Goal: Task Accomplishment & Management: Use online tool/utility

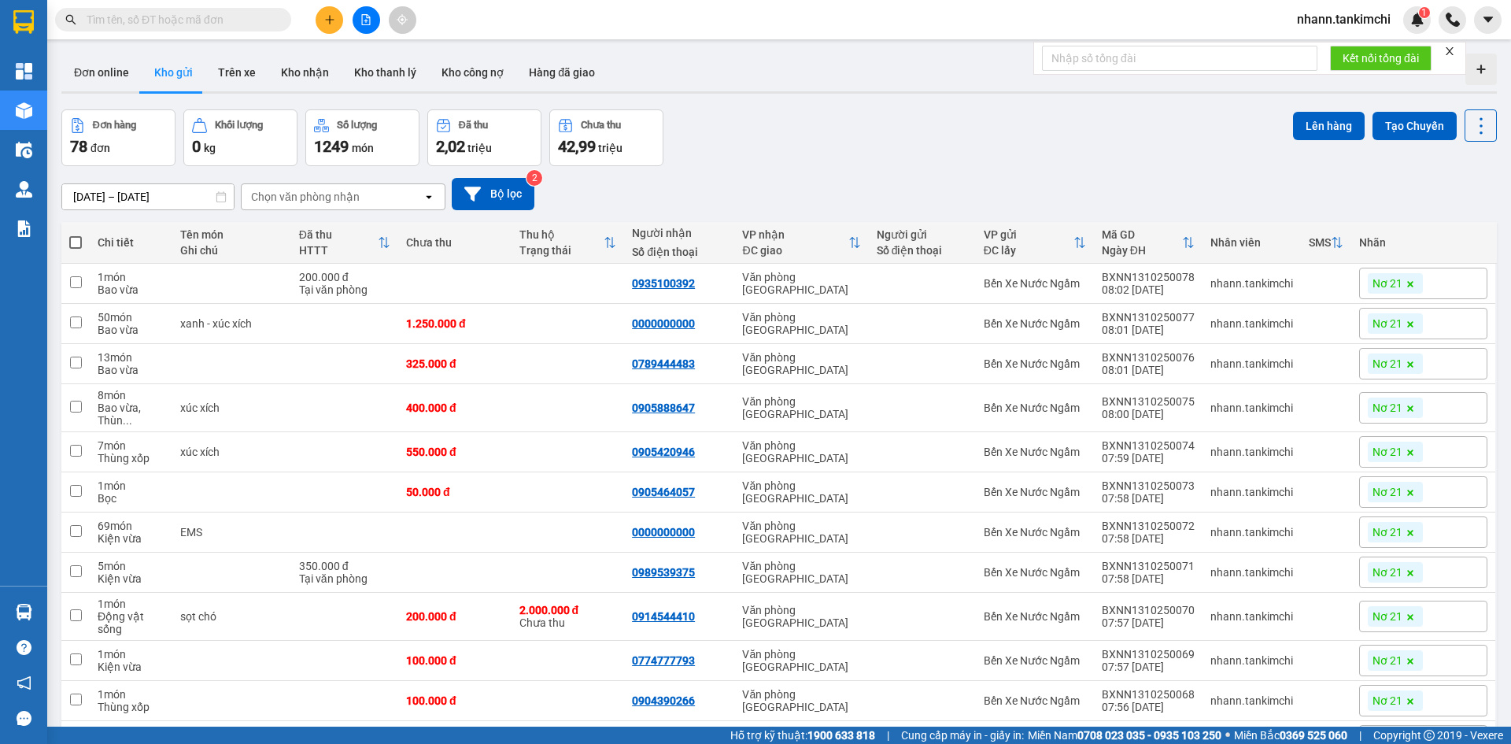
click at [175, 17] on input "text" at bounding box center [180, 19] width 186 height 17
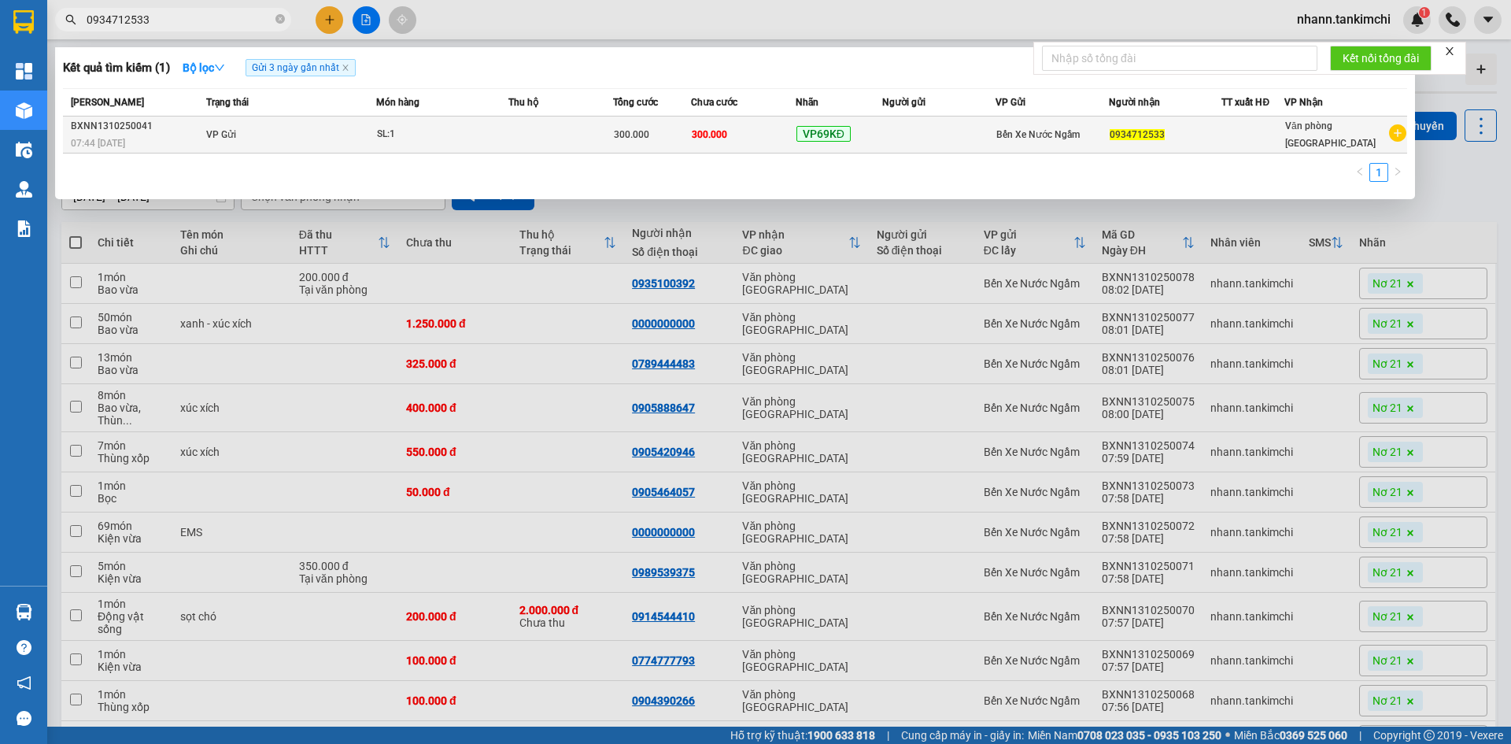
type input "0934712533"
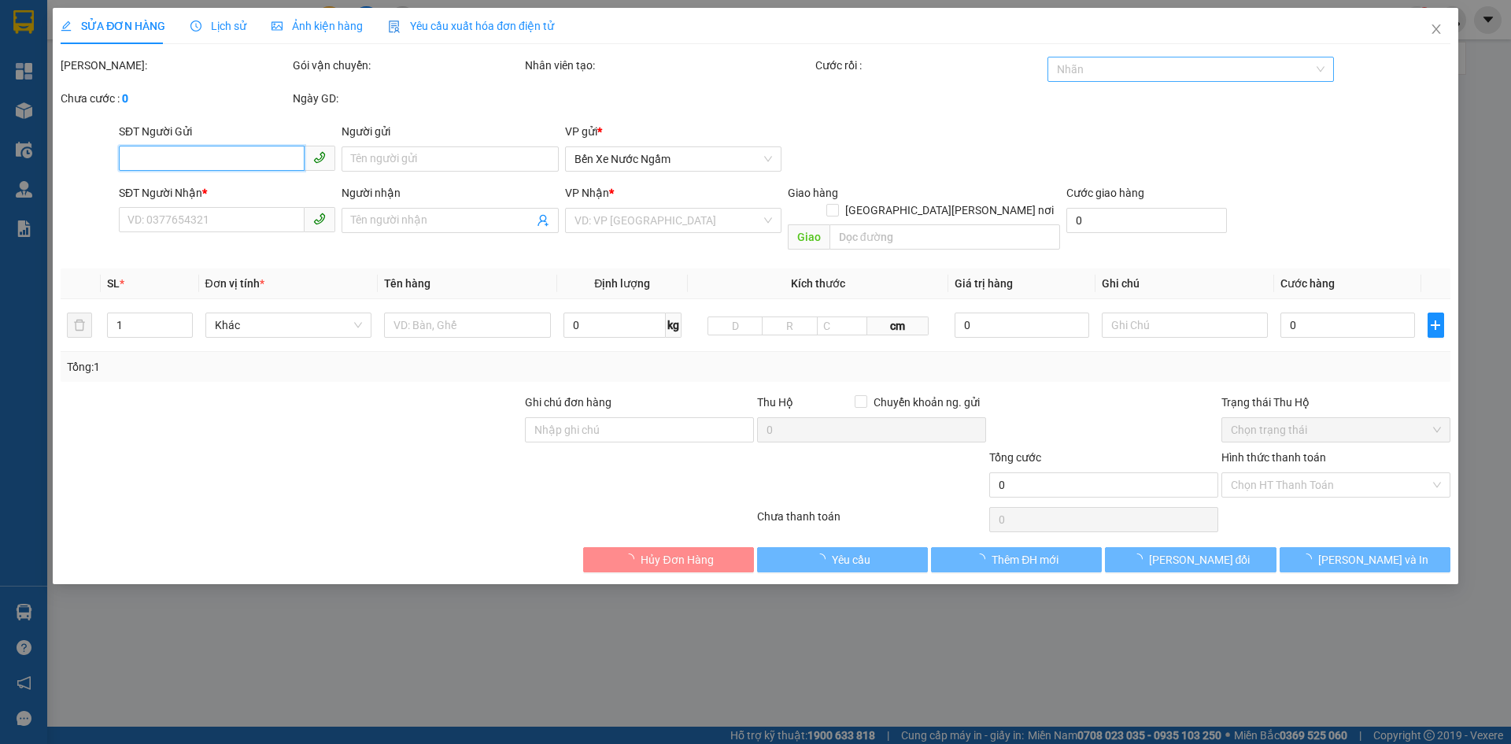
type input "0934712533"
type input "300.000"
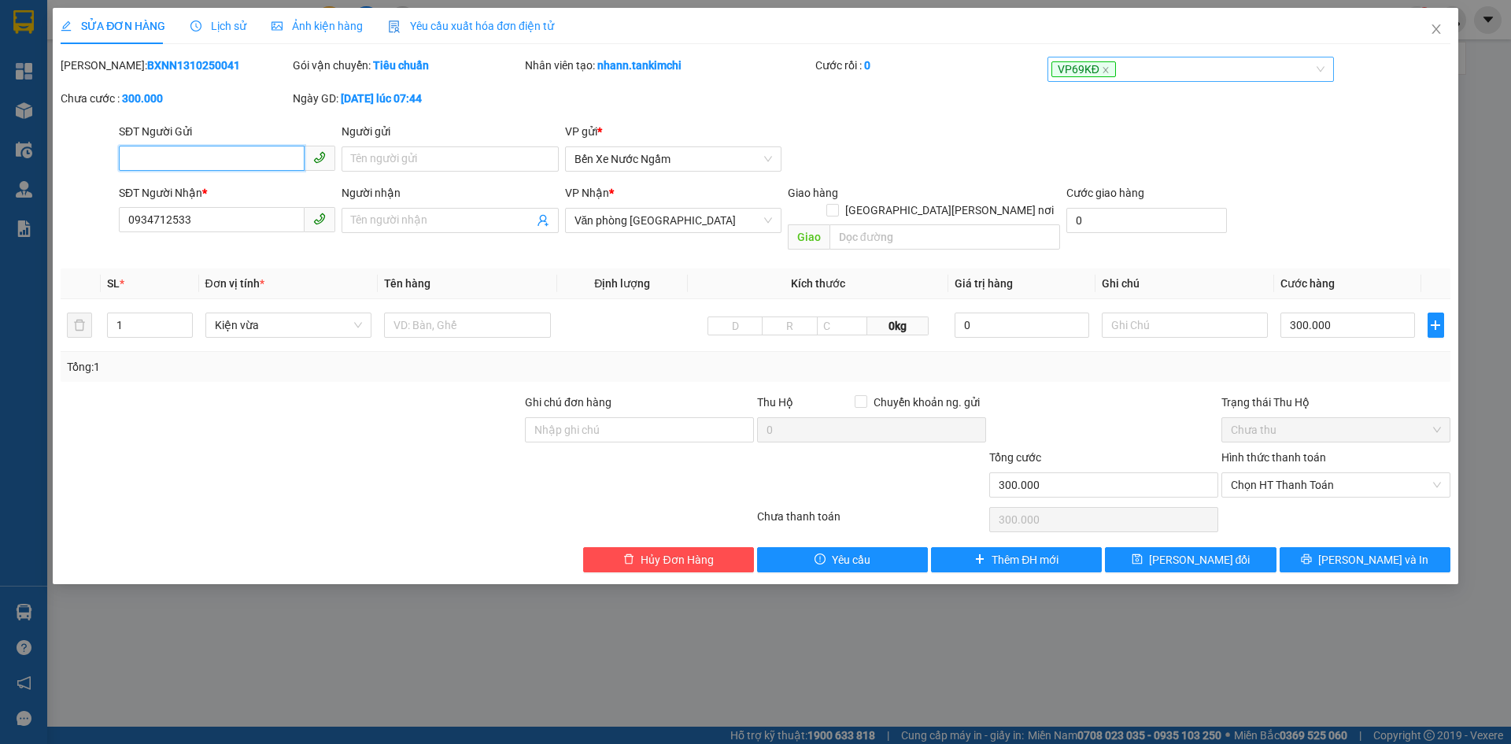
click at [1232, 77] on div "VP69KĐ" at bounding box center [1183, 69] width 264 height 19
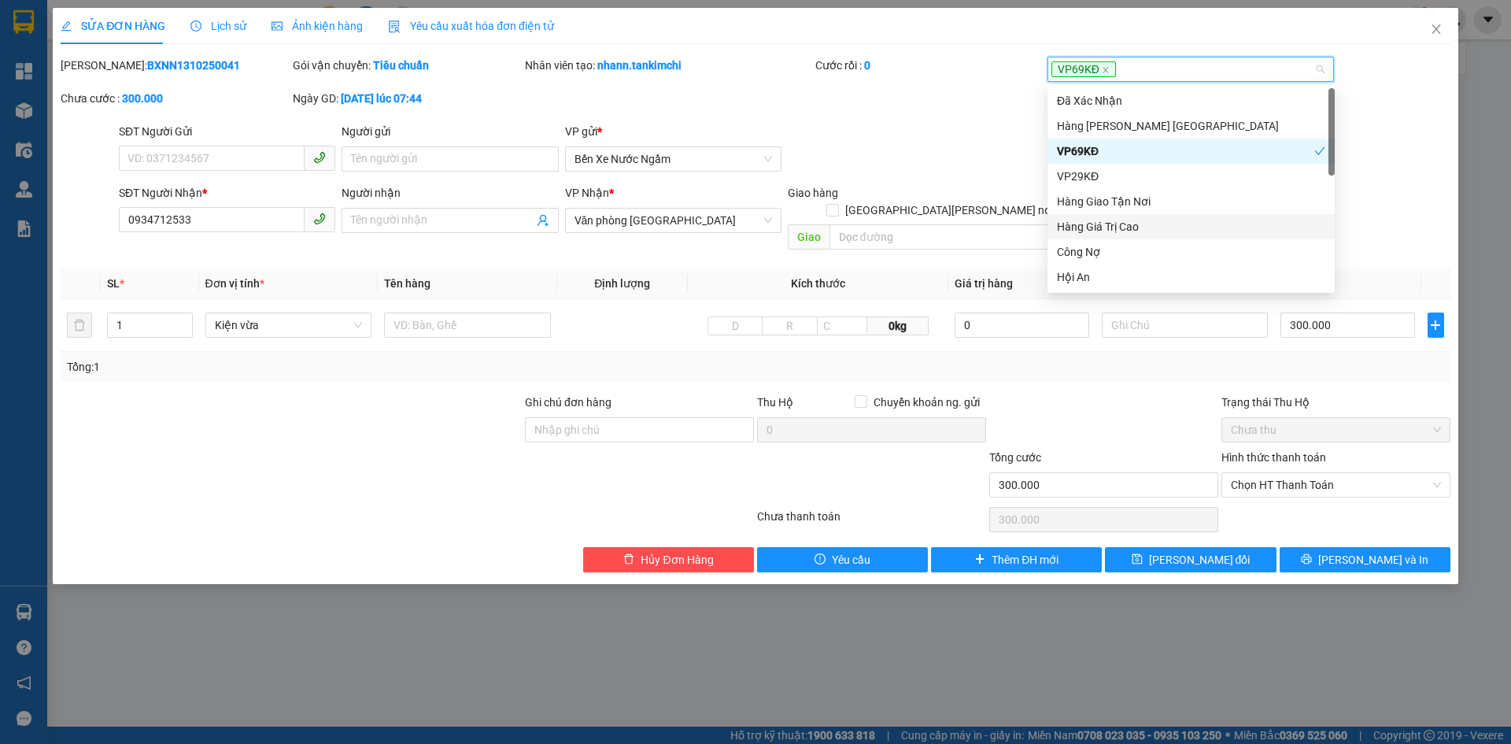
scroll to position [157, 0]
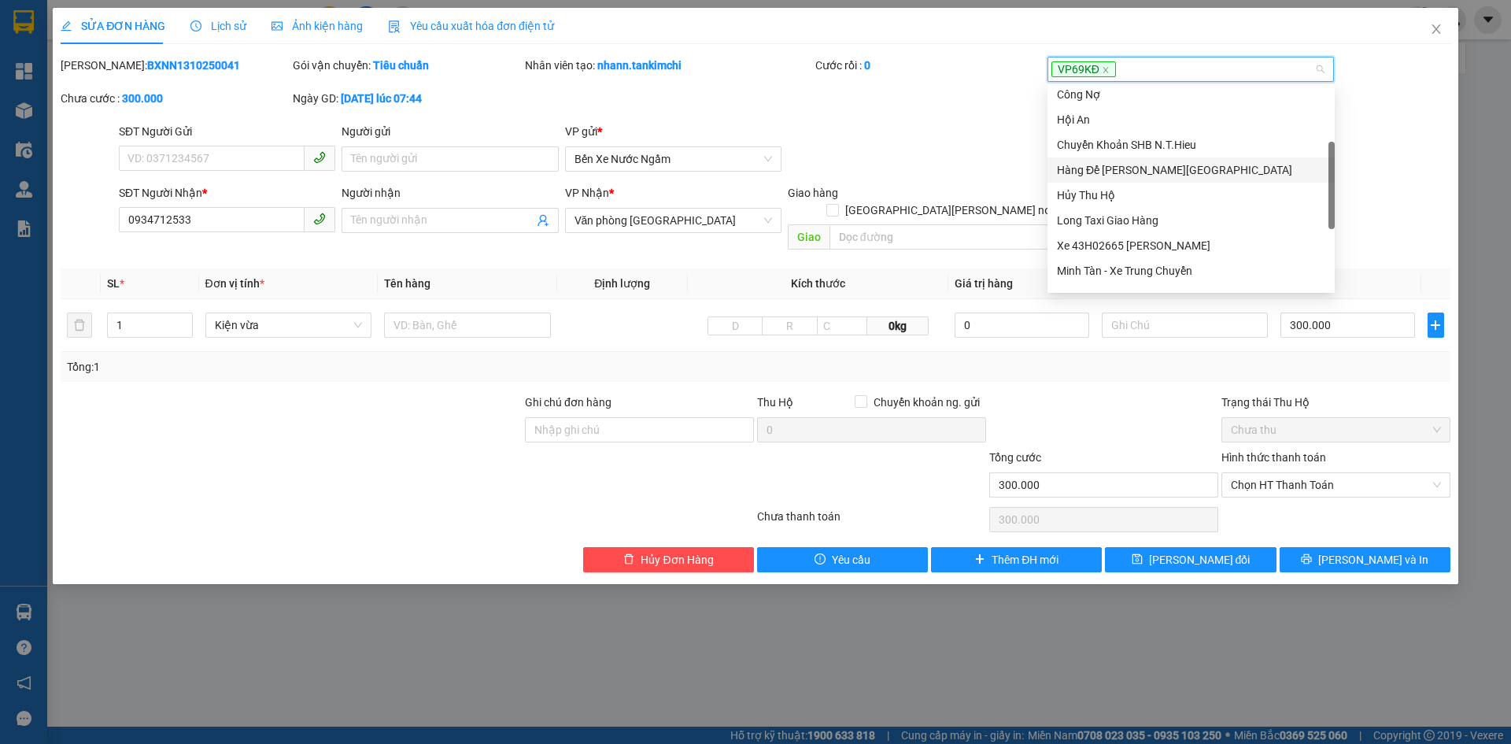
click at [1130, 169] on div "Hàng Để Lại [GEOGRAPHIC_DATA]" at bounding box center [1191, 169] width 268 height 17
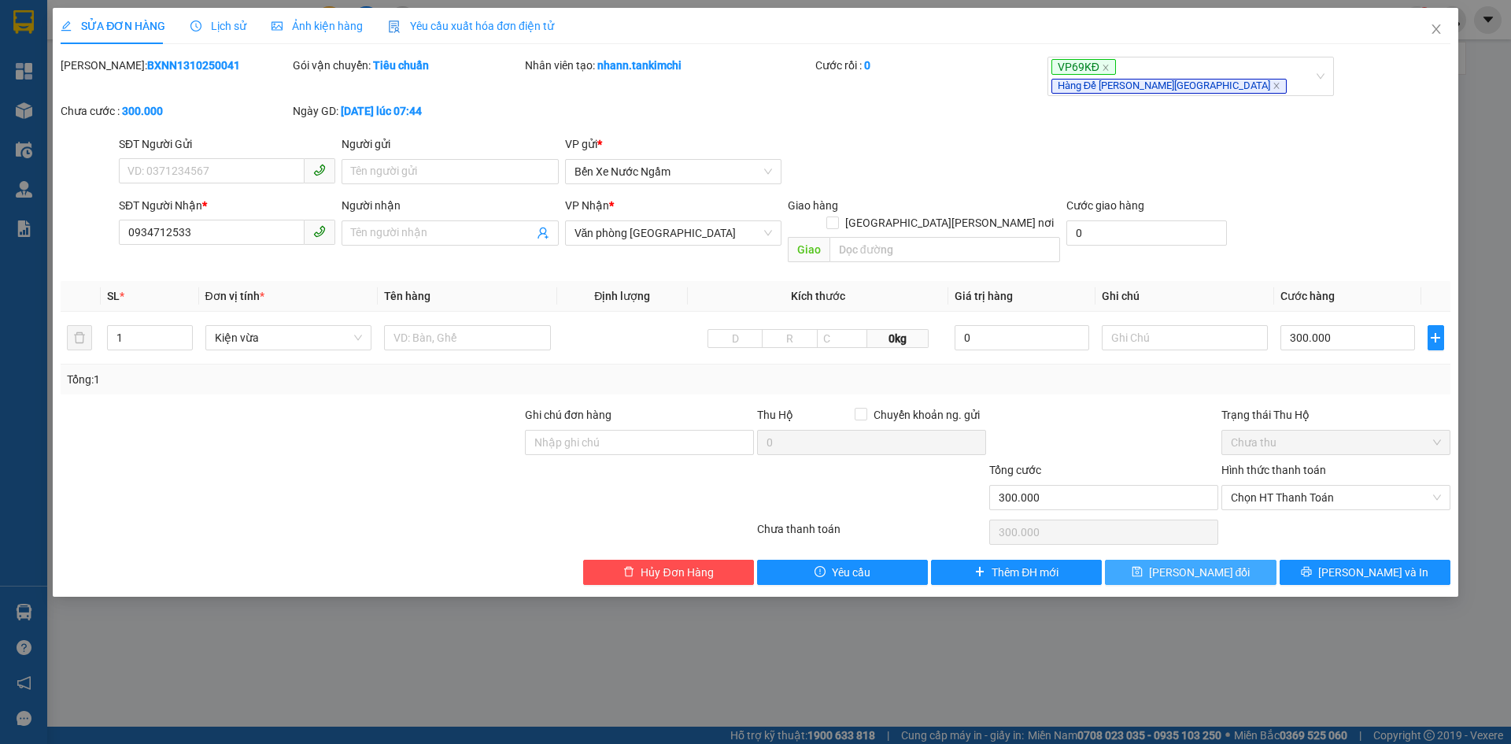
click at [1190, 563] on span "Lưu thay đổi" at bounding box center [1199, 571] width 101 height 17
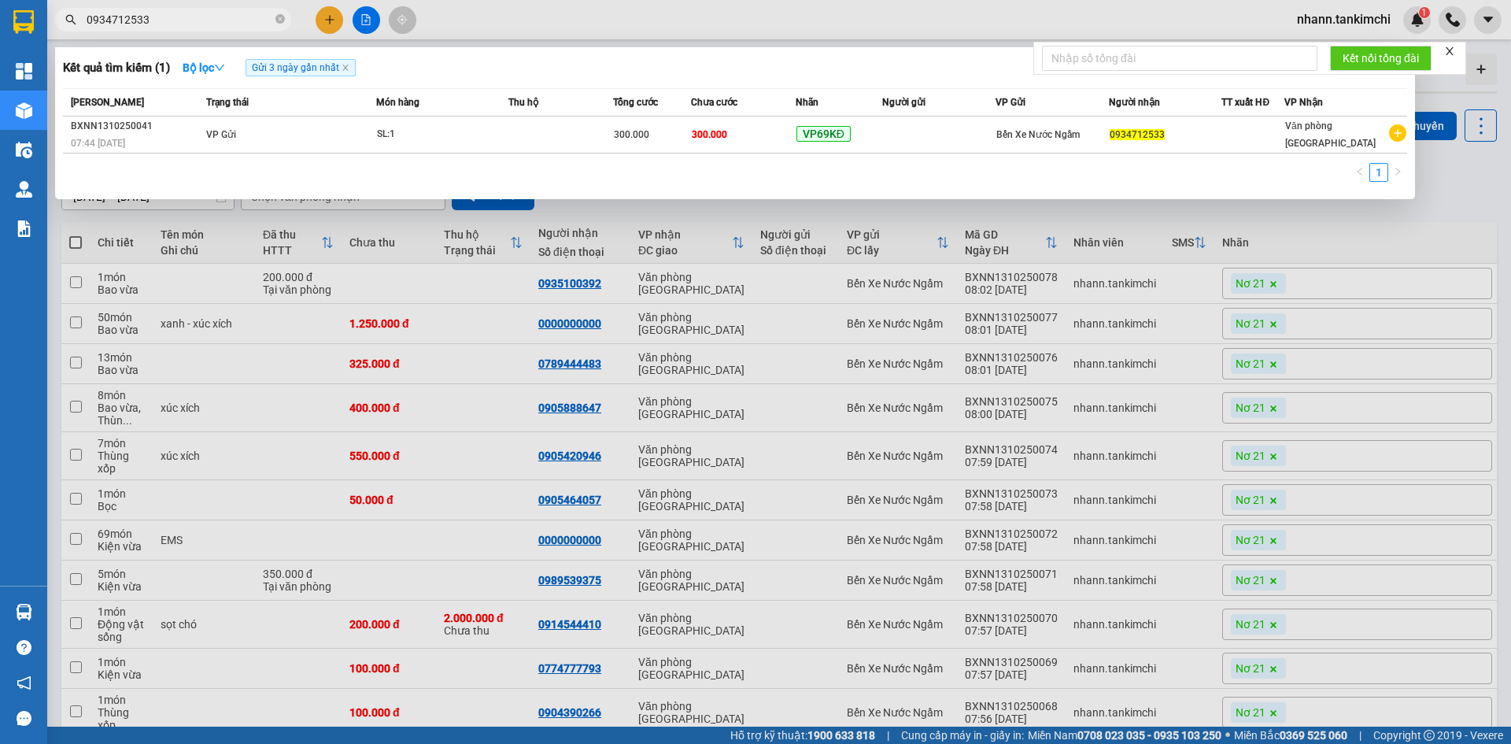
drag, startPoint x: 156, startPoint y: 22, endPoint x: 78, endPoint y: 19, distance: 78.0
click at [78, 19] on span "0934712533" at bounding box center [173, 20] width 236 height 24
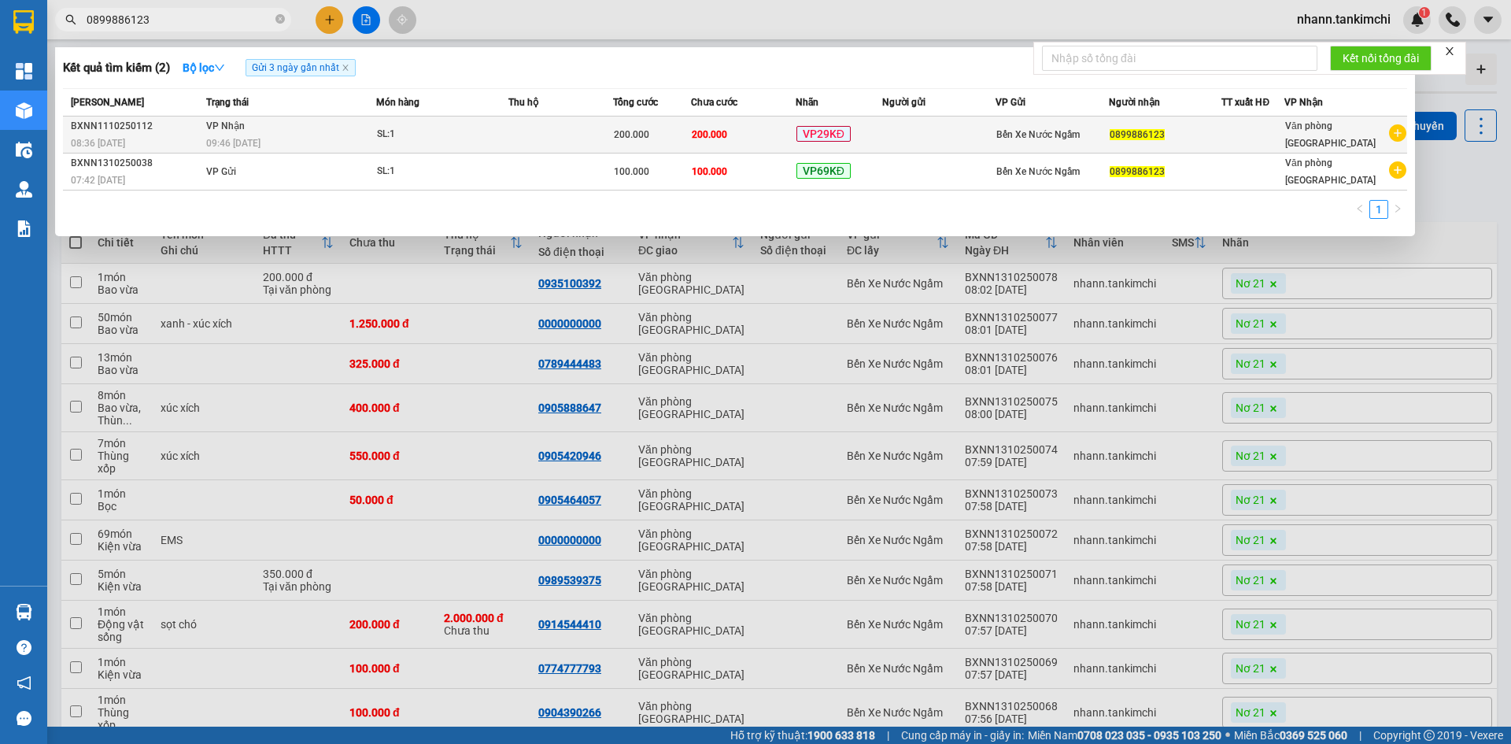
type input "0899886123"
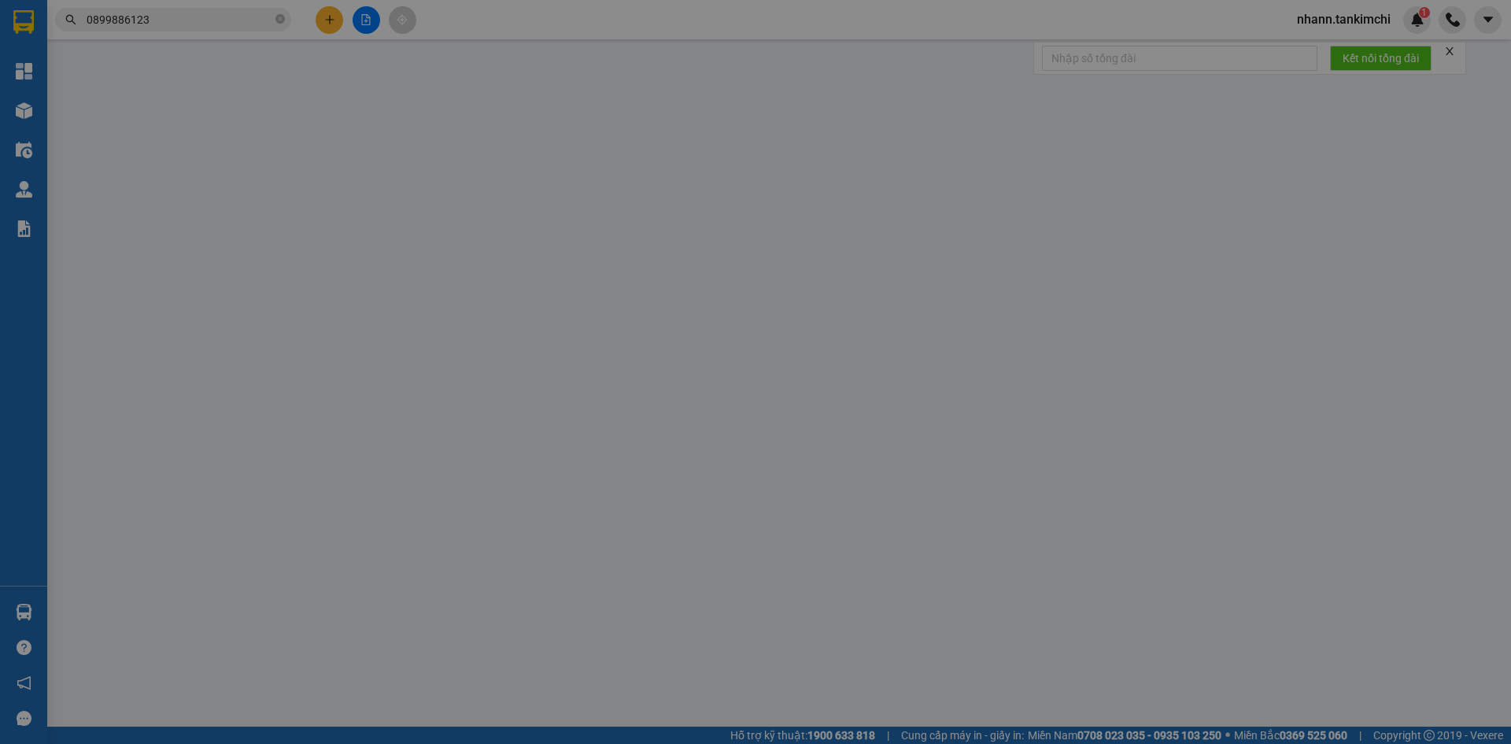
type input "0899886123"
type input "200.000"
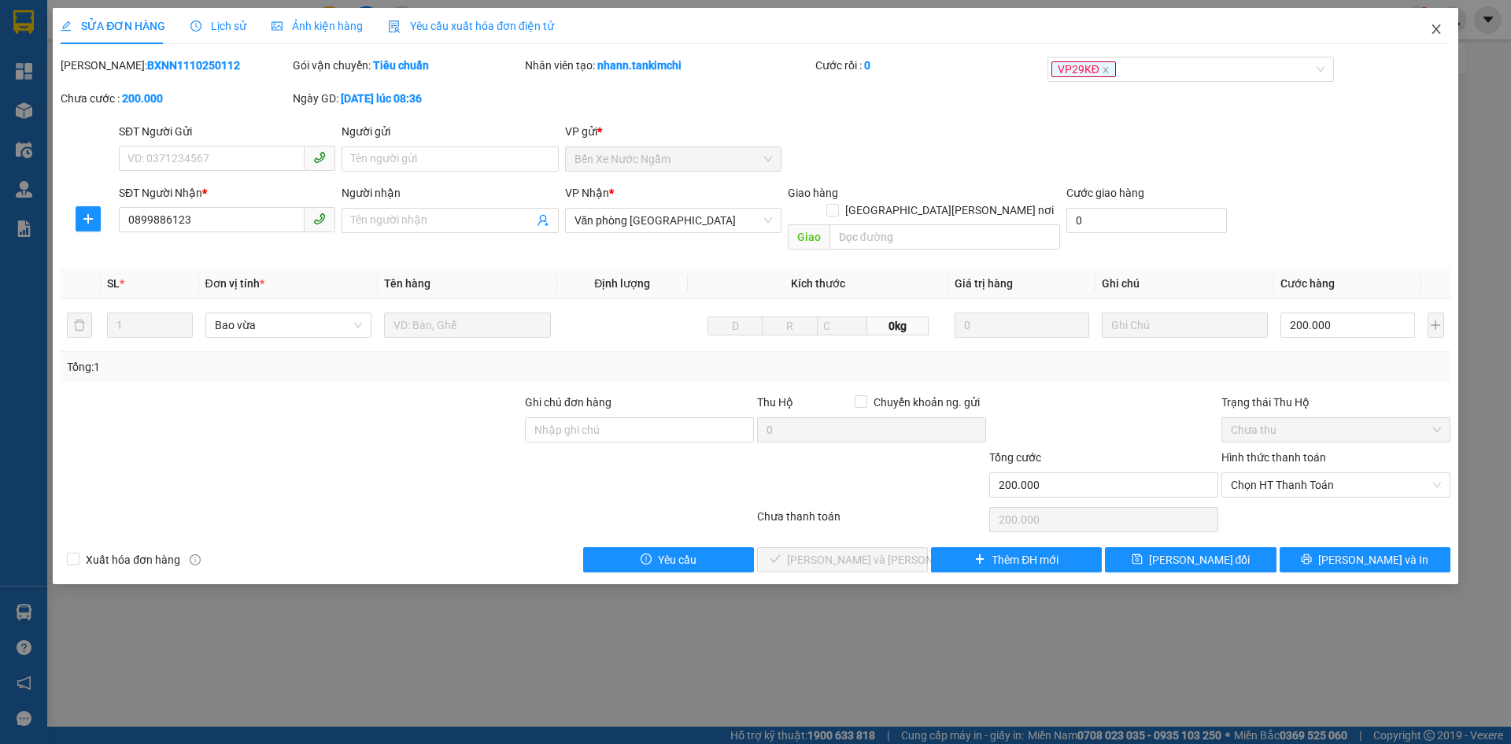
click at [1439, 27] on icon "close" at bounding box center [1435, 28] width 9 height 9
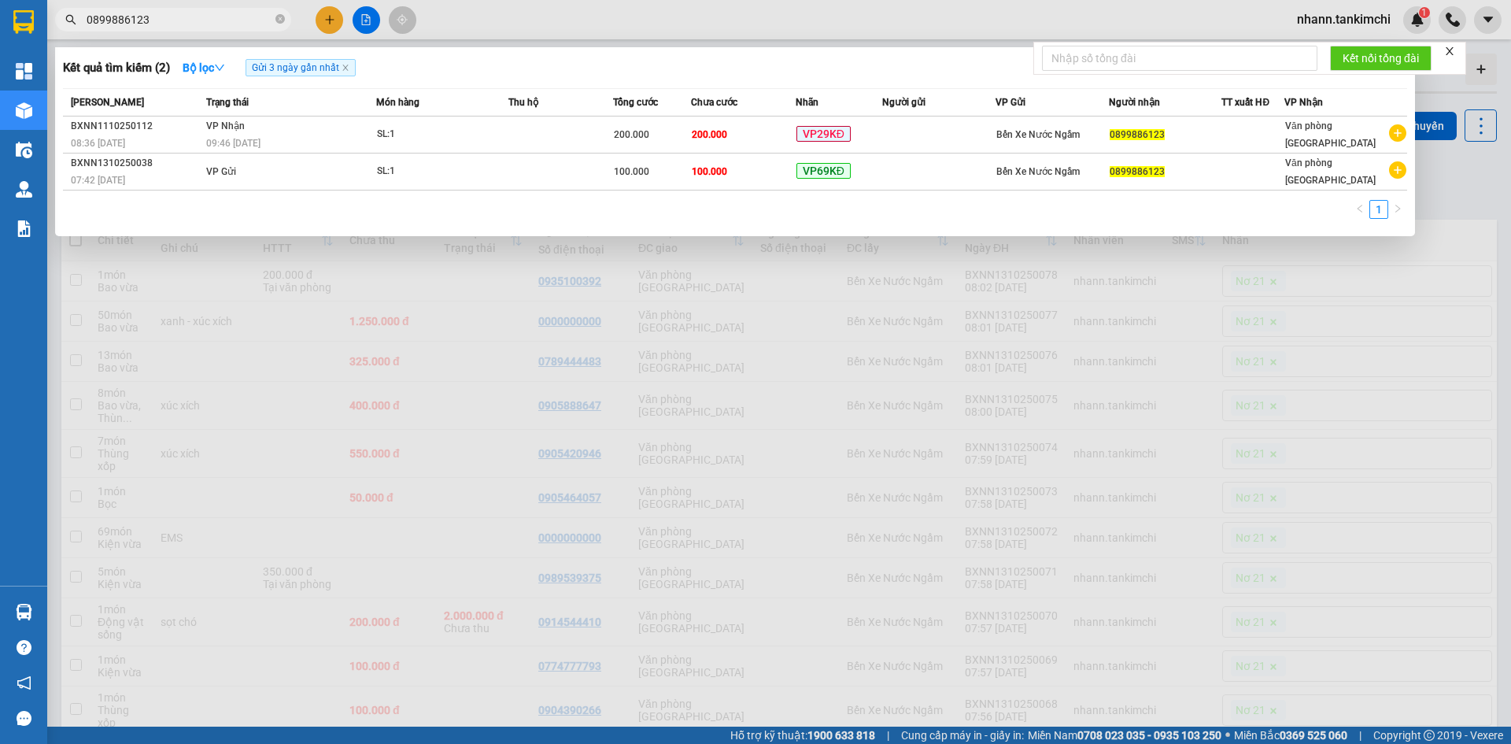
click at [154, 14] on input "0899886123" at bounding box center [180, 19] width 186 height 17
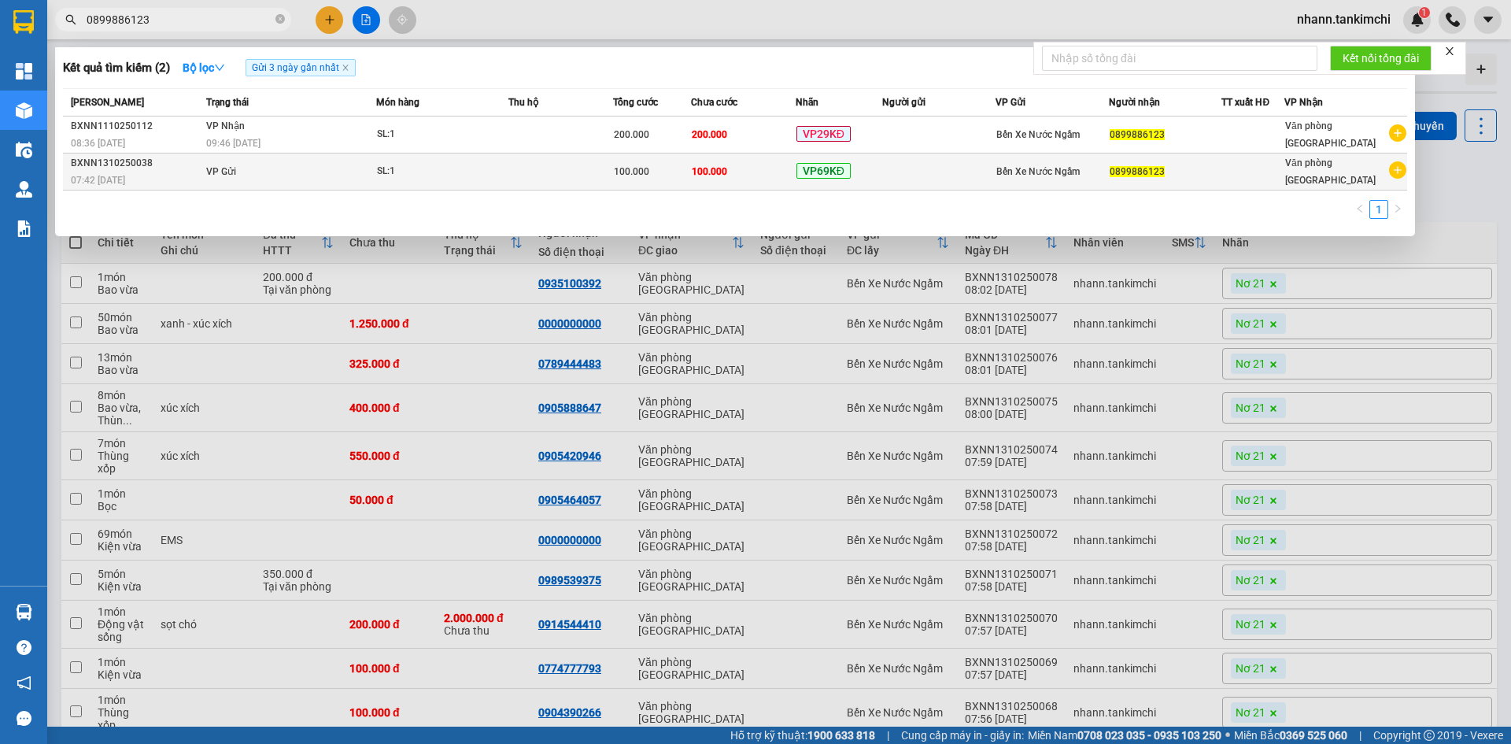
click at [470, 168] on div "SL: 1" at bounding box center [436, 171] width 118 height 17
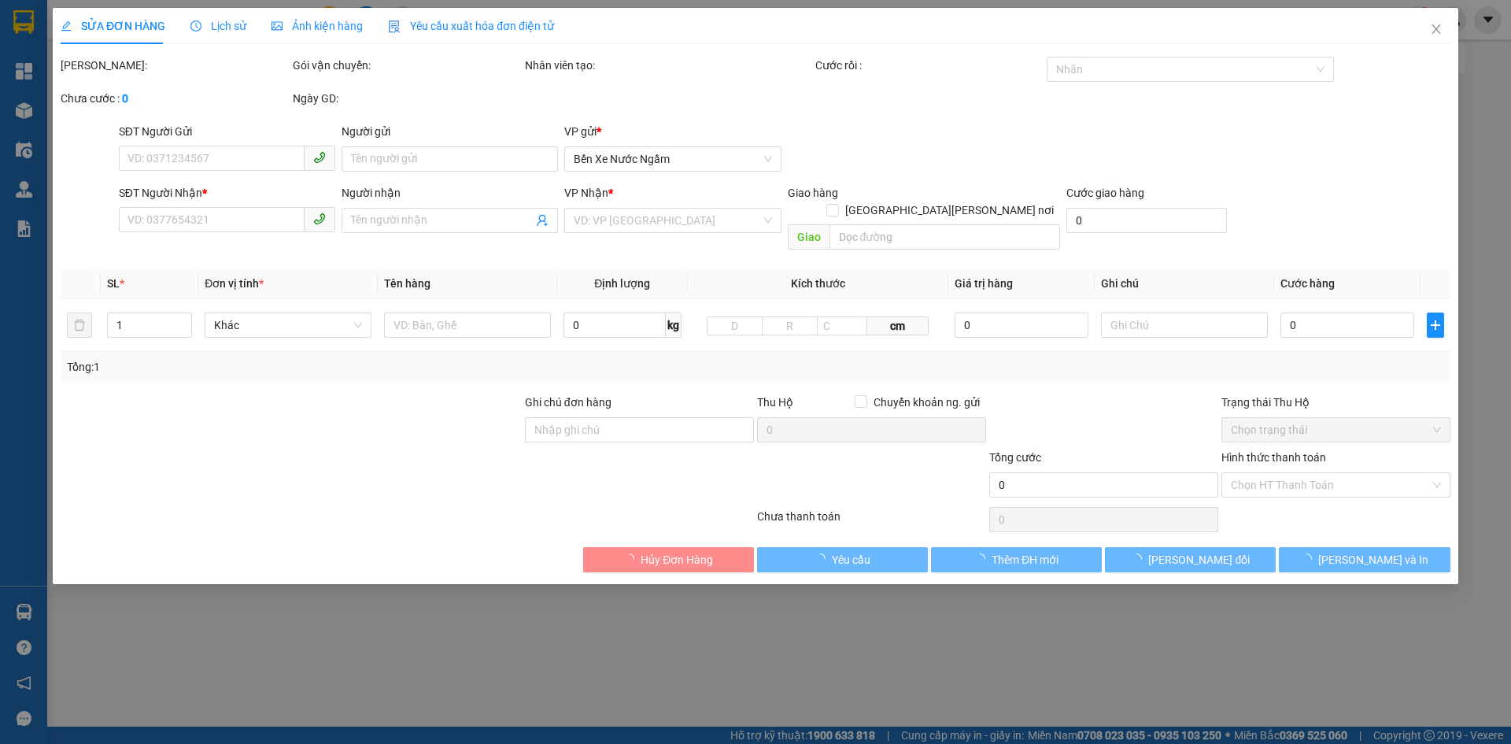
type input "0899886123"
type input "100.000"
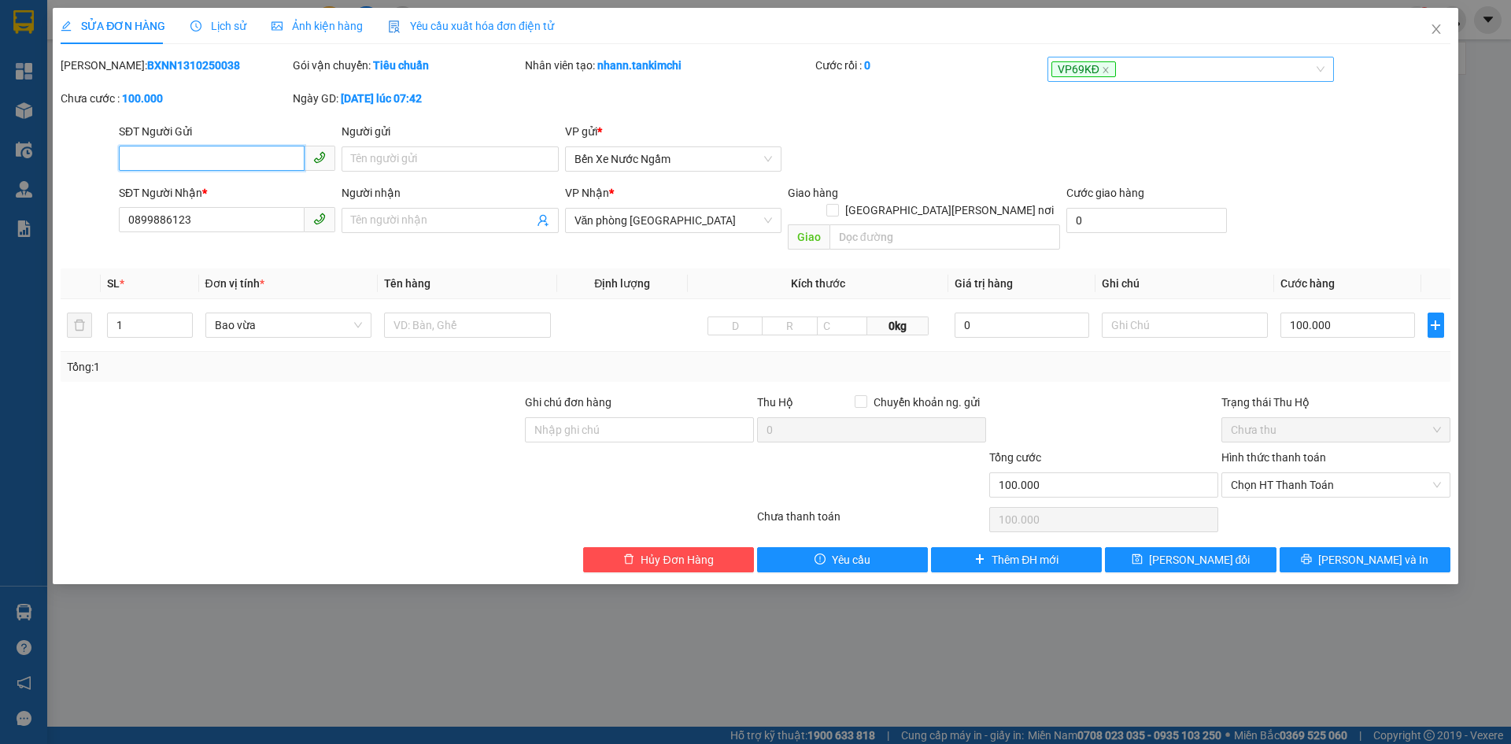
click at [1222, 71] on div "VP69KĐ" at bounding box center [1183, 69] width 264 height 19
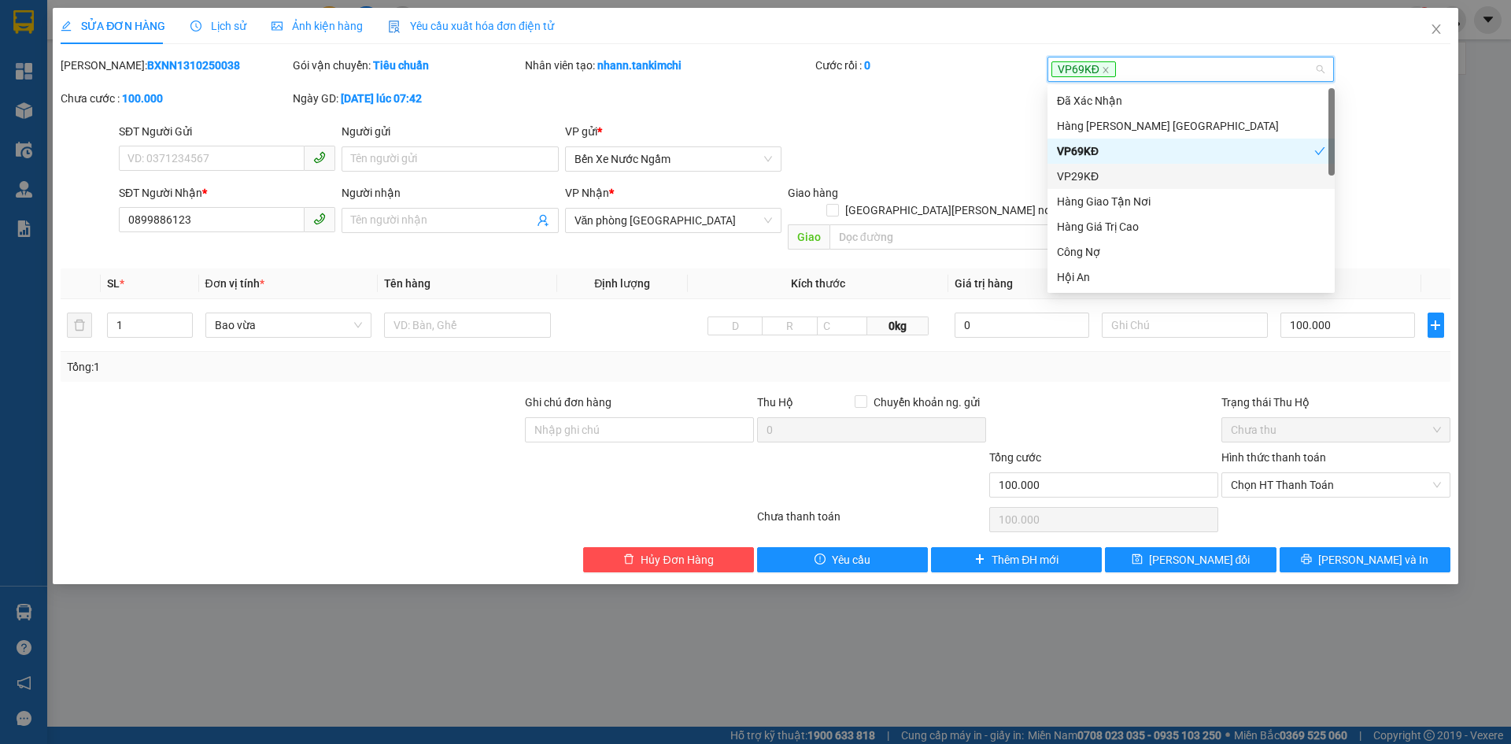
scroll to position [79, 0]
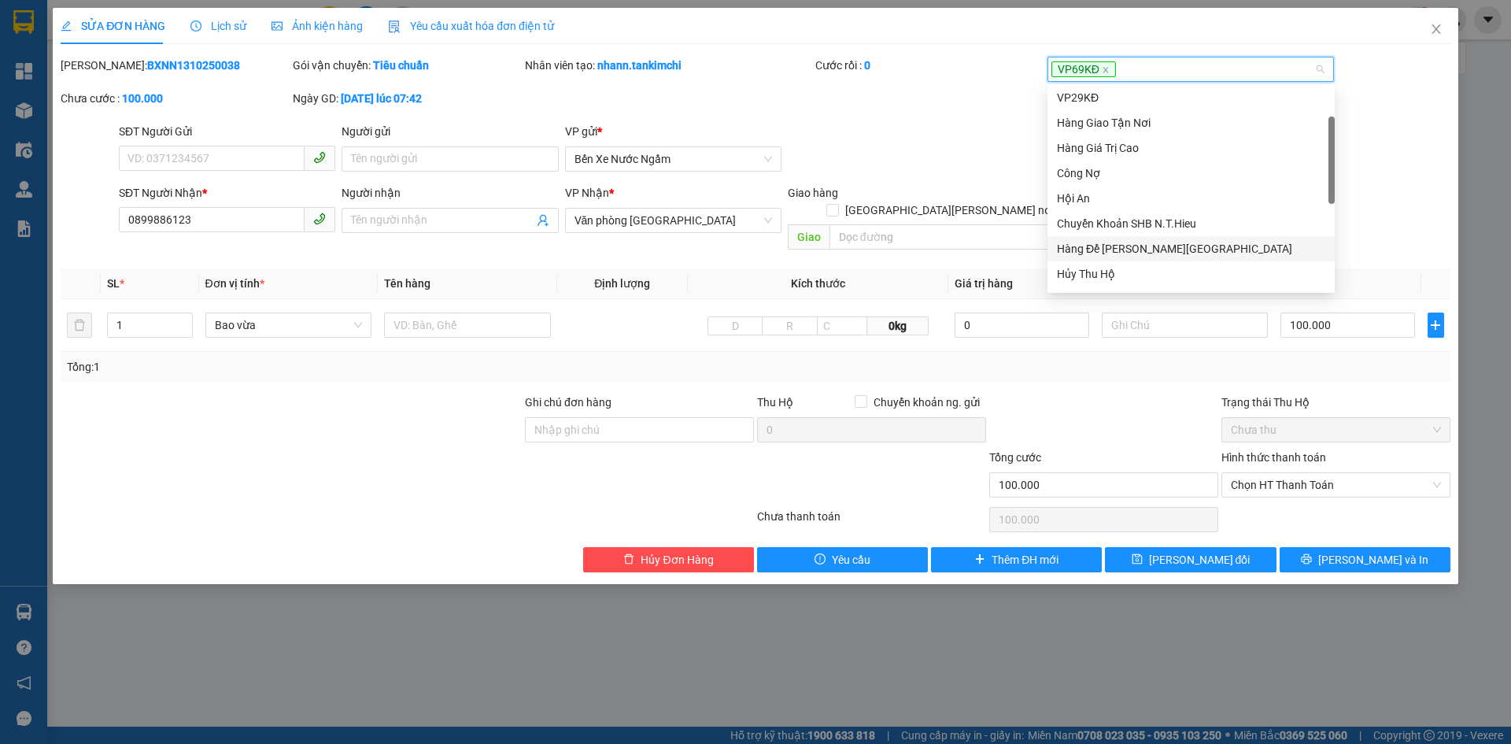
click at [1128, 247] on div "Hàng Để Lại [GEOGRAPHIC_DATA]" at bounding box center [1191, 248] width 268 height 17
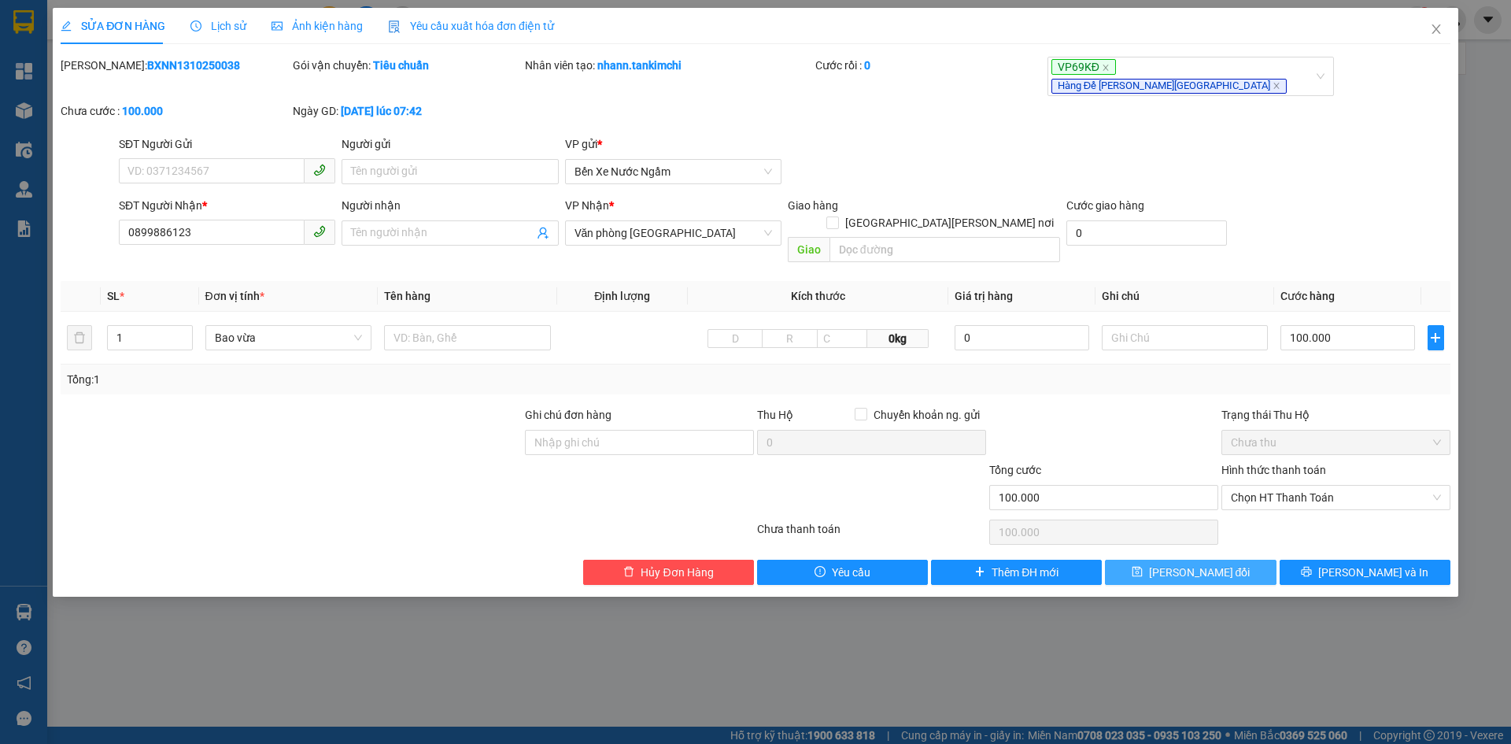
click at [1175, 563] on span "Lưu thay đổi" at bounding box center [1199, 571] width 101 height 17
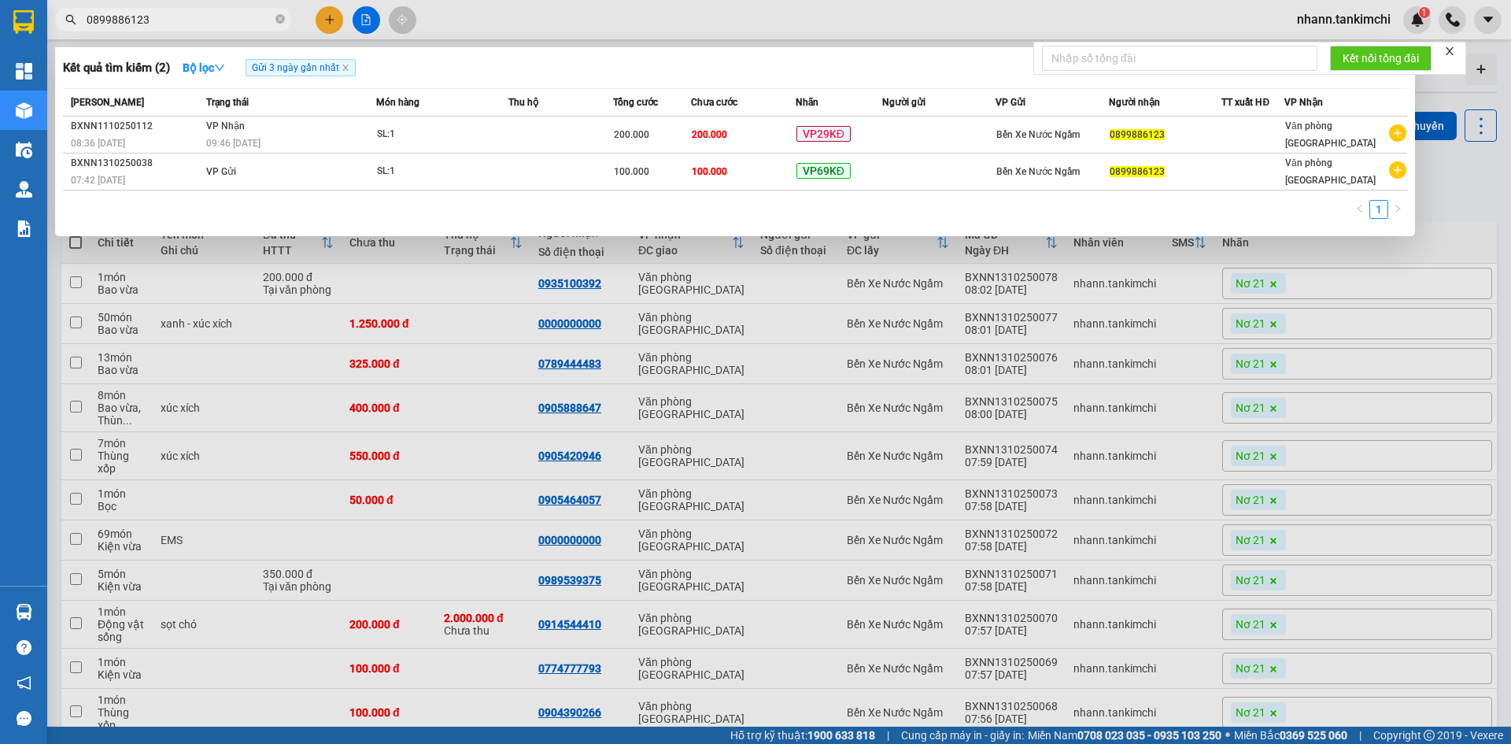
drag, startPoint x: 156, startPoint y: 14, endPoint x: 80, endPoint y: 13, distance: 75.5
click at [80, 13] on span "0899886123" at bounding box center [173, 20] width 236 height 24
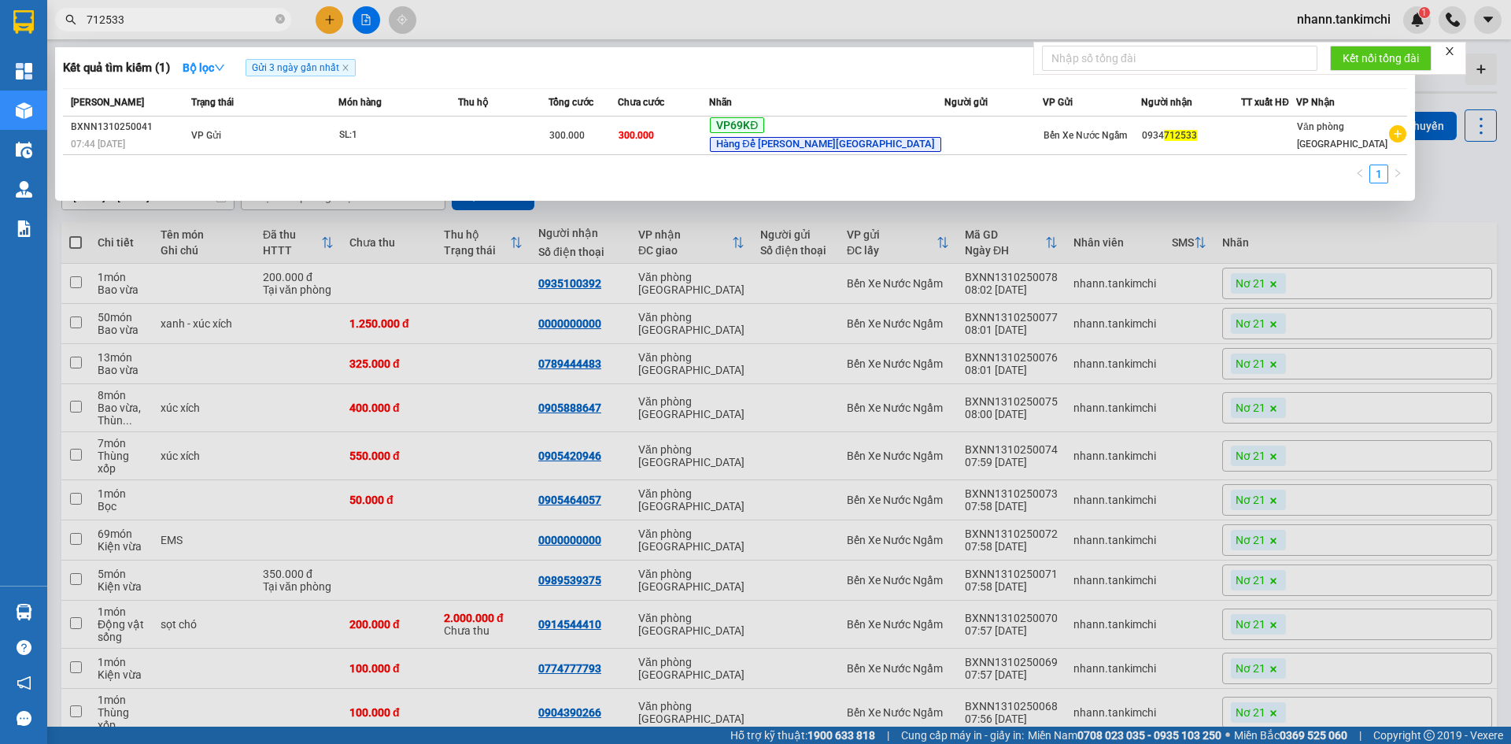
type input "712533"
click at [1287, 219] on div at bounding box center [755, 372] width 1511 height 744
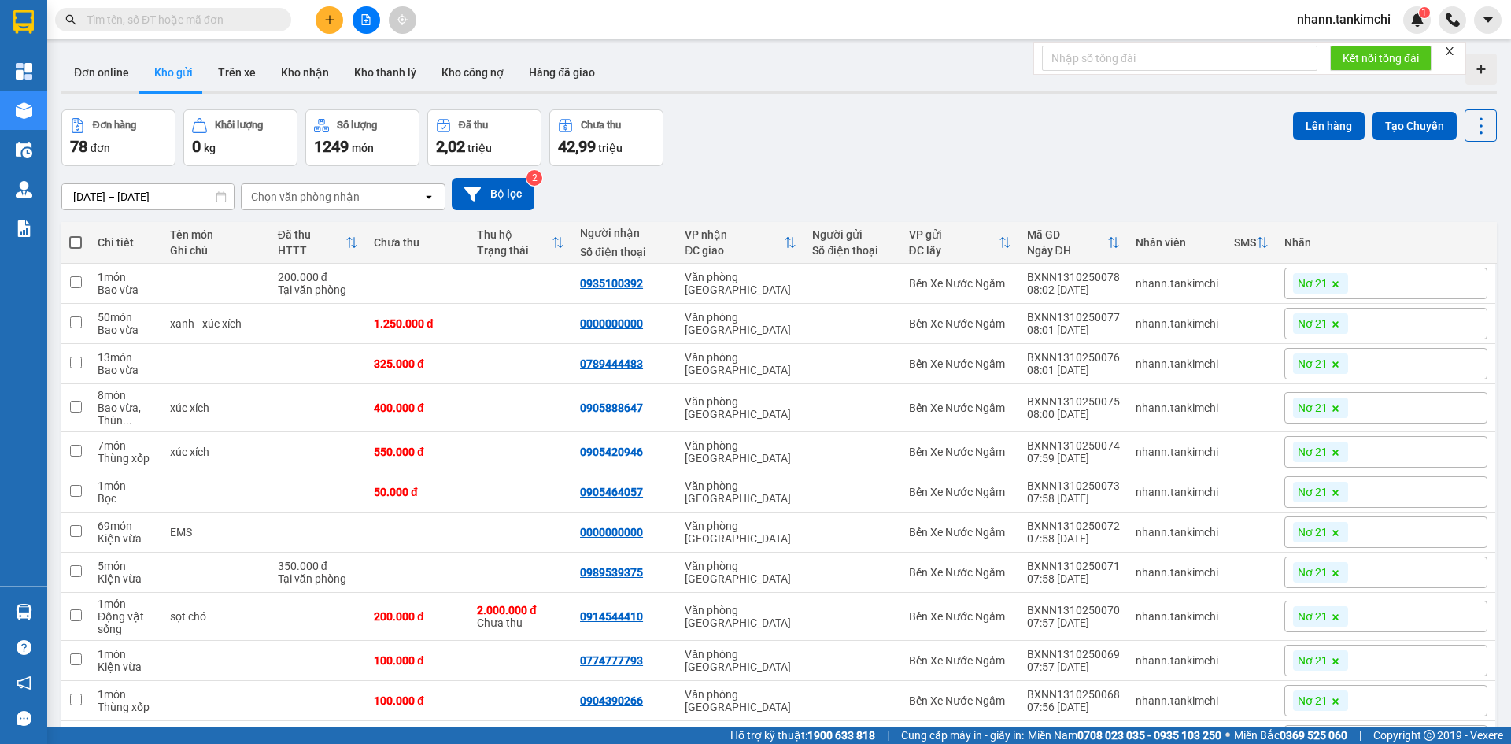
click at [73, 242] on span at bounding box center [75, 242] width 13 height 13
click at [76, 234] on input "checkbox" at bounding box center [76, 234] width 0 height 0
checkbox input "true"
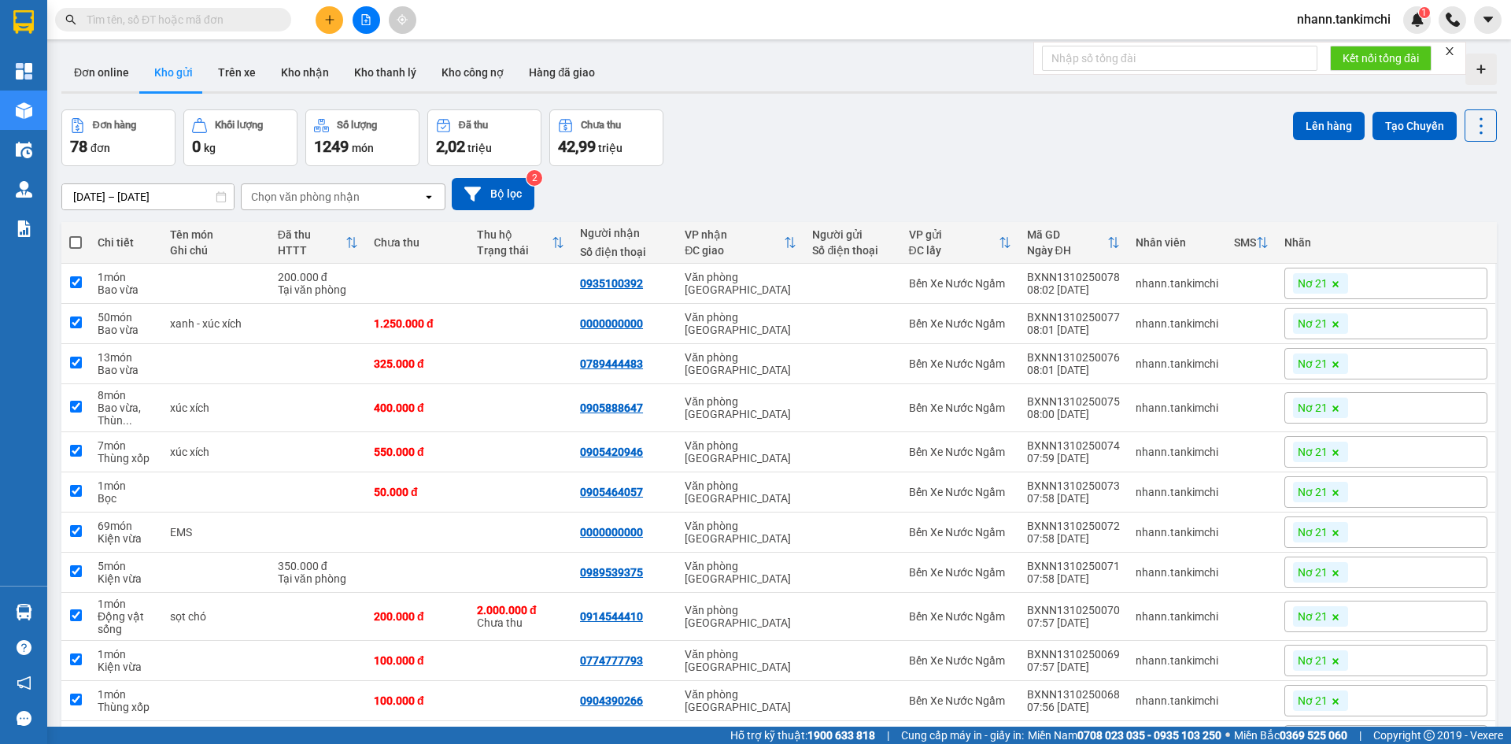
checkbox input "true"
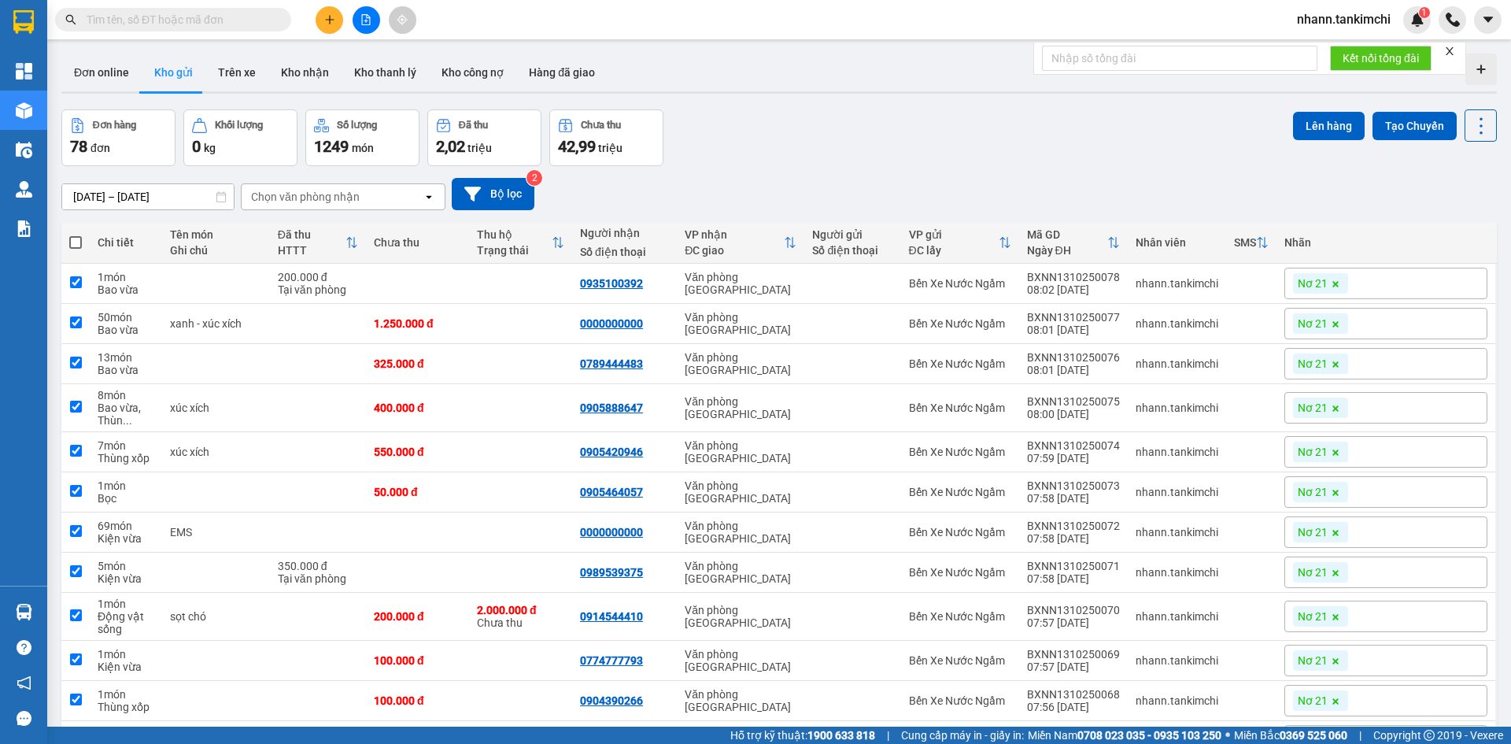
checkbox input "true"
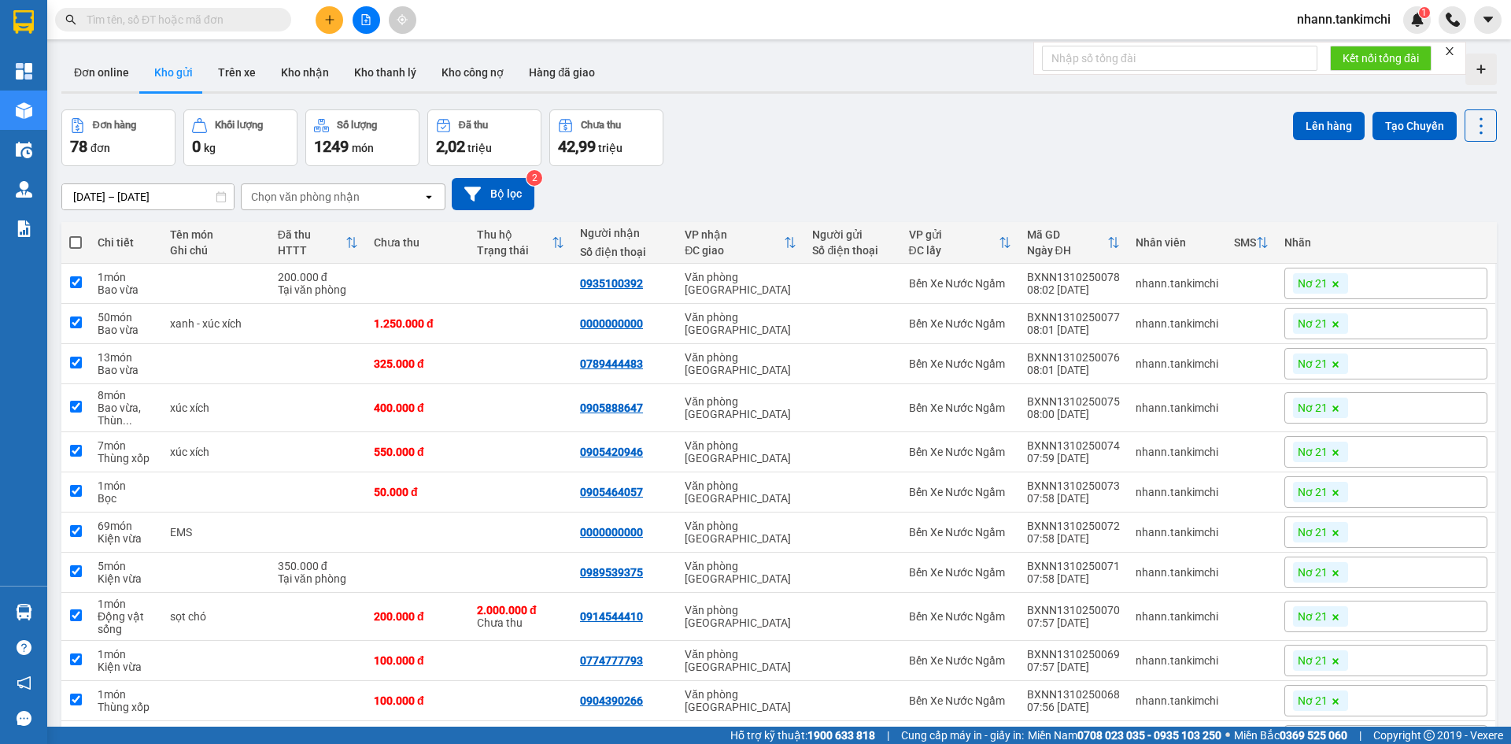
checkbox input "true"
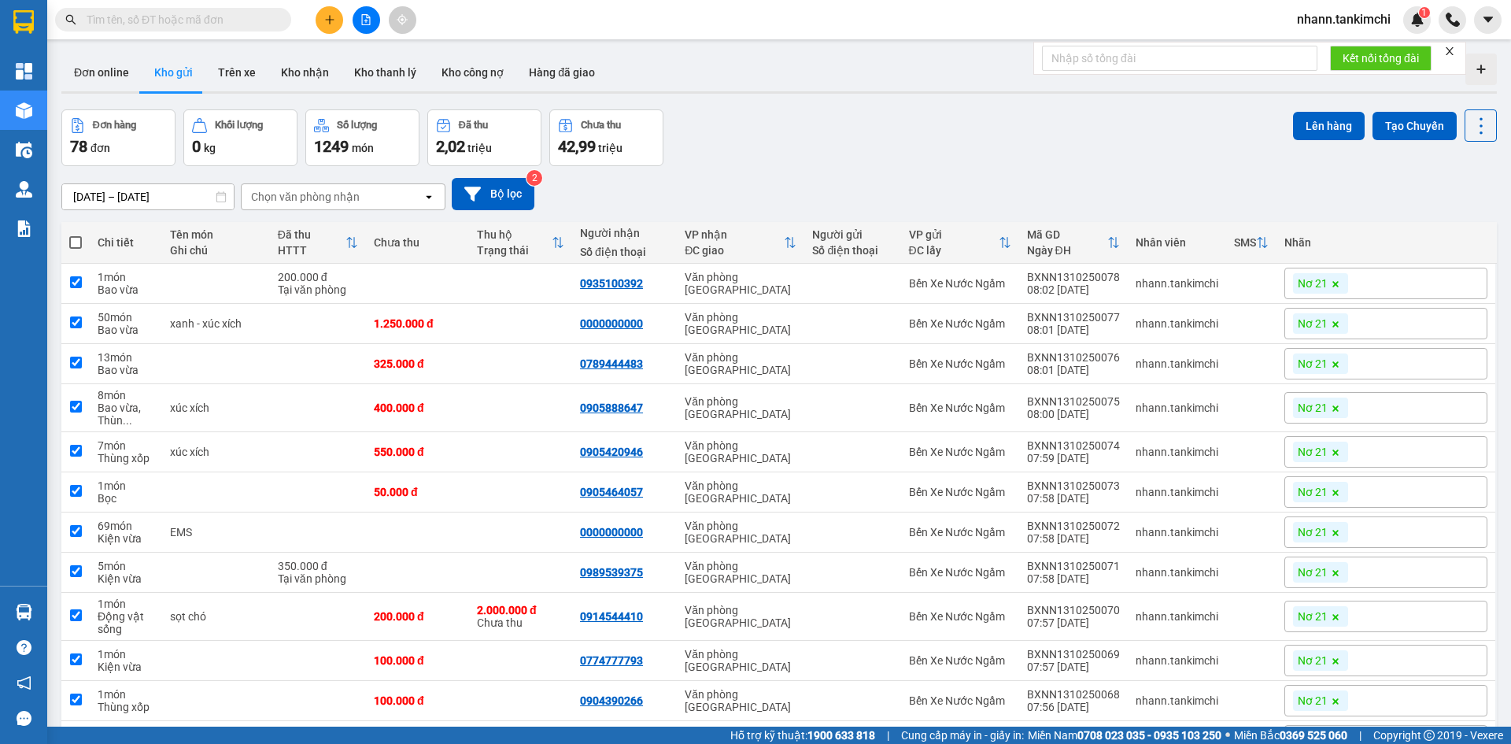
checkbox input "true"
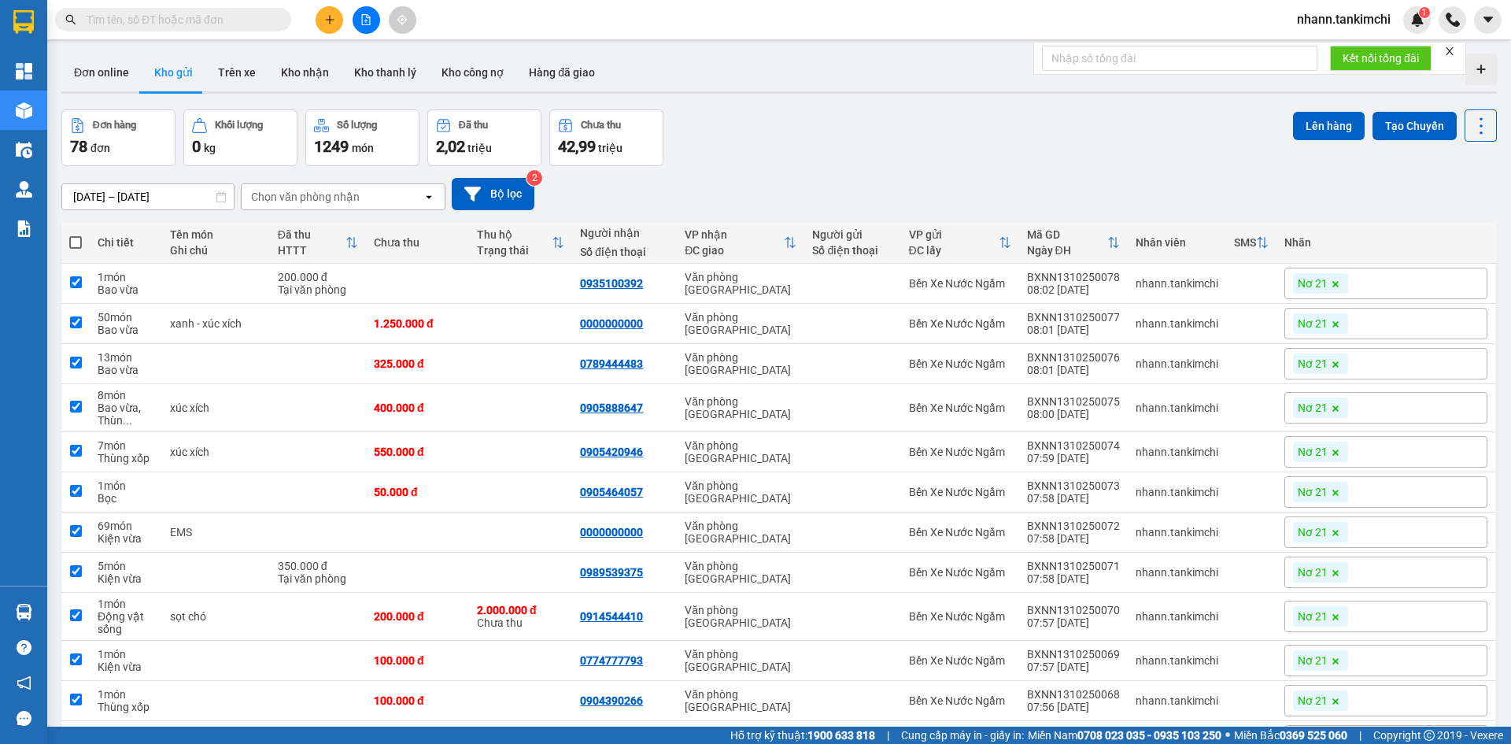
checkbox input "true"
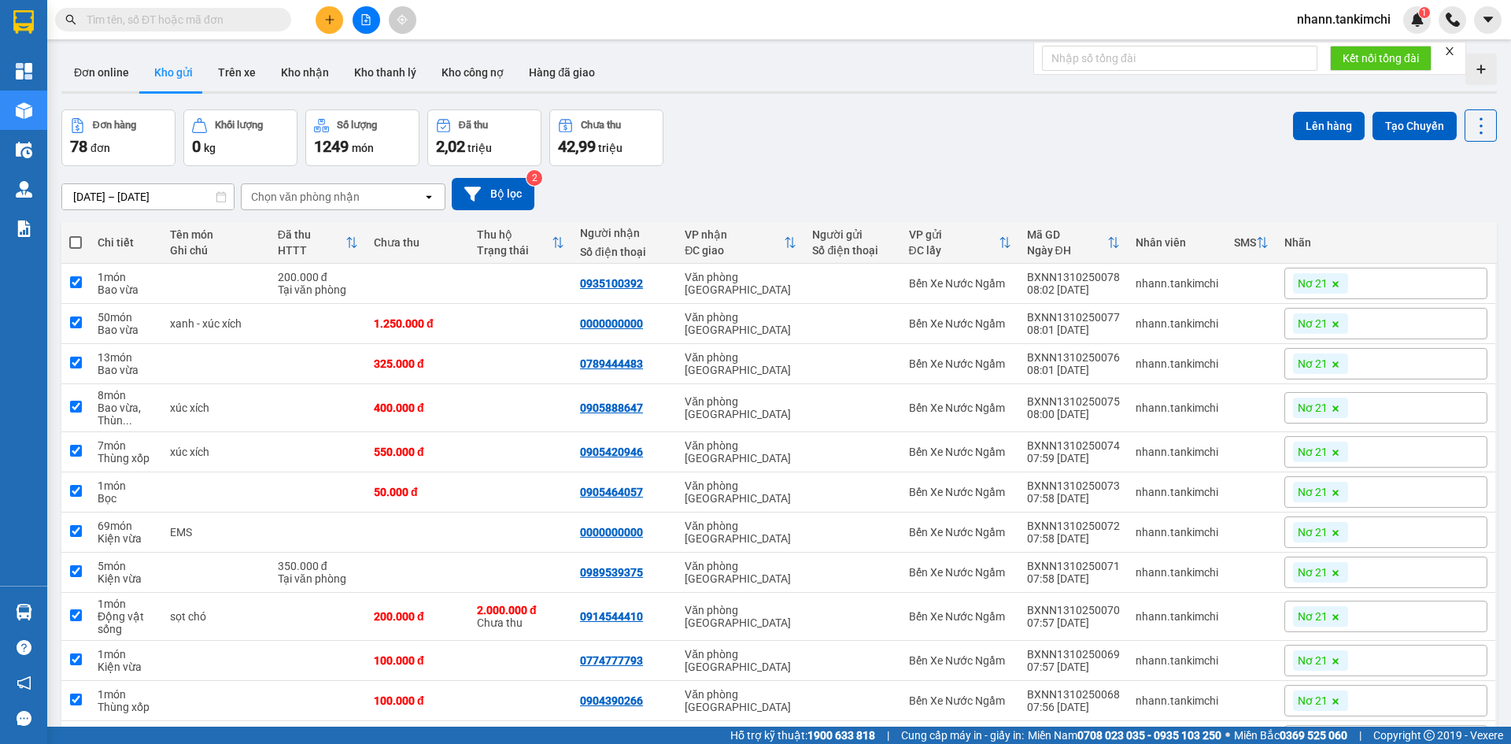
checkbox input "true"
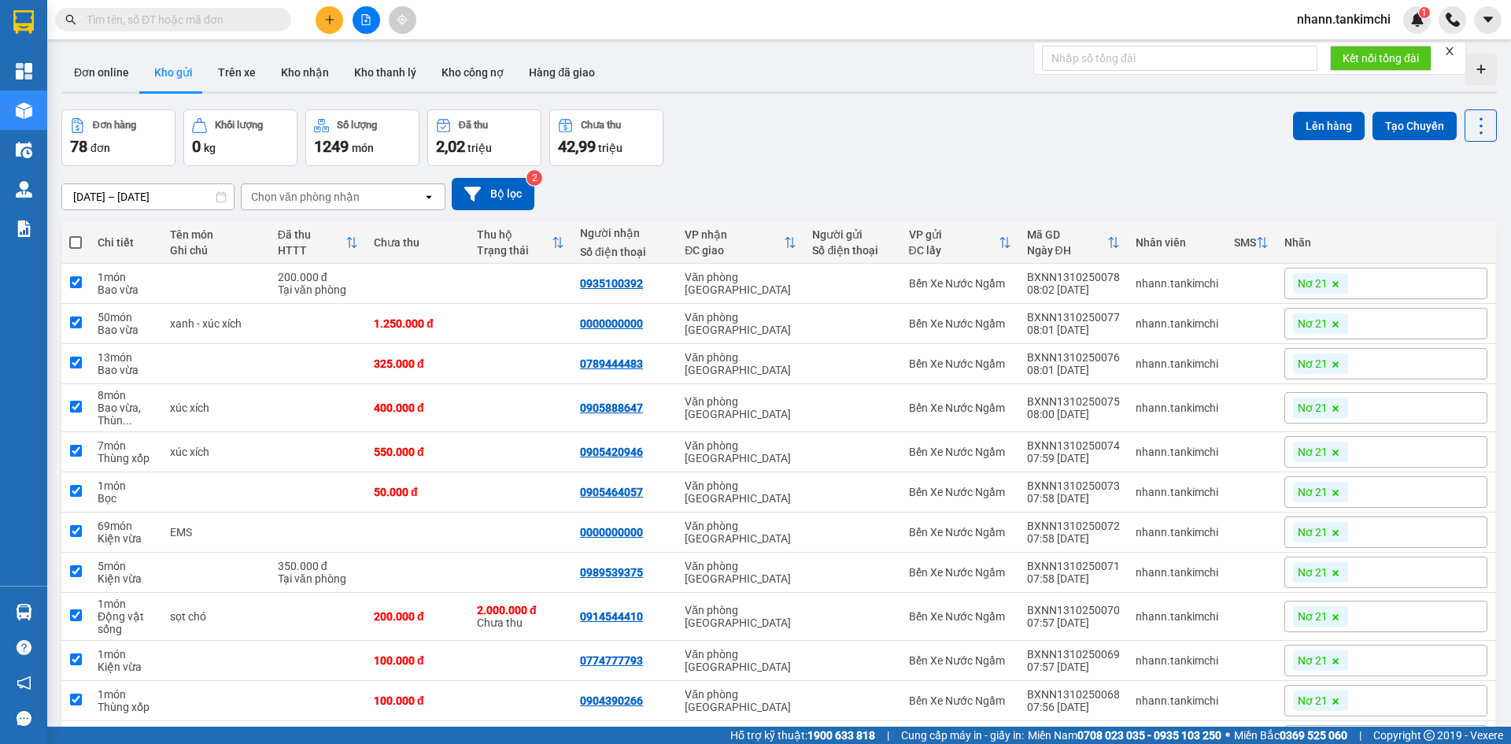
checkbox input "true"
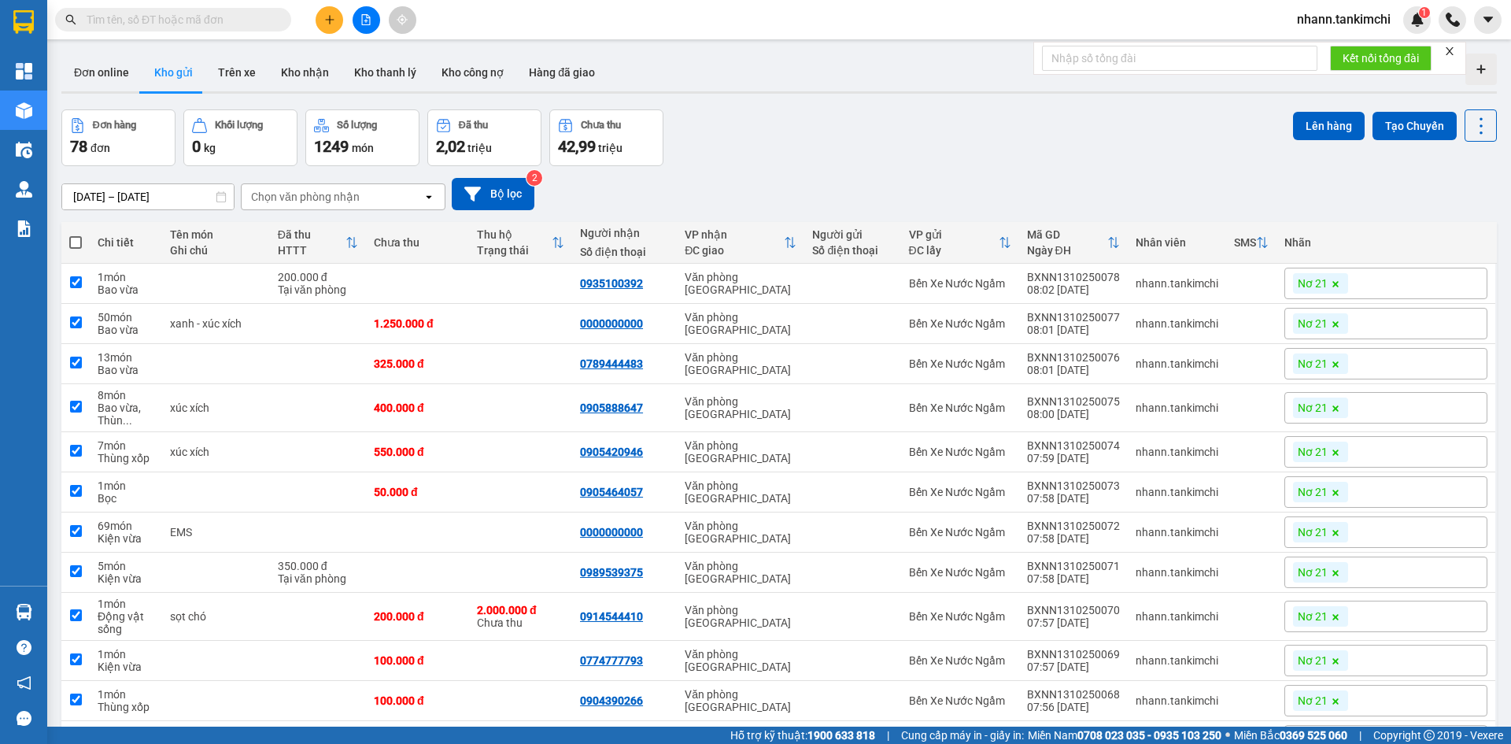
checkbox input "true"
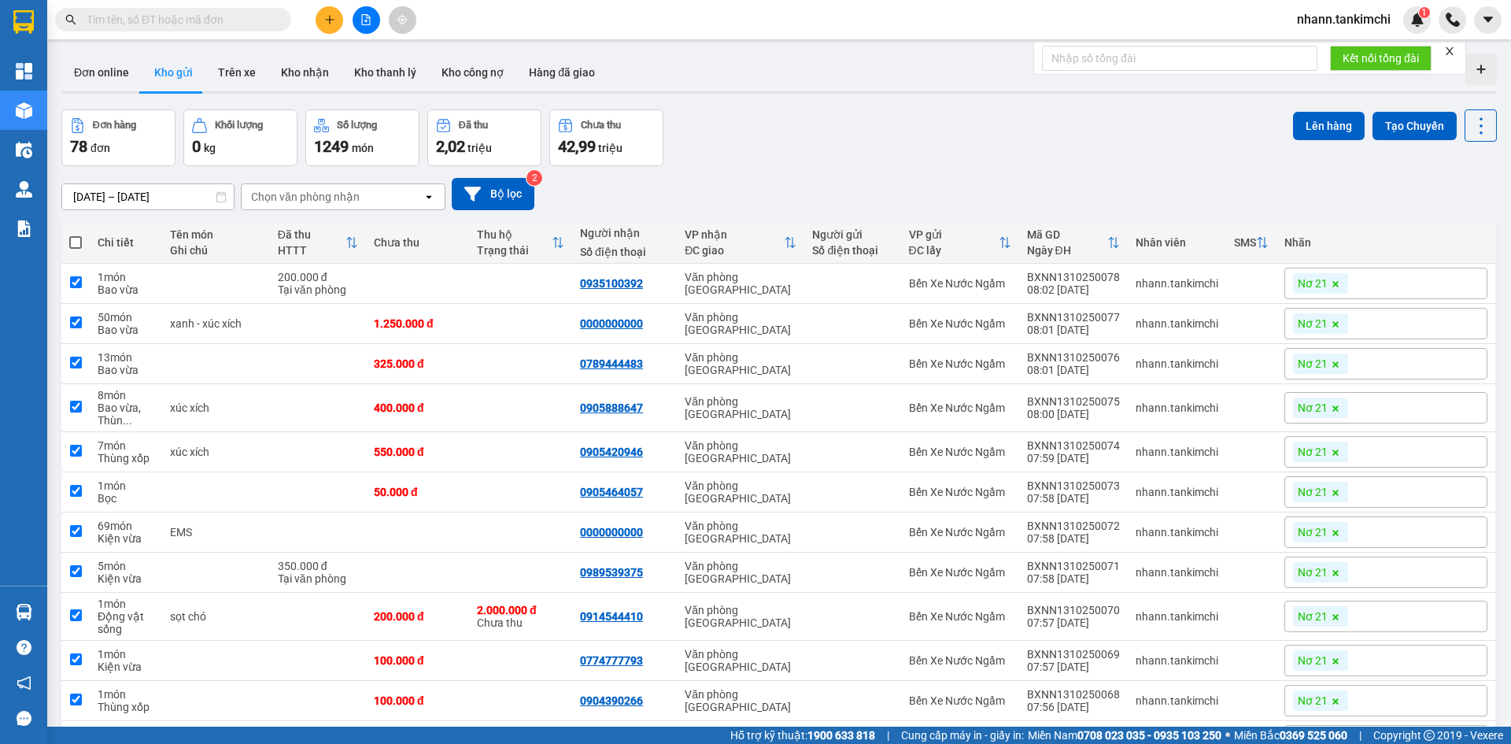
checkbox input "true"
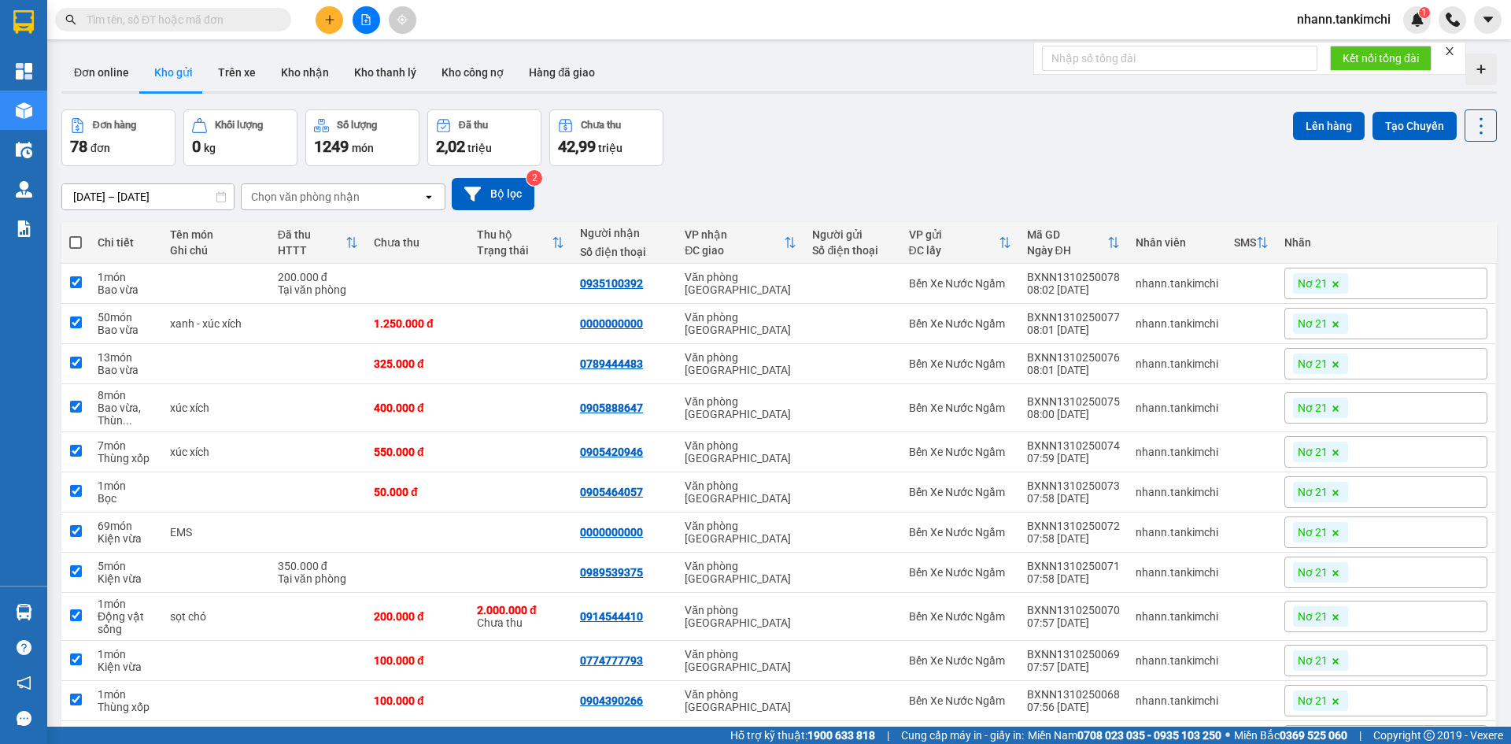
checkbox input "true"
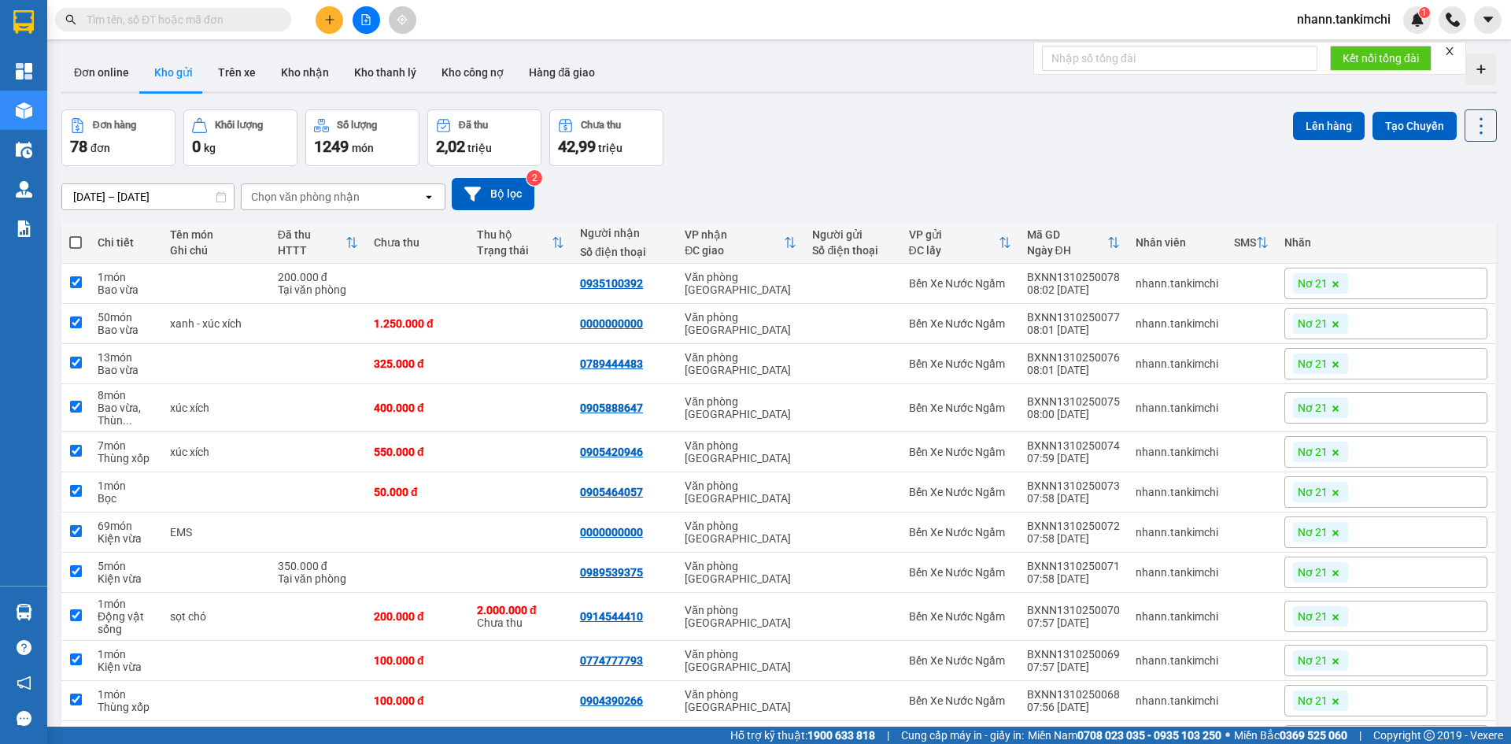
checkbox input "true"
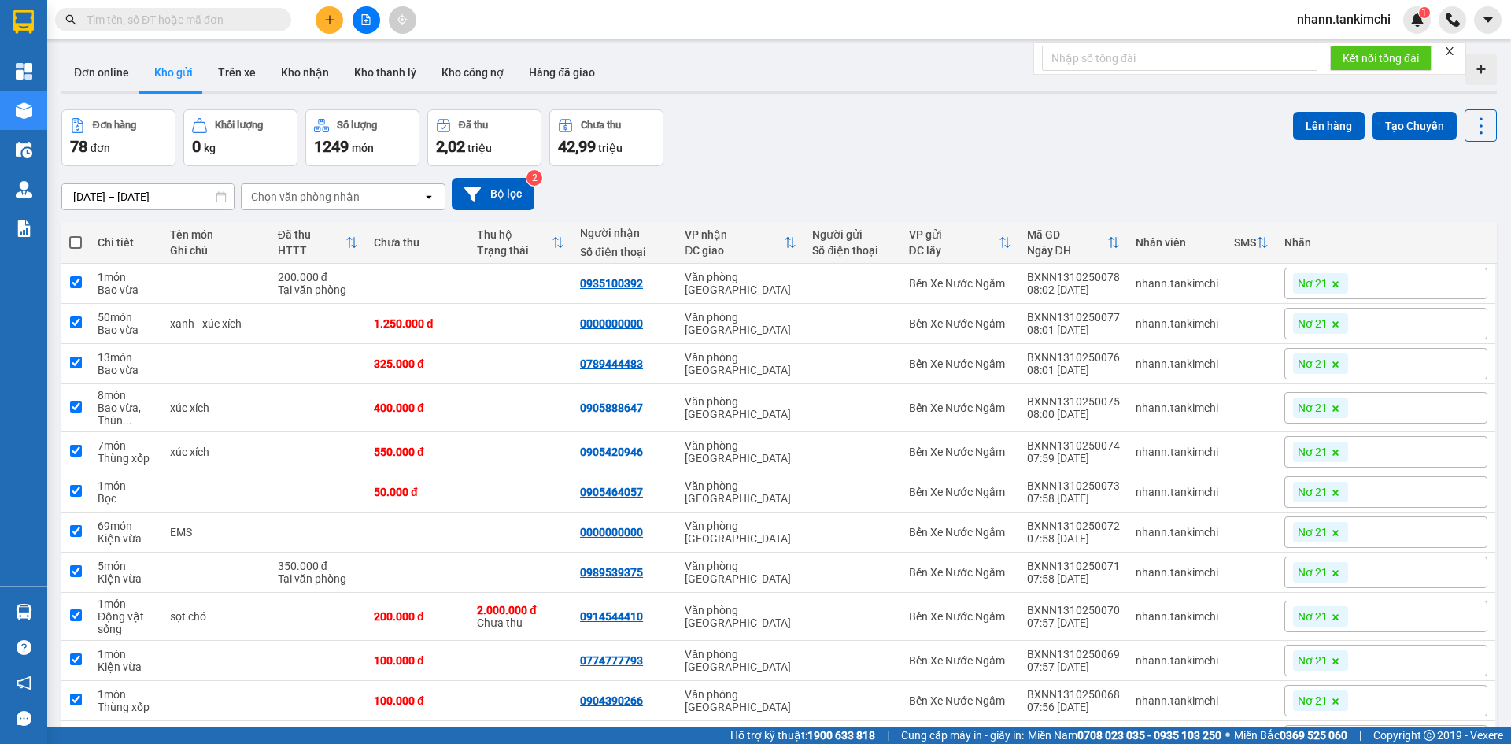
checkbox input "true"
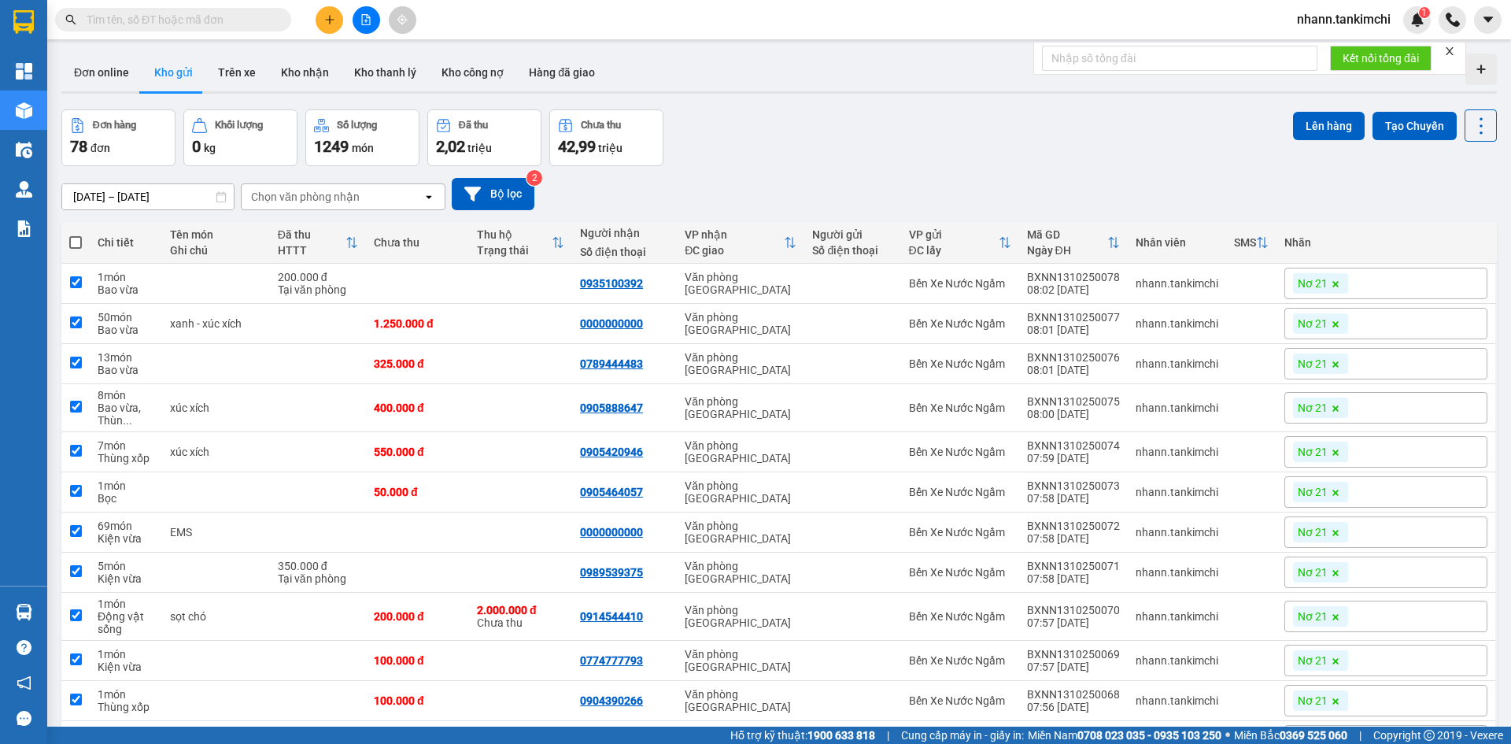
checkbox input "true"
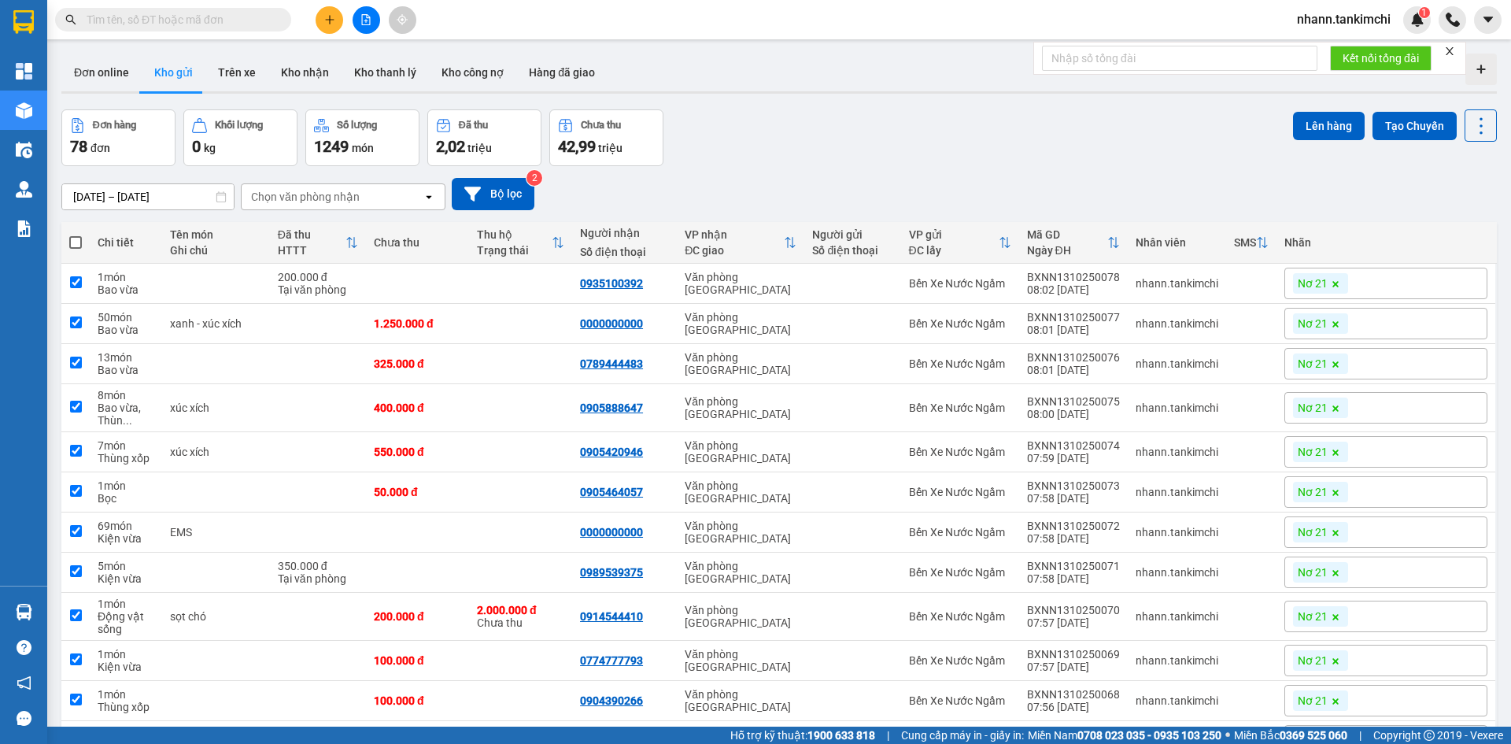
checkbox input "true"
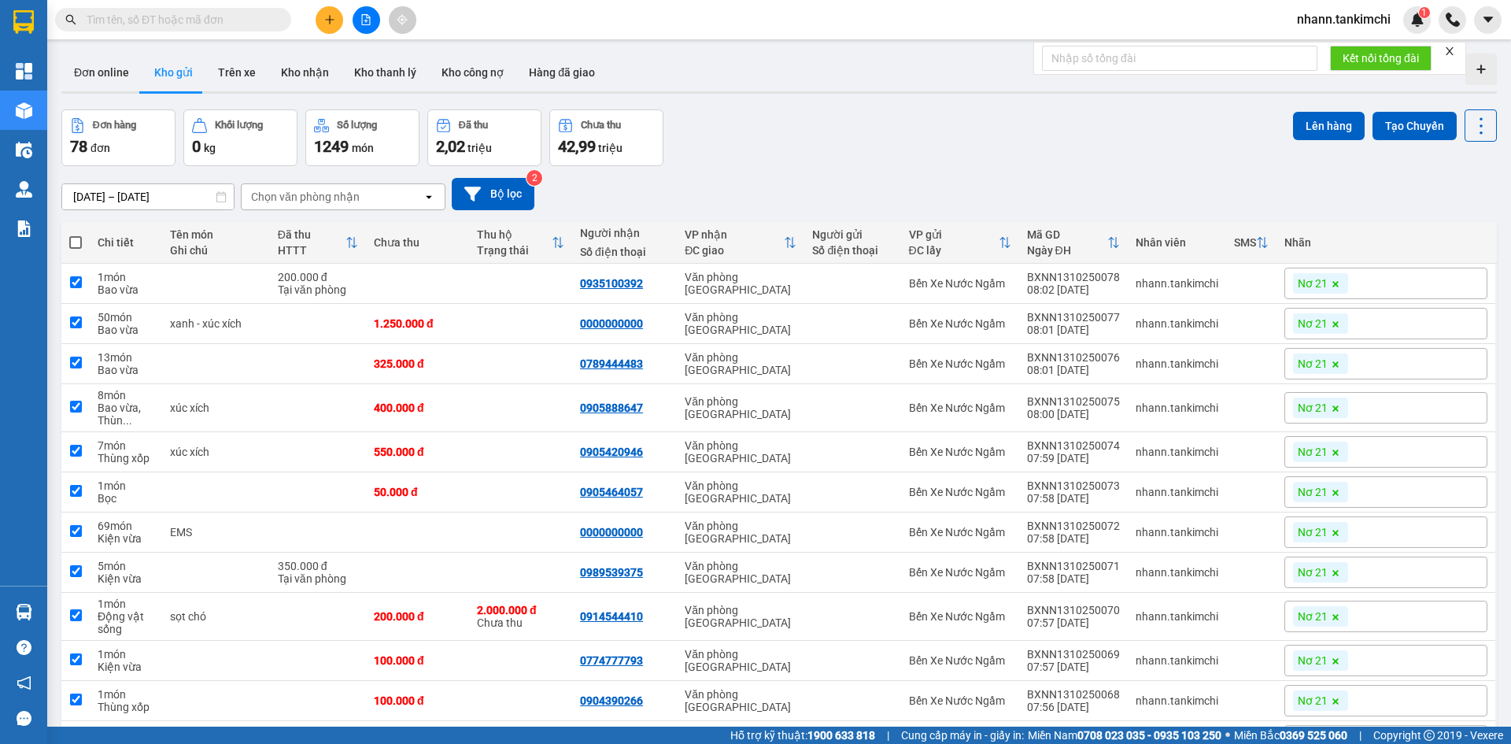
checkbox input "true"
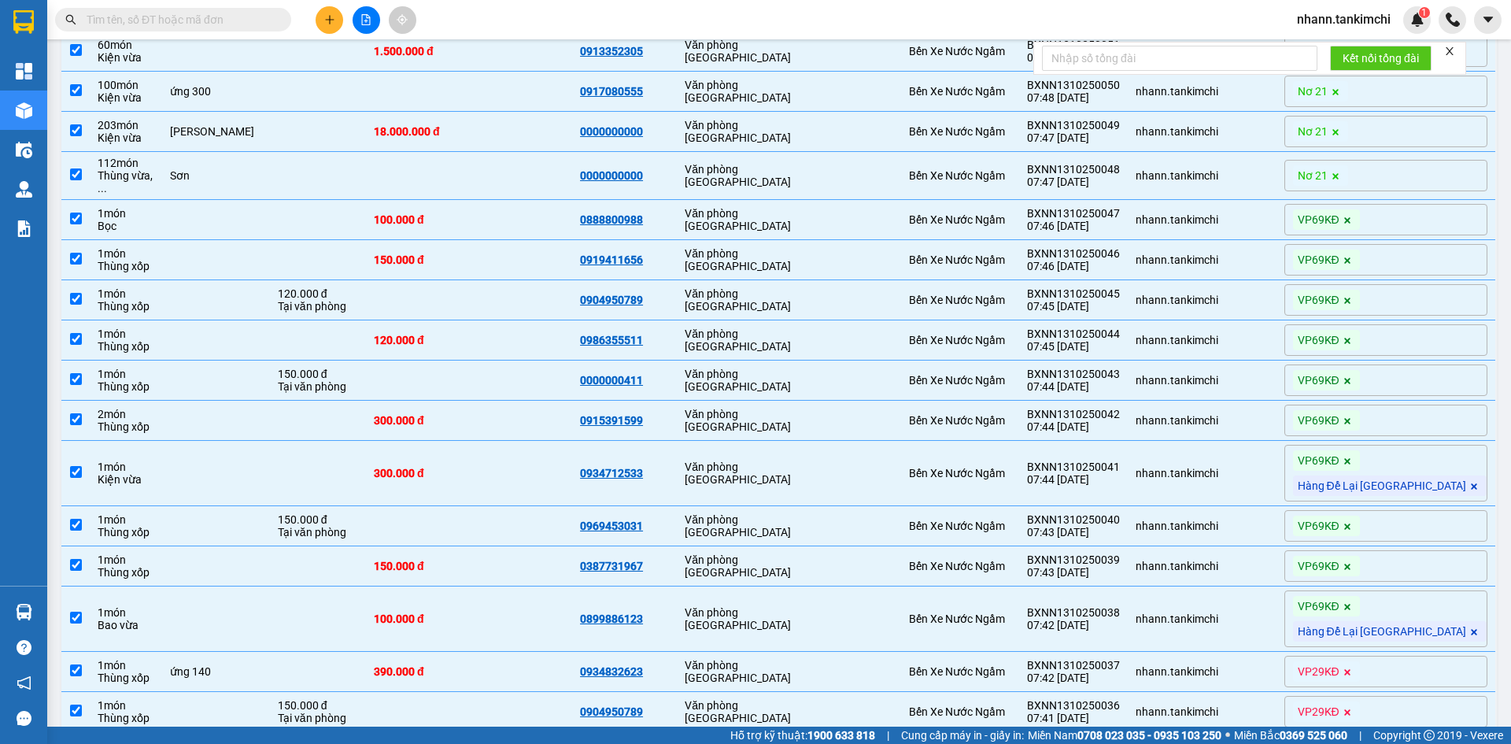
scroll to position [1652, 0]
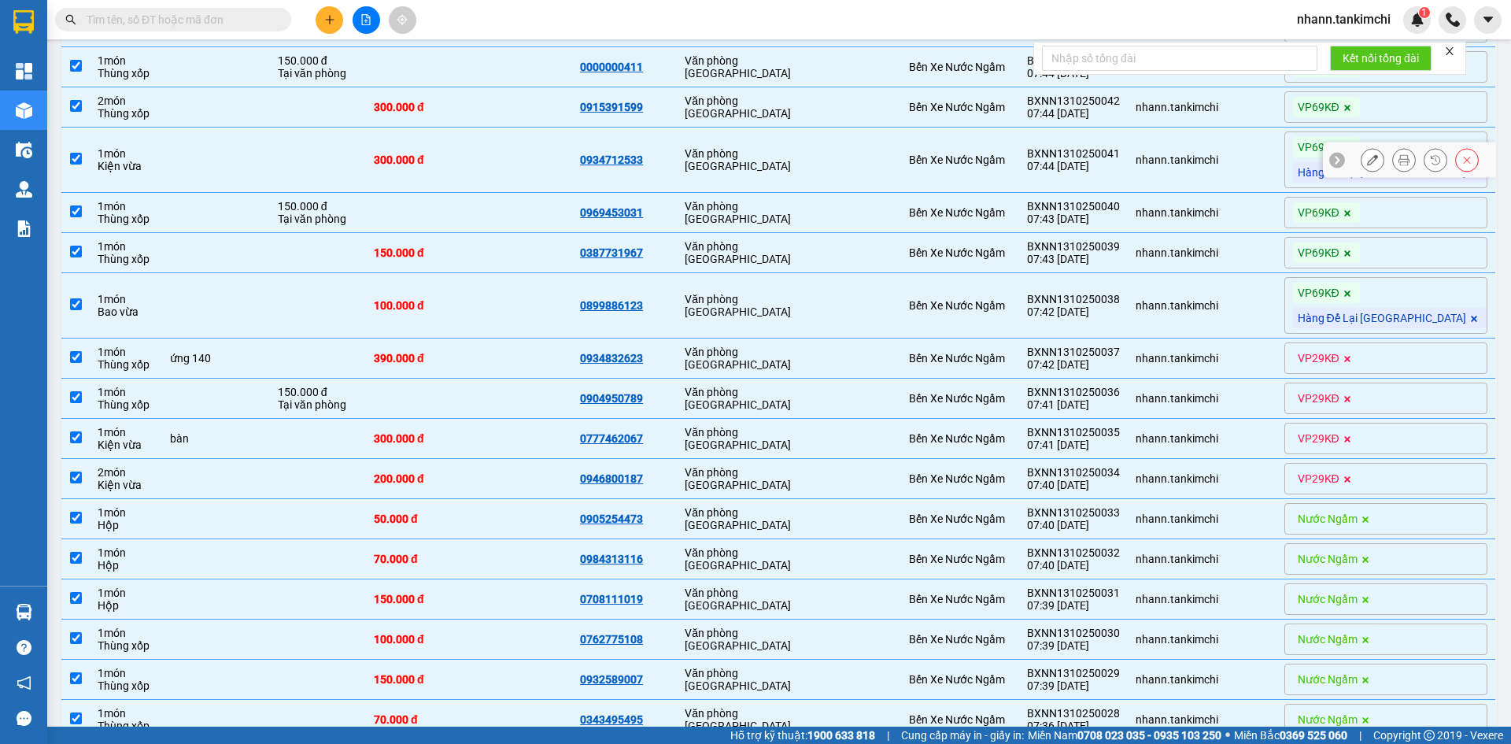
click at [892, 153] on div at bounding box center [852, 159] width 80 height 13
checkbox input "false"
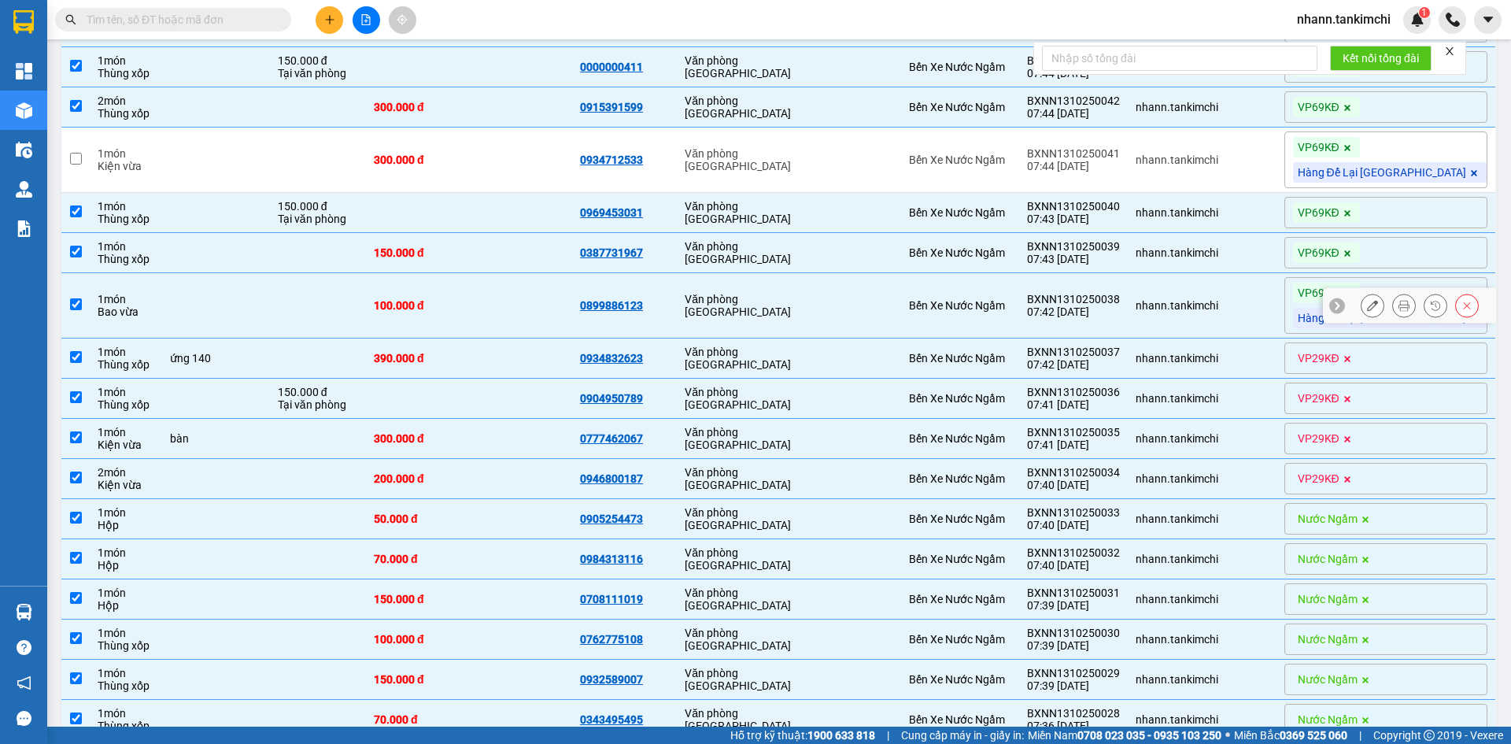
click at [890, 297] on td at bounding box center [852, 305] width 96 height 65
checkbox input "false"
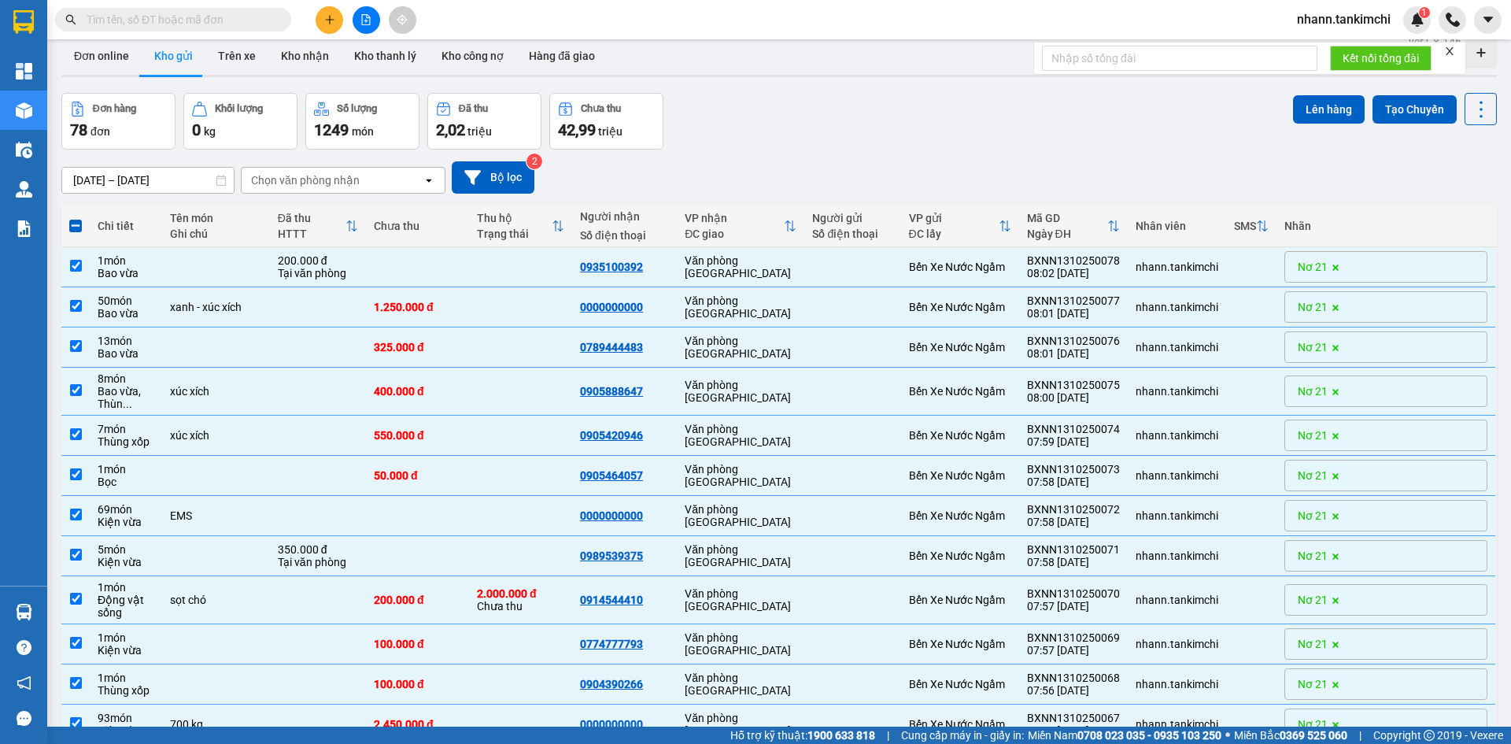
scroll to position [0, 0]
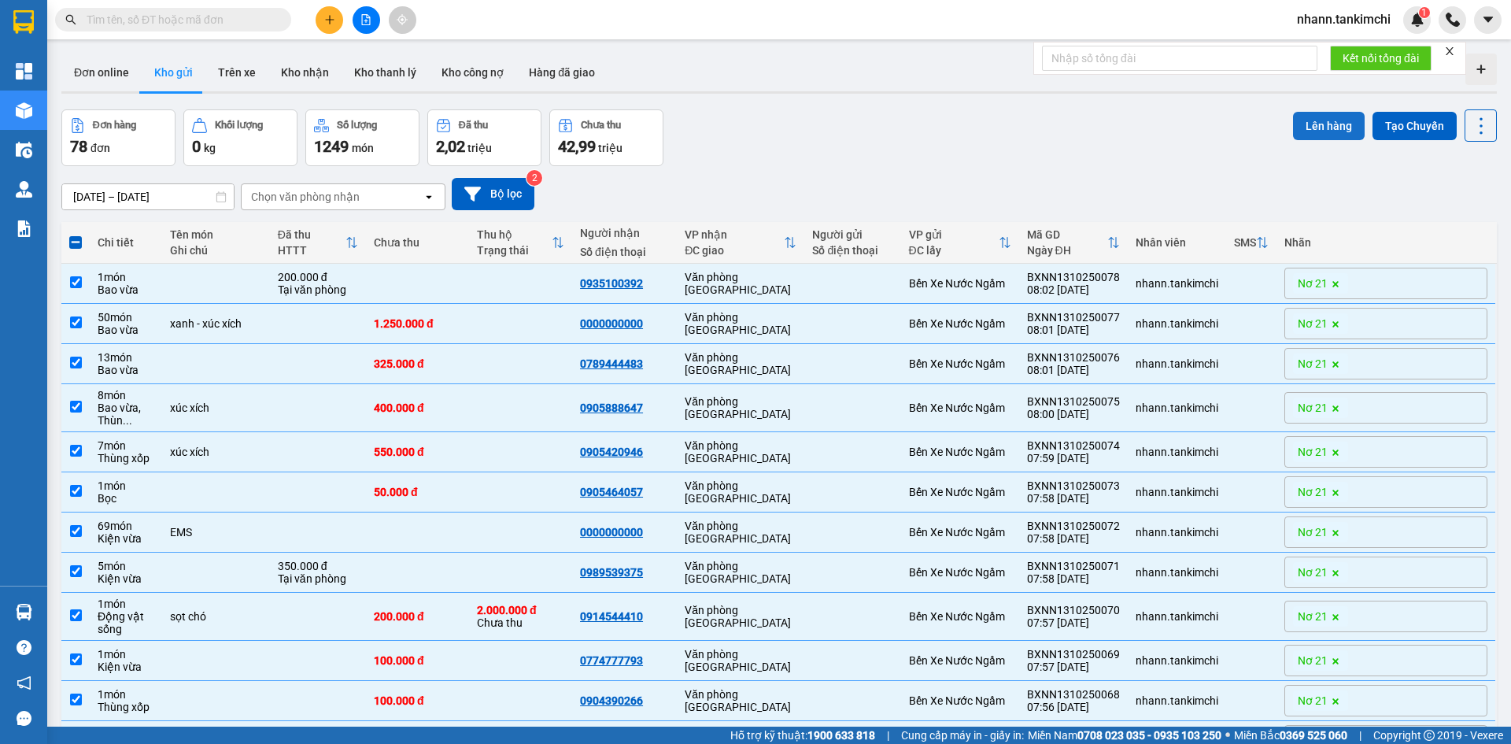
click at [1316, 125] on button "Lên hàng" at bounding box center [1329, 126] width 72 height 28
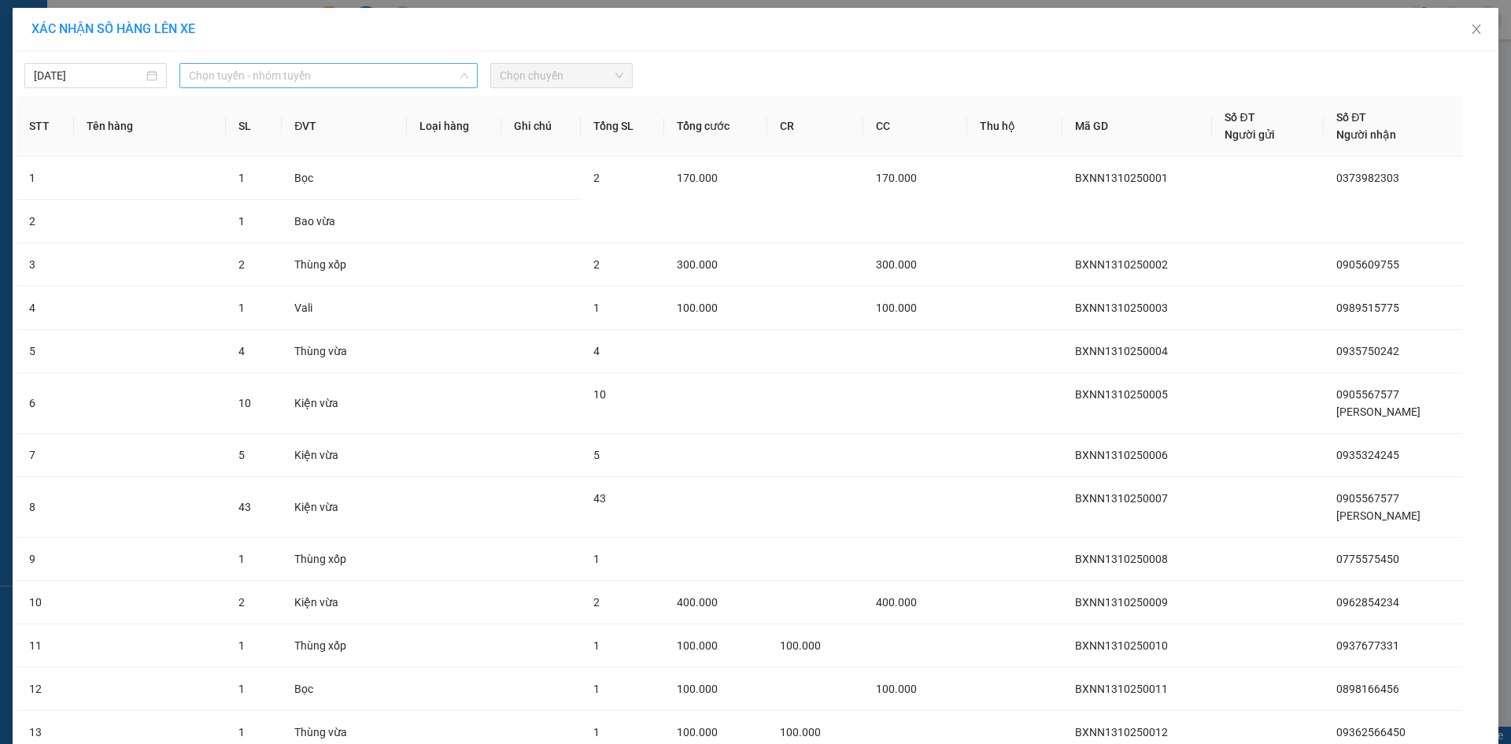
click at [308, 70] on span "Chọn tuyến - nhóm tuyến" at bounding box center [328, 76] width 279 height 24
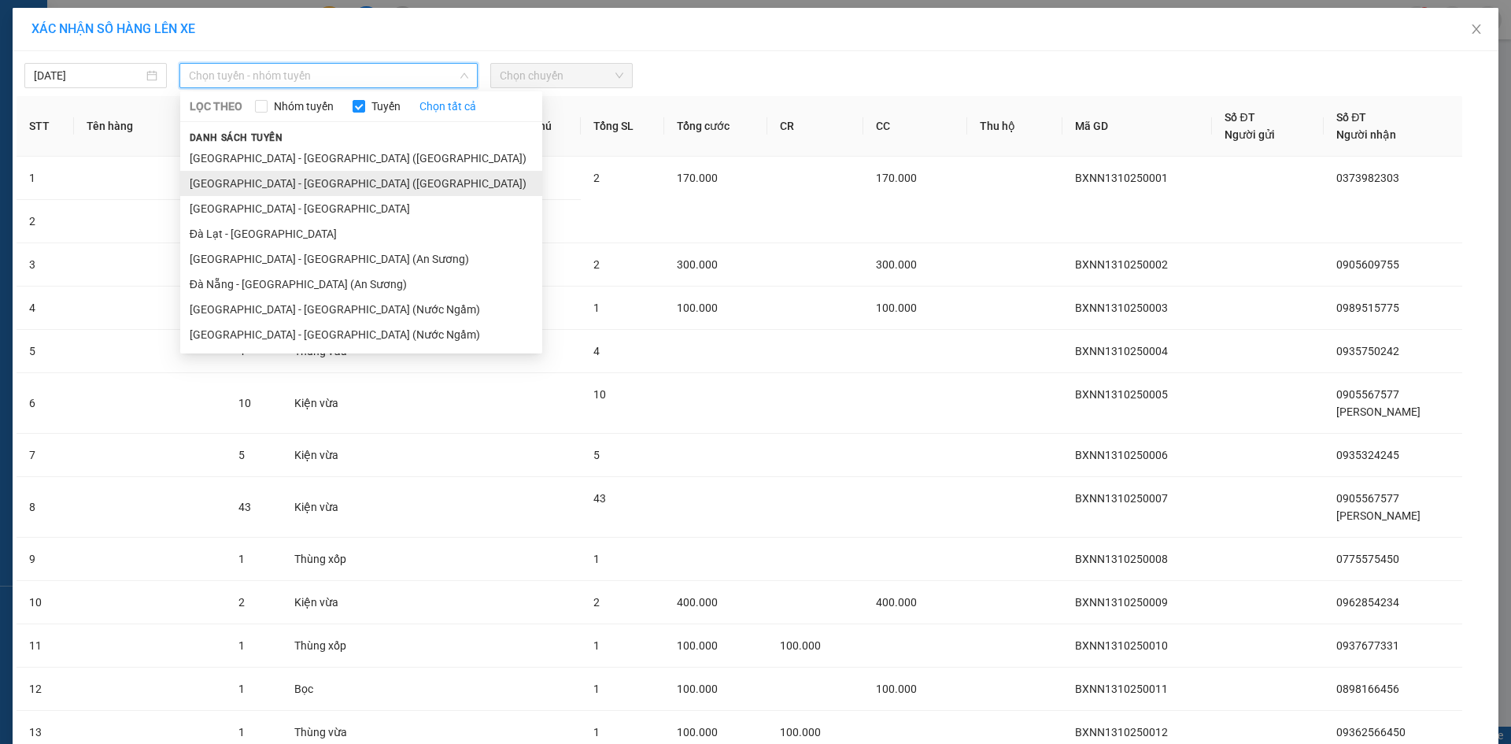
click at [282, 179] on li "[GEOGRAPHIC_DATA] - [GEOGRAPHIC_DATA] ([GEOGRAPHIC_DATA])" at bounding box center [361, 183] width 362 height 25
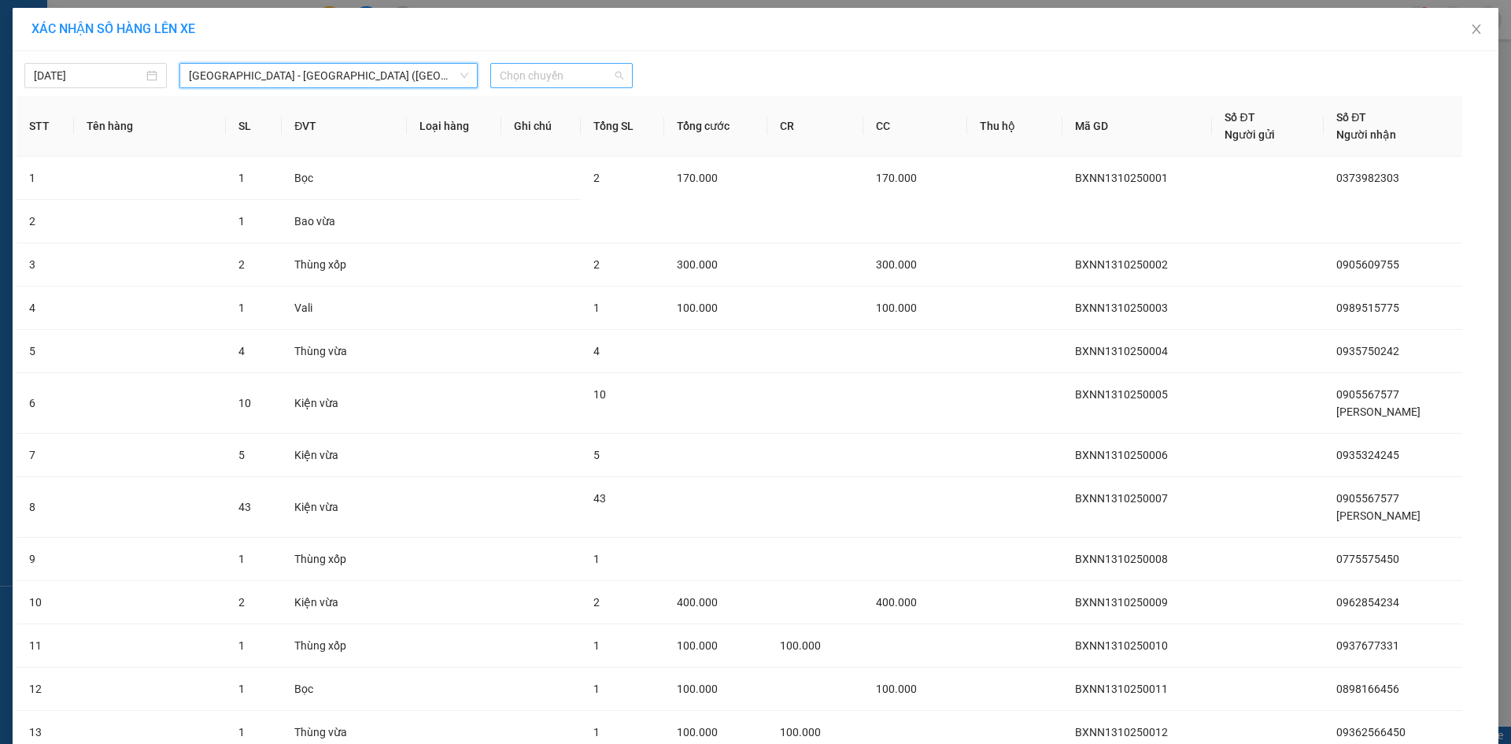
click at [559, 78] on span "Chọn chuyến" at bounding box center [562, 76] width 124 height 24
click at [552, 133] on div "07:00" at bounding box center [555, 132] width 123 height 17
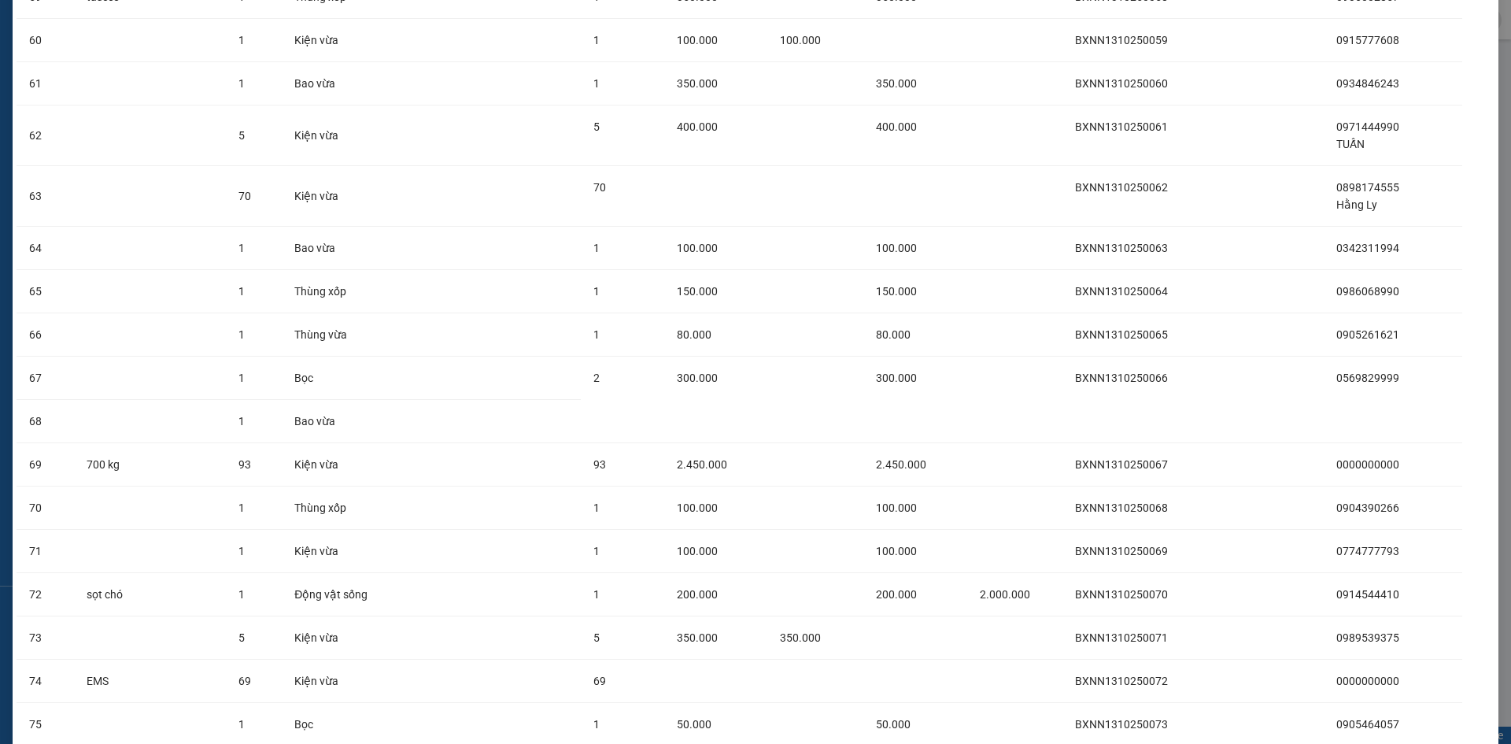
scroll to position [3146, 0]
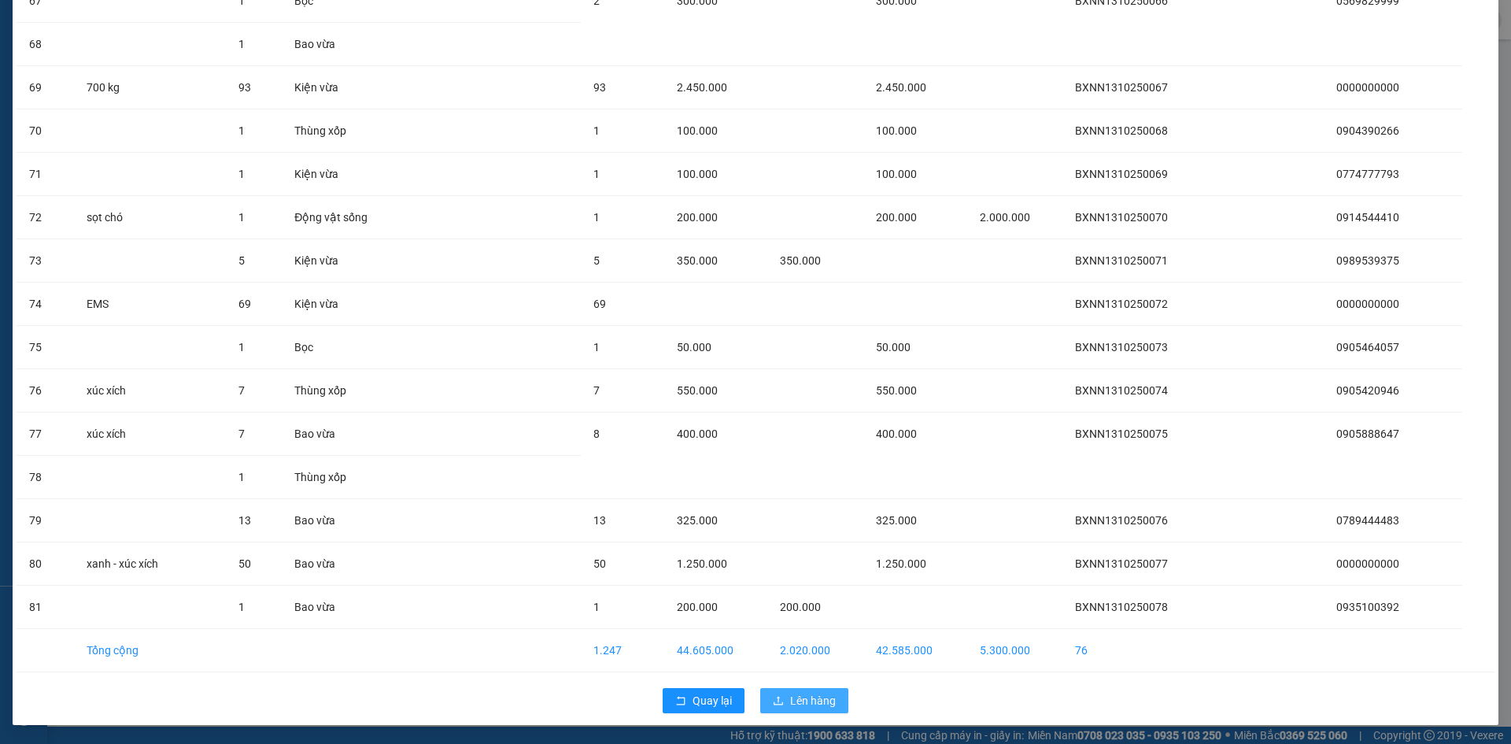
click at [780, 701] on button "Lên hàng" at bounding box center [804, 700] width 88 height 25
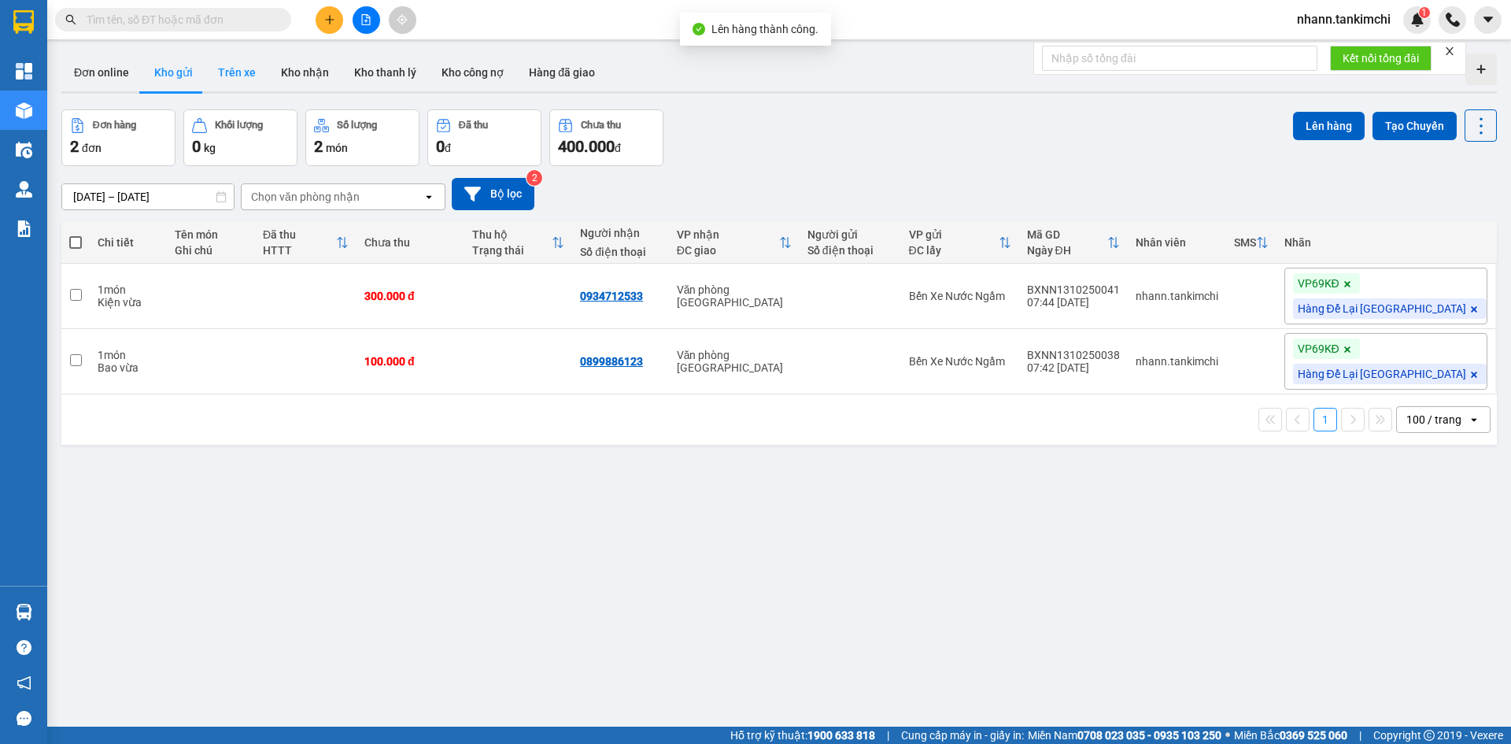
click at [223, 72] on button "Trên xe" at bounding box center [236, 73] width 63 height 38
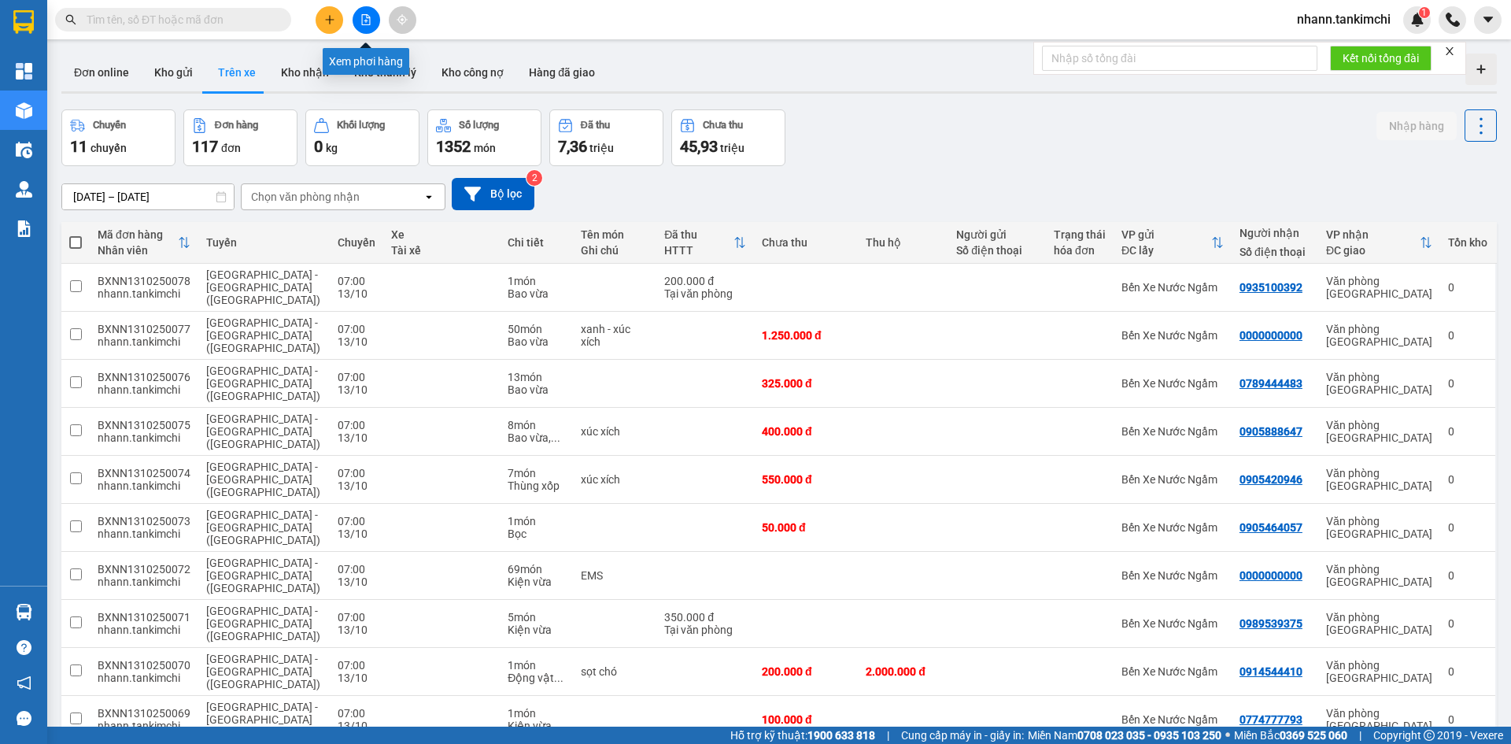
click at [364, 19] on icon "file-add" at bounding box center [365, 19] width 11 height 11
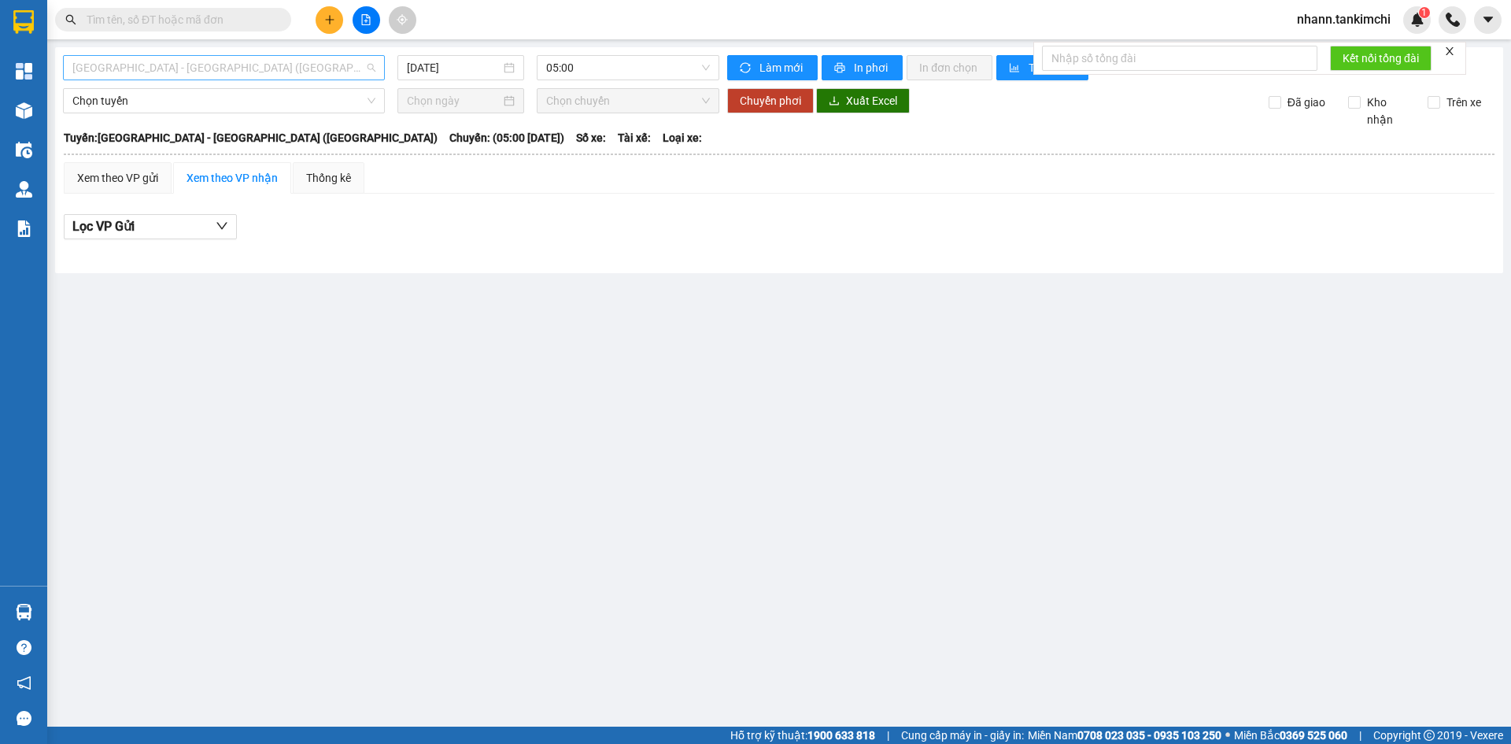
click at [233, 69] on span "[GEOGRAPHIC_DATA] - [GEOGRAPHIC_DATA] ([GEOGRAPHIC_DATA])" at bounding box center [223, 68] width 303 height 24
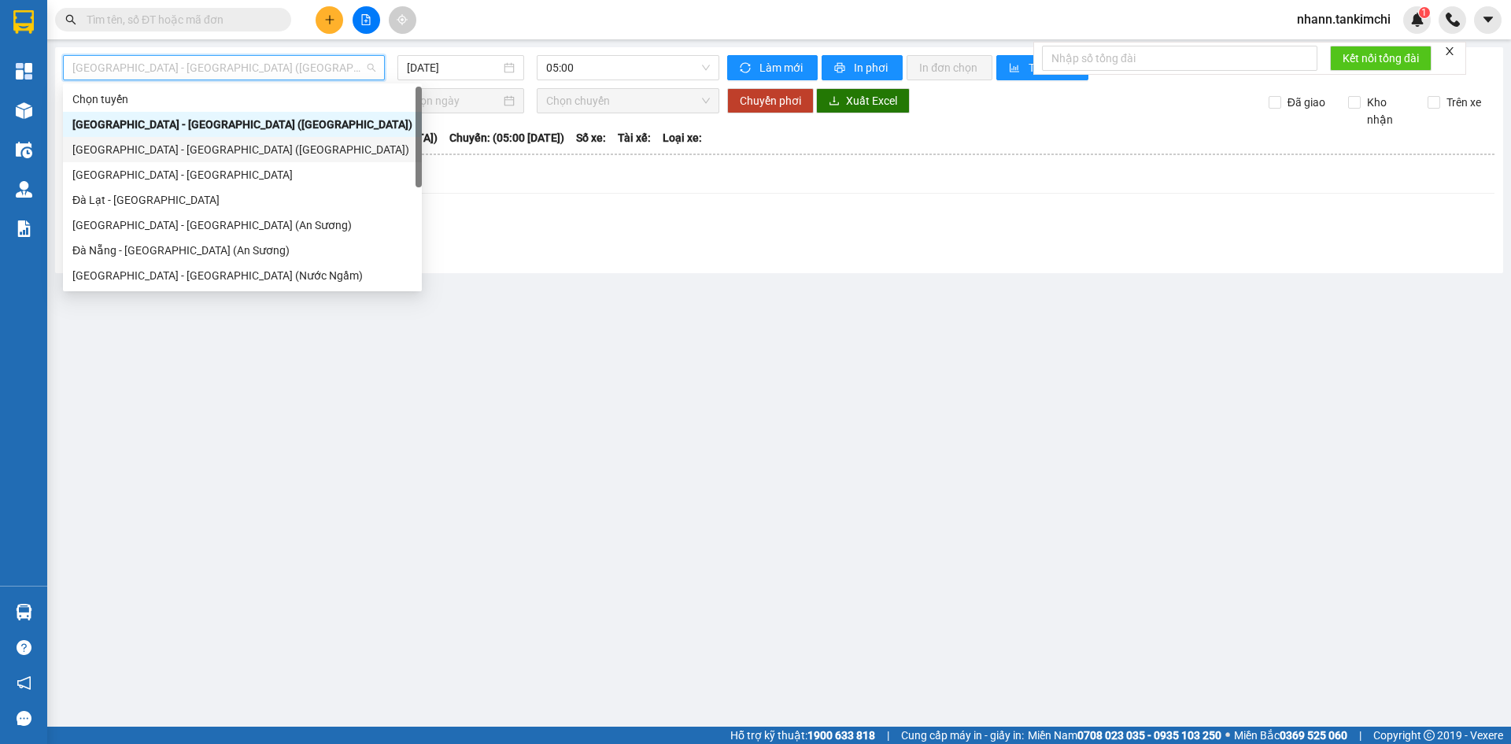
click at [181, 150] on div "[GEOGRAPHIC_DATA] - [GEOGRAPHIC_DATA] ([GEOGRAPHIC_DATA])" at bounding box center [242, 149] width 340 height 17
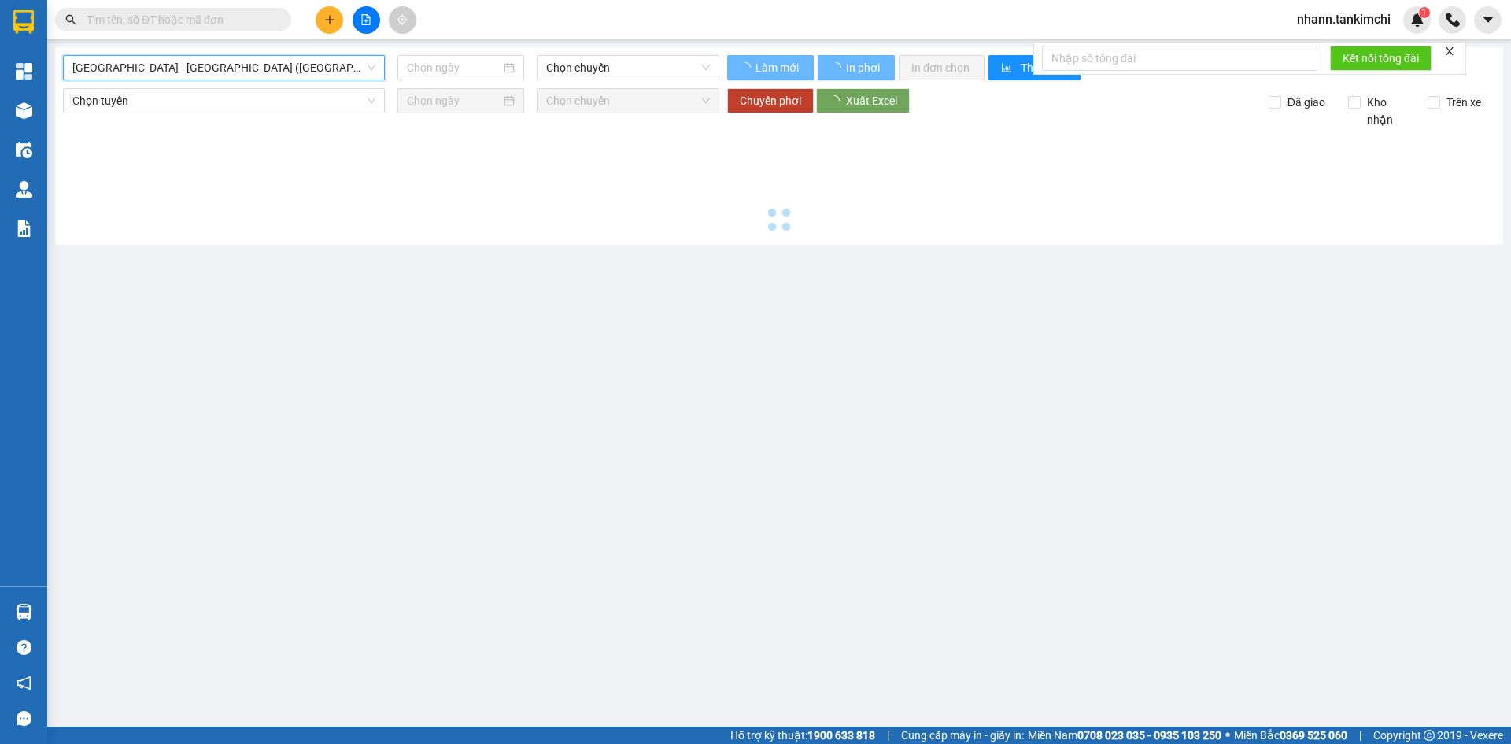
type input "[DATE]"
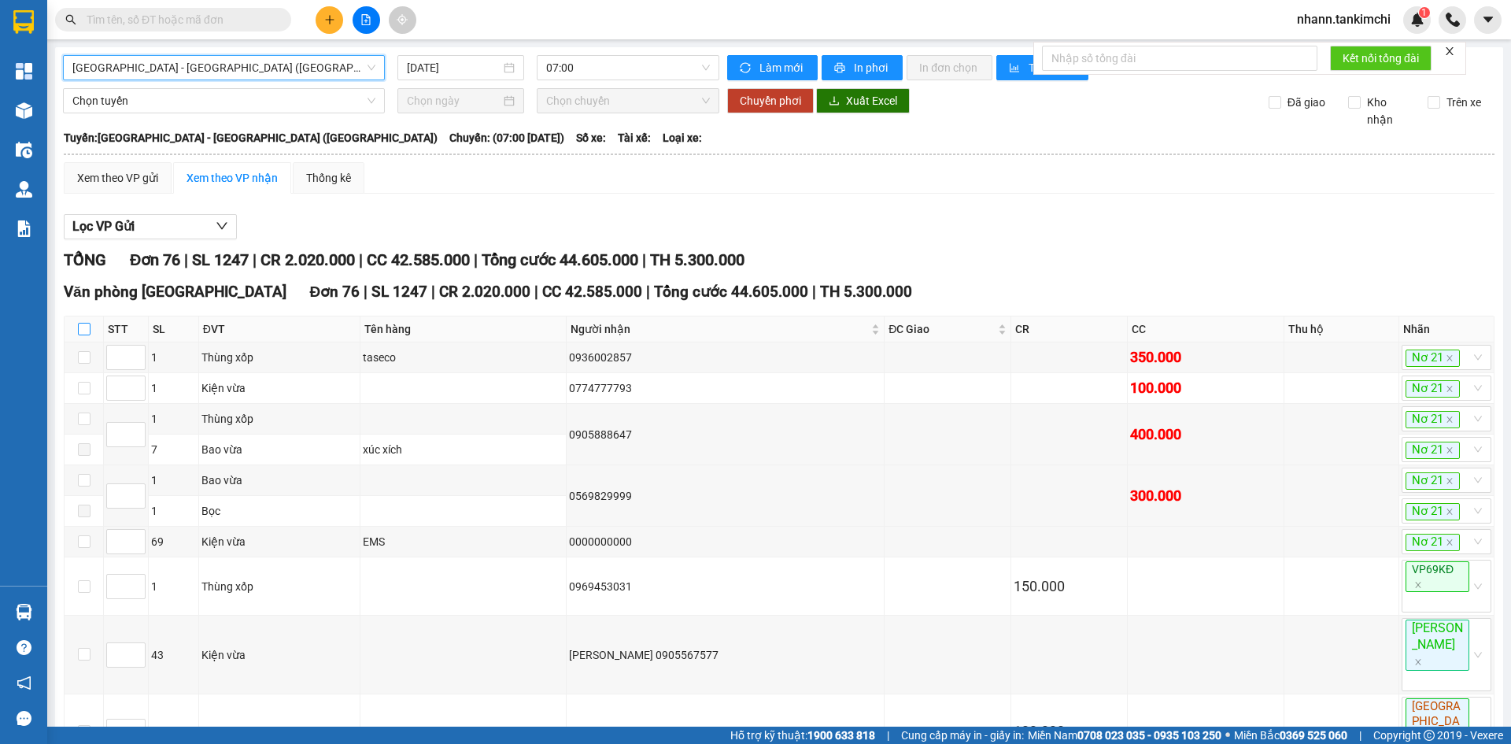
click at [84, 330] on input "checkbox" at bounding box center [84, 329] width 13 height 13
checkbox input "true"
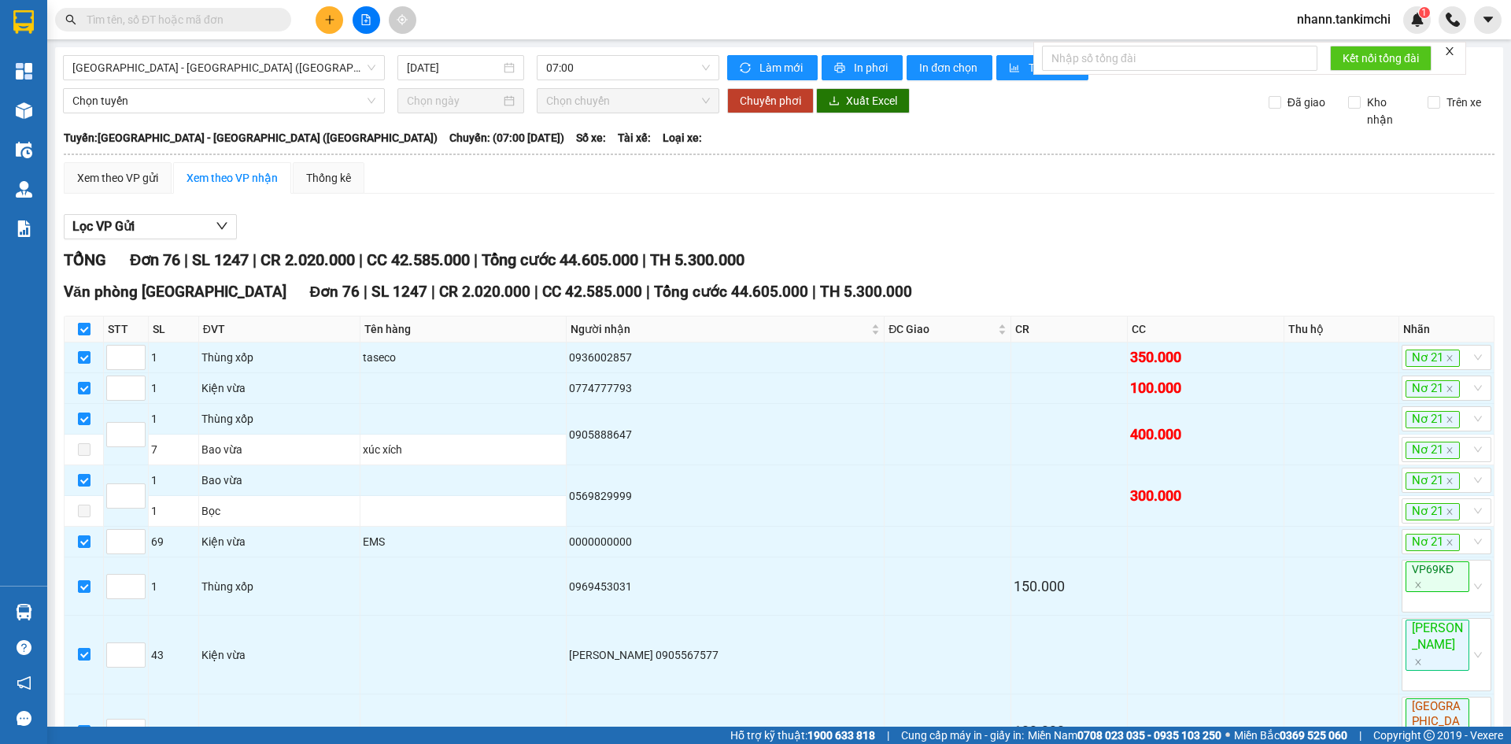
checkbox input "true"
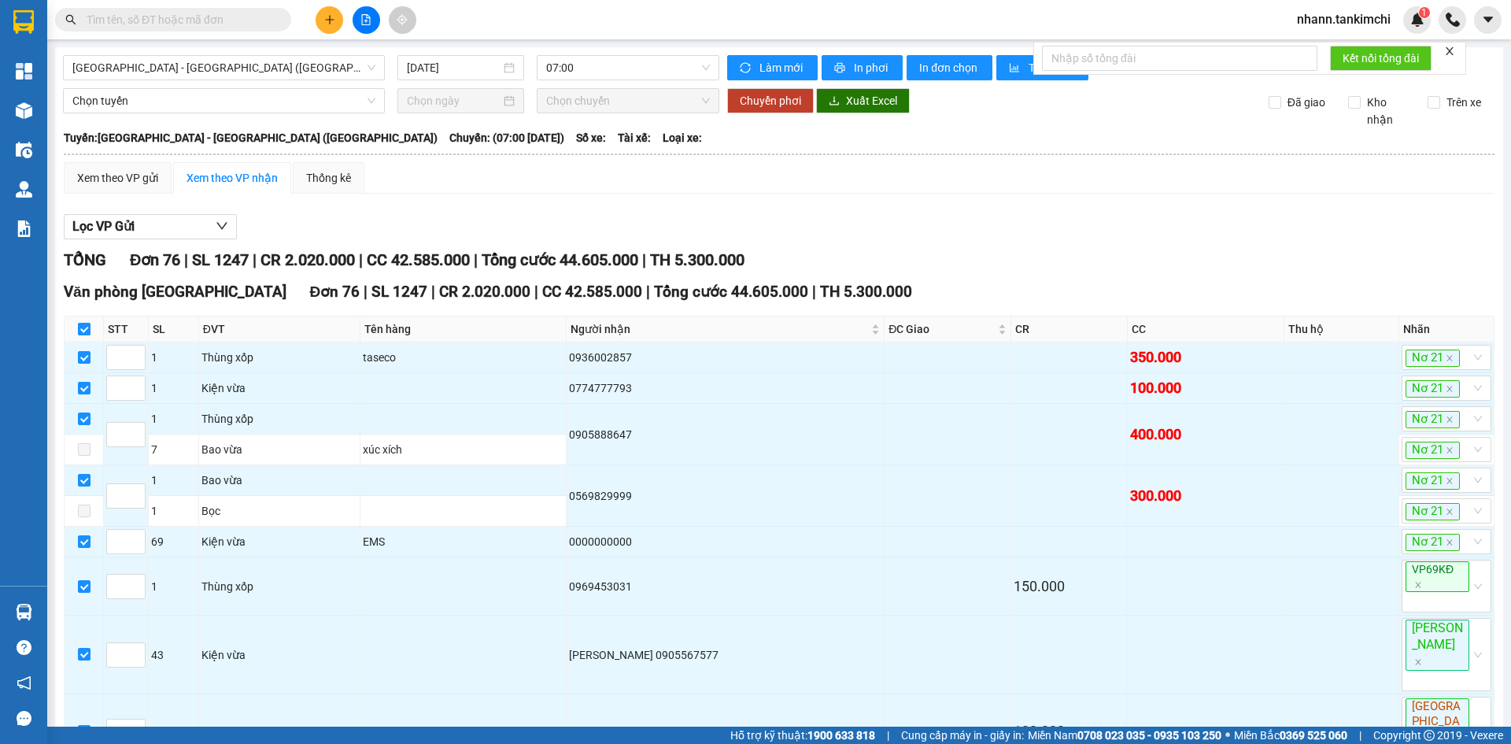
checkbox input "true"
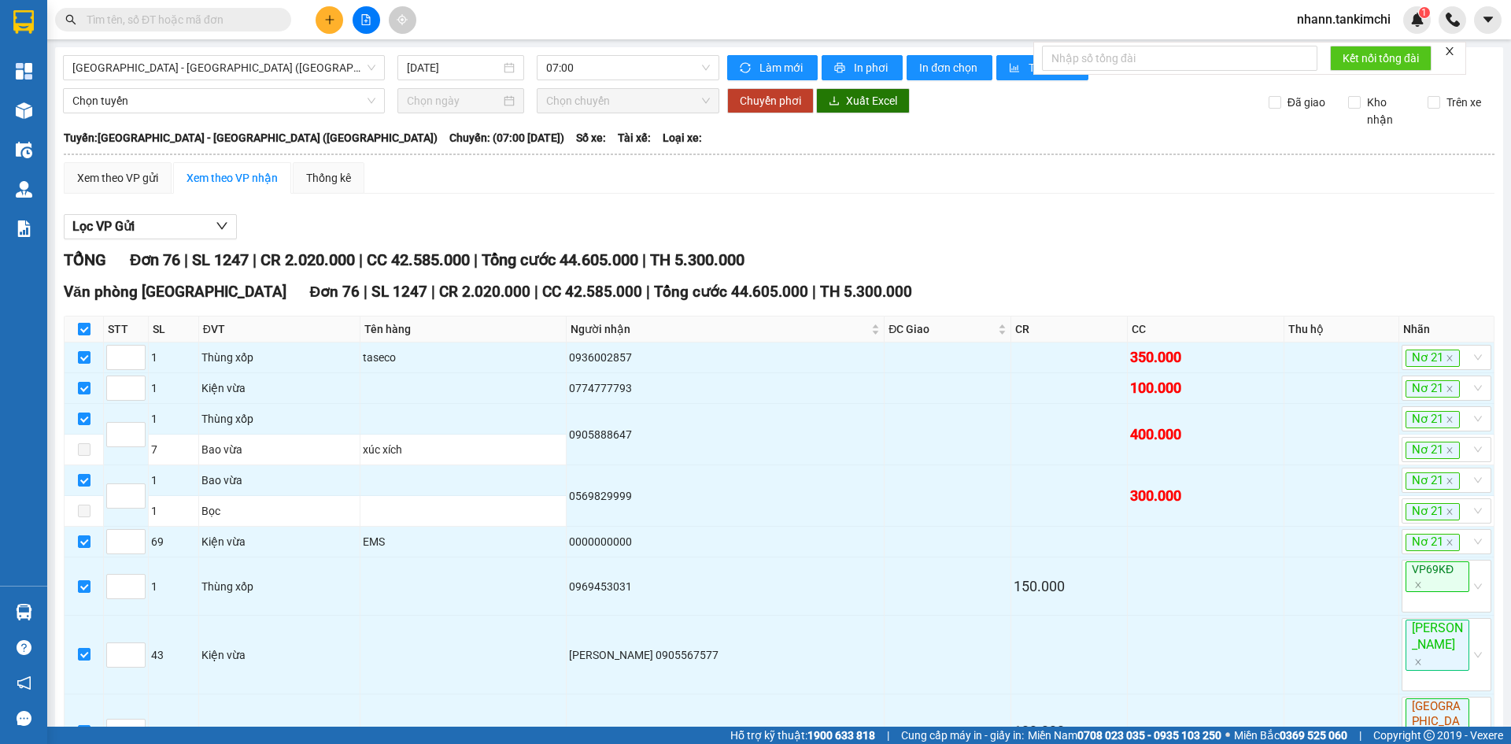
checkbox input "true"
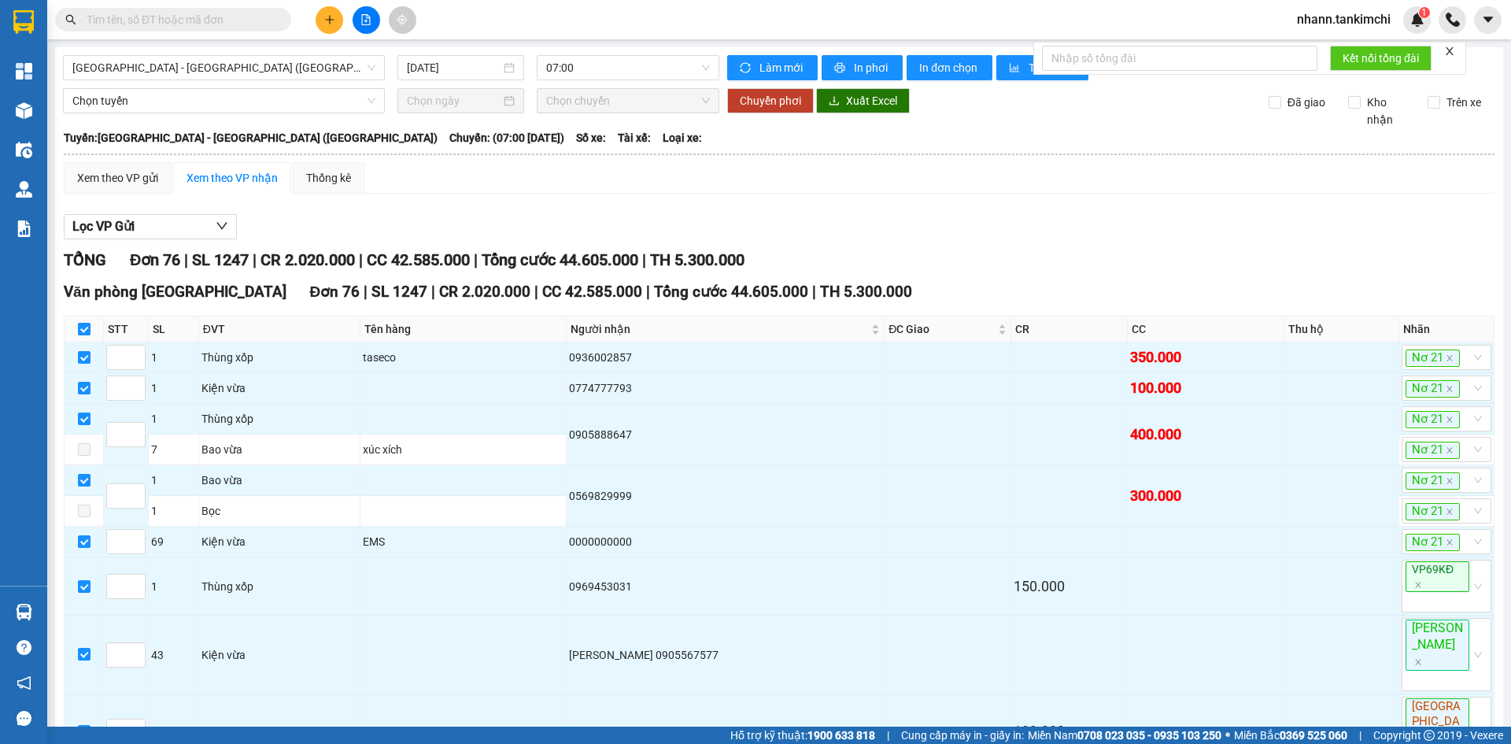
checkbox input "true"
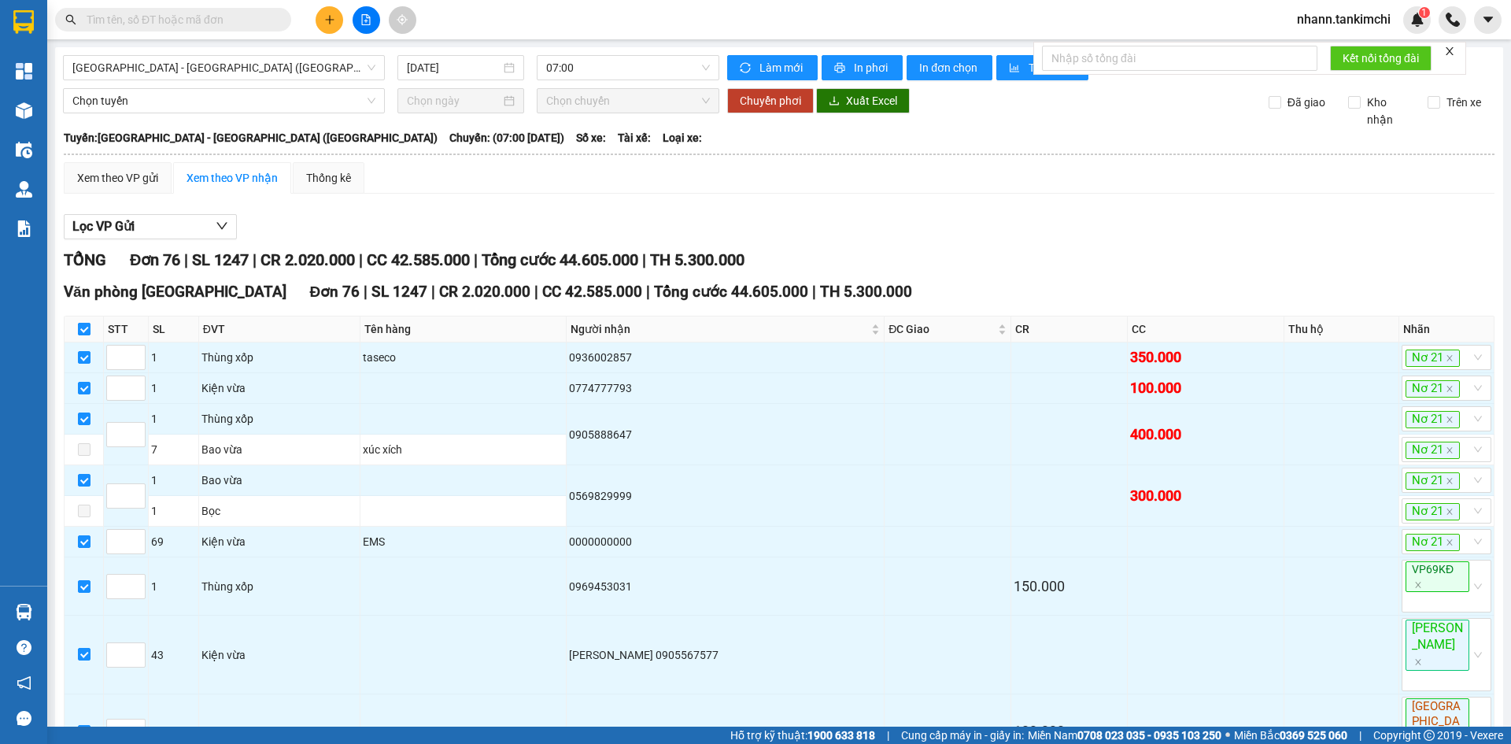
checkbox input "true"
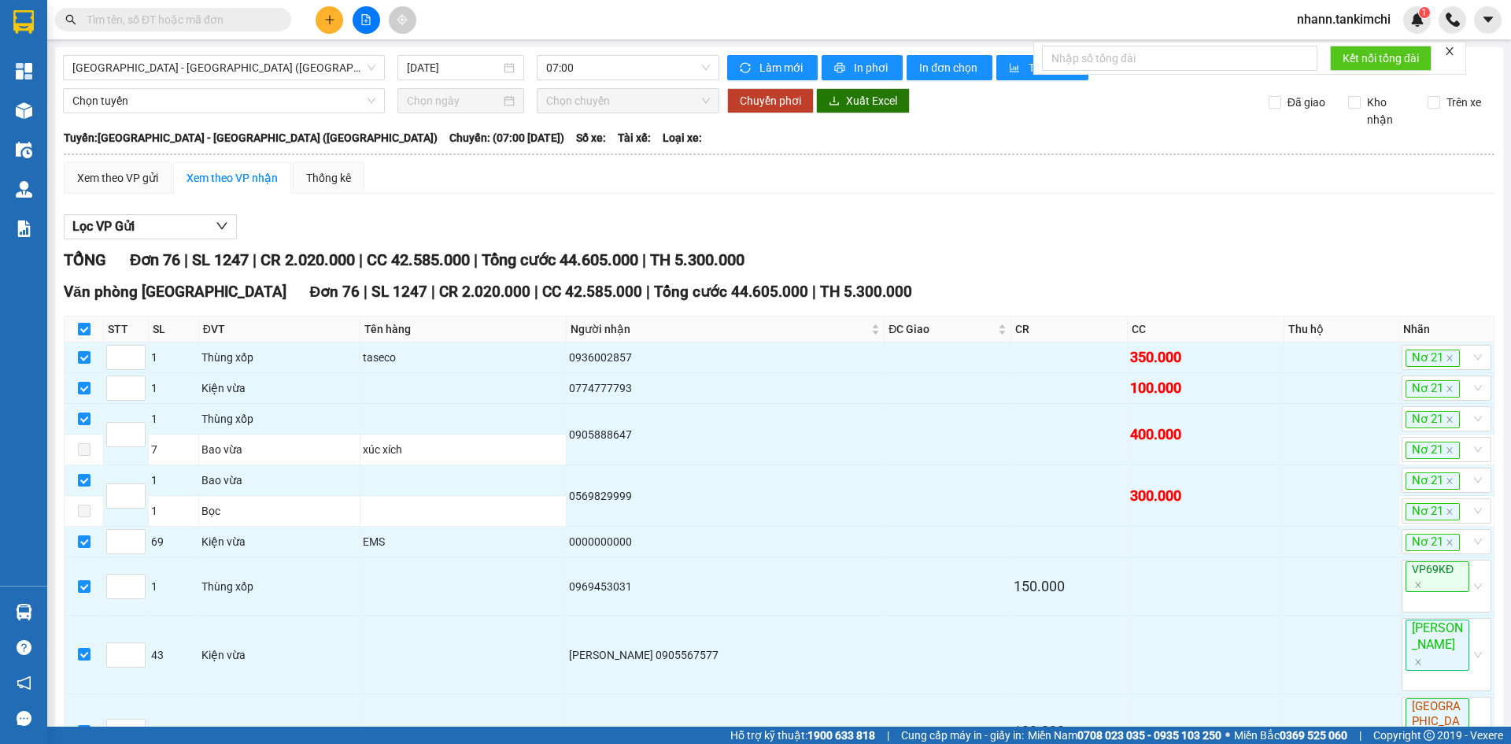
checkbox input "true"
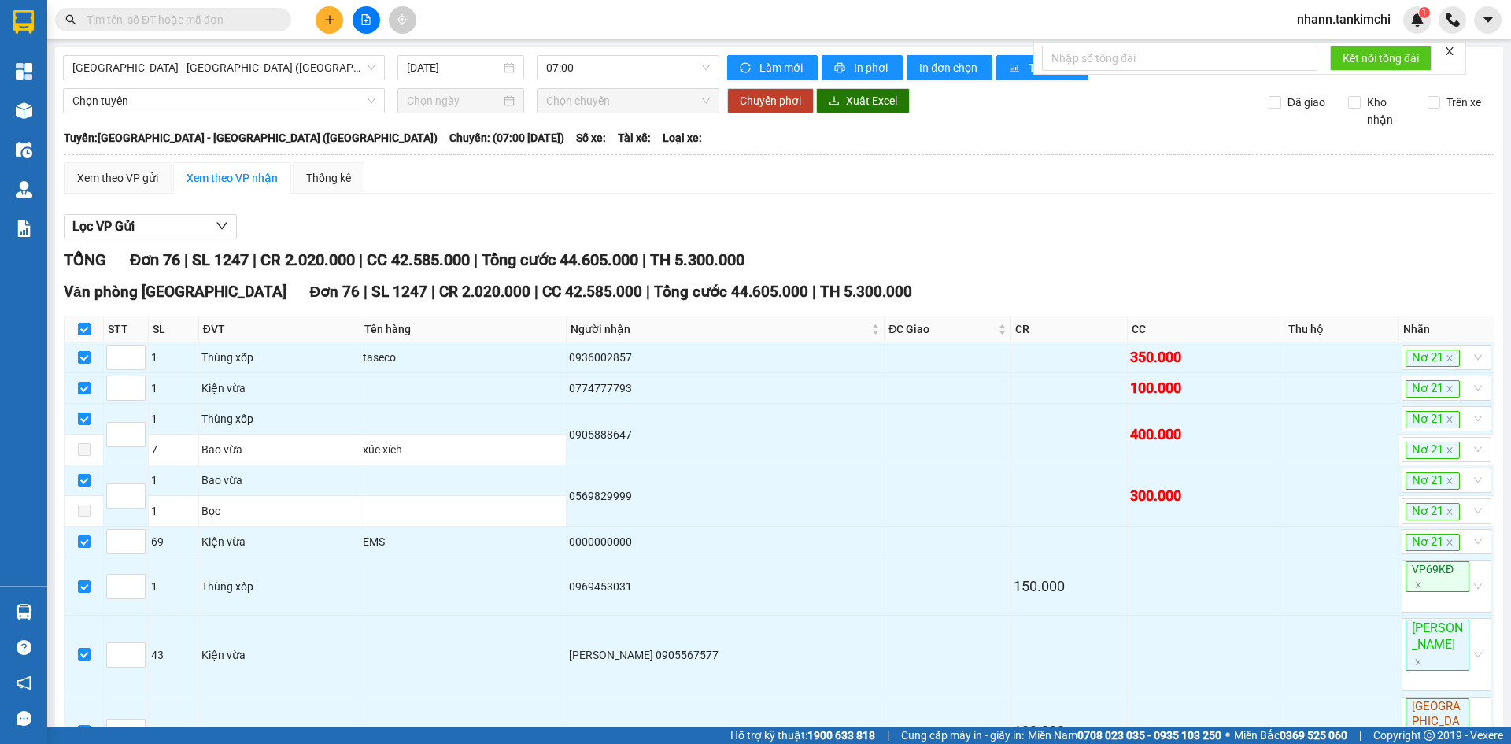
checkbox input "true"
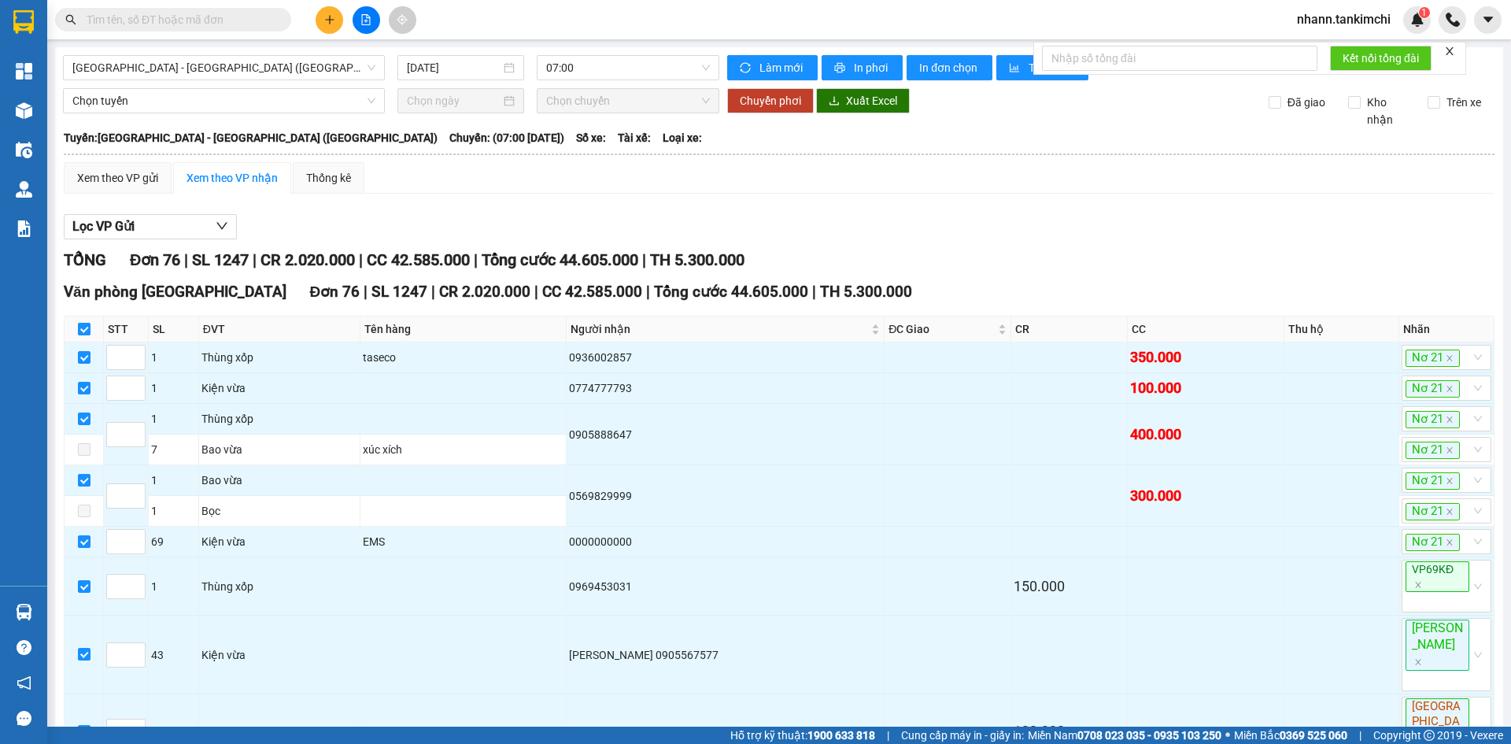
checkbox input "true"
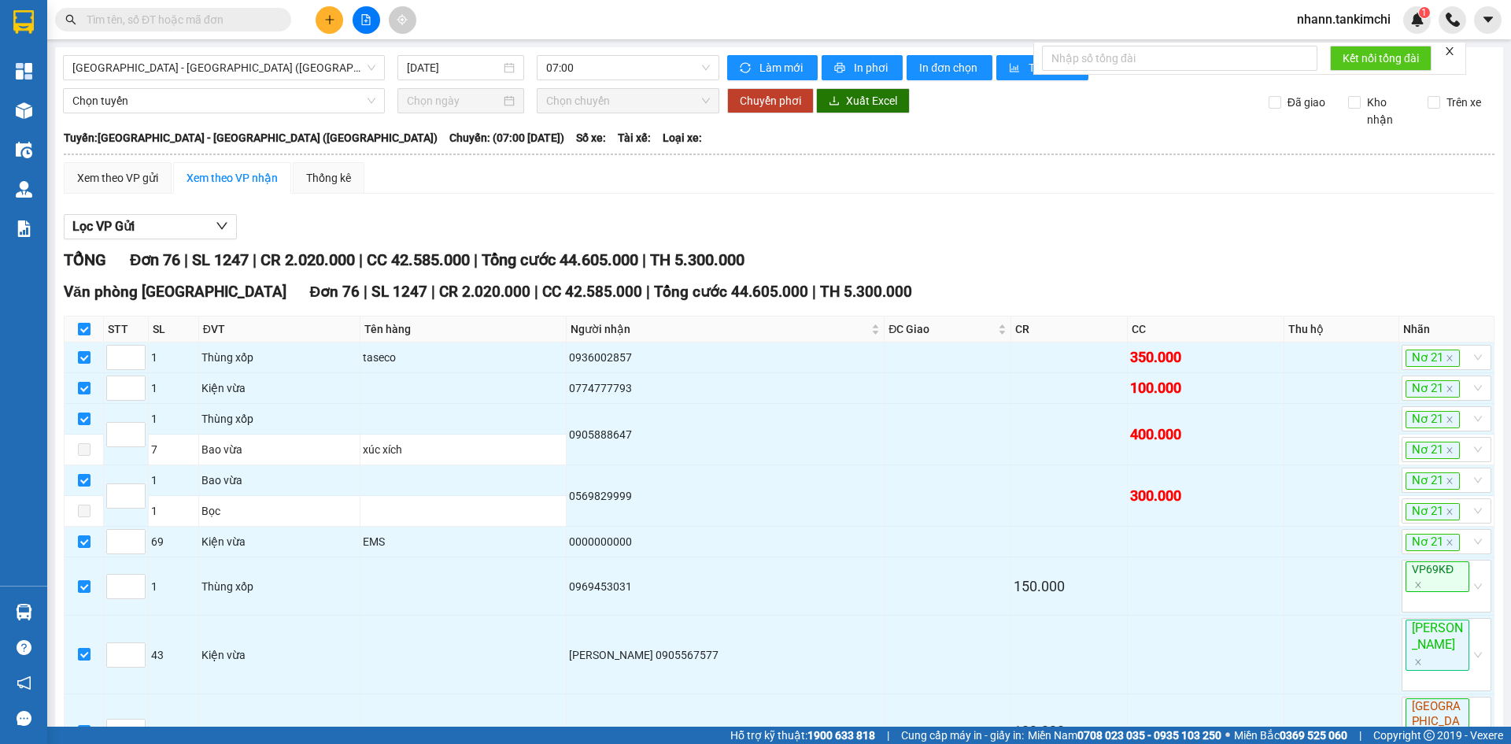
checkbox input "true"
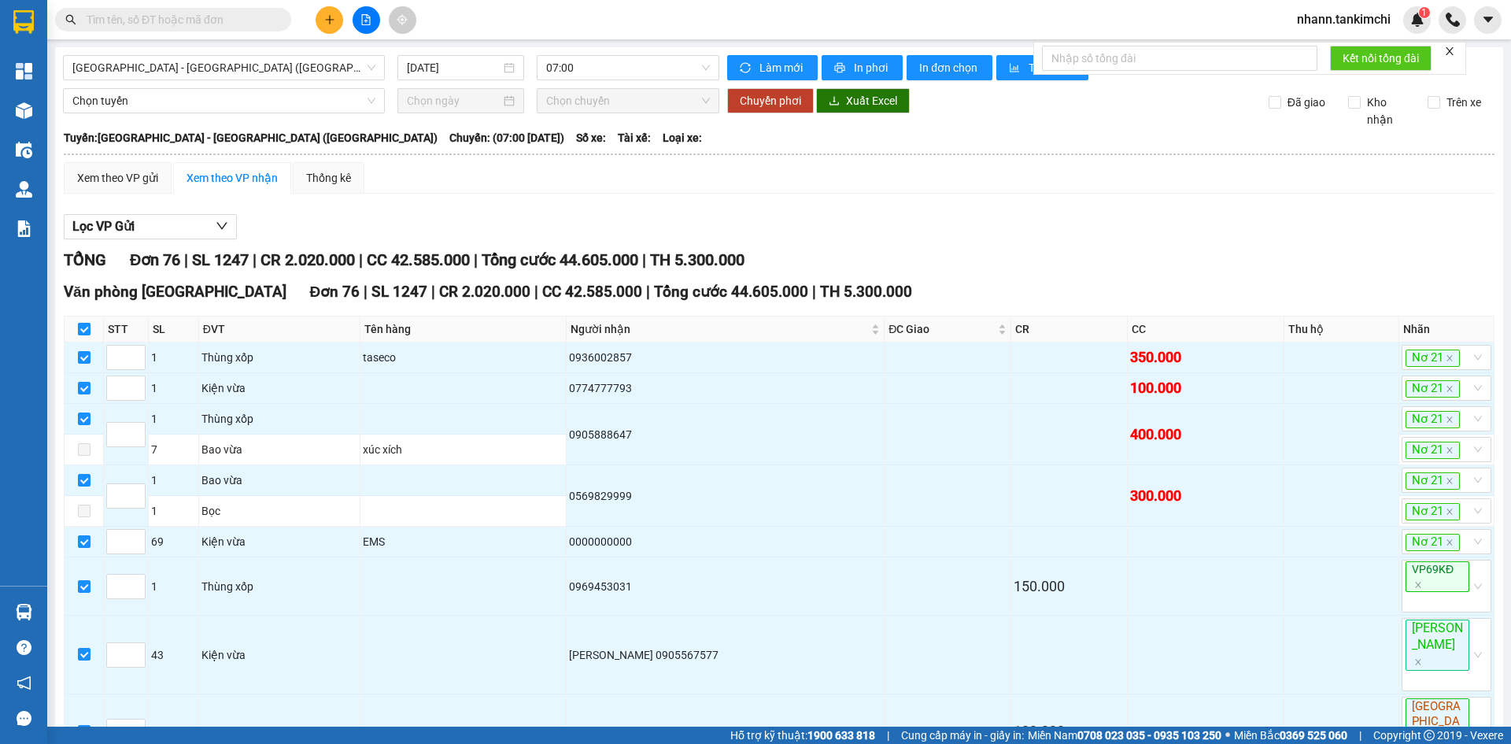
checkbox input "true"
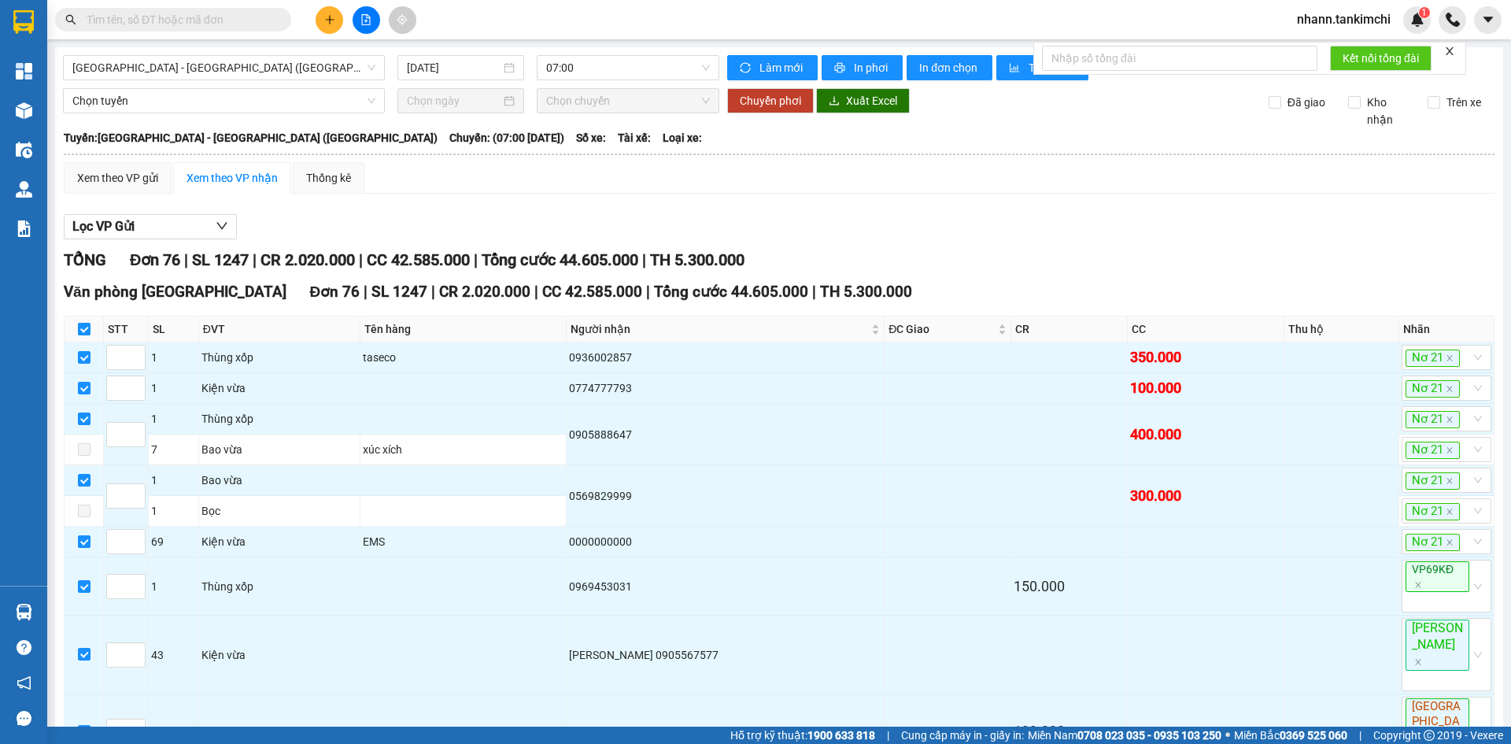
checkbox input "true"
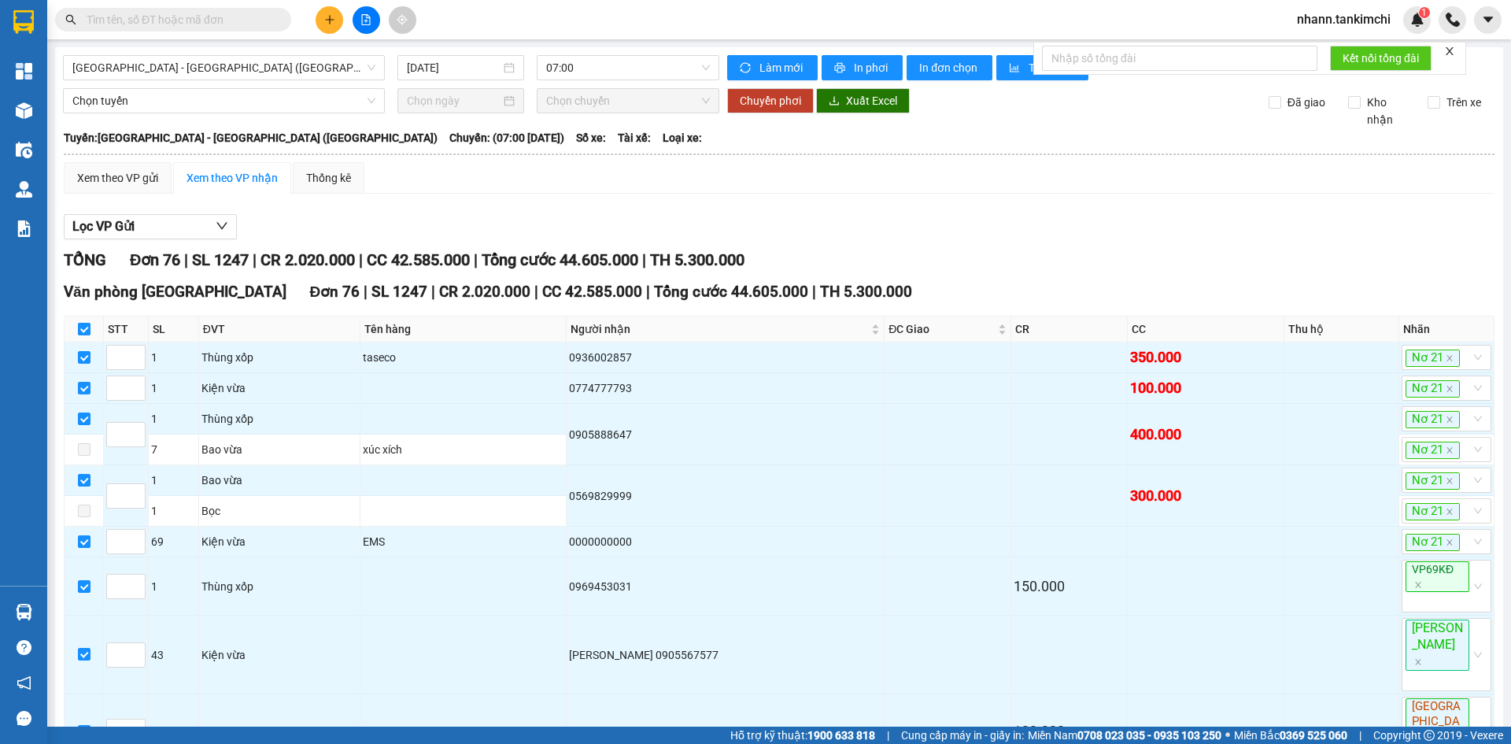
checkbox input "true"
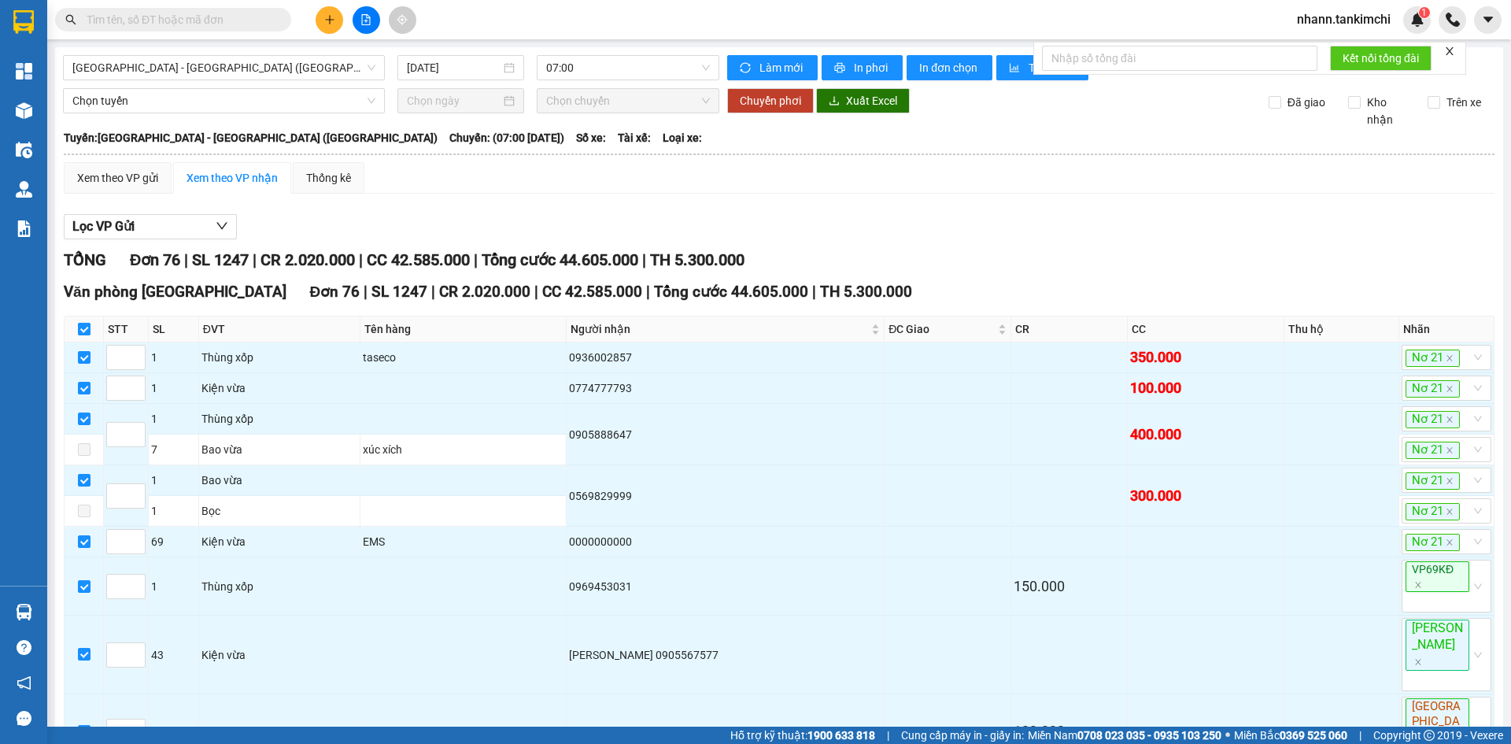
checkbox input "true"
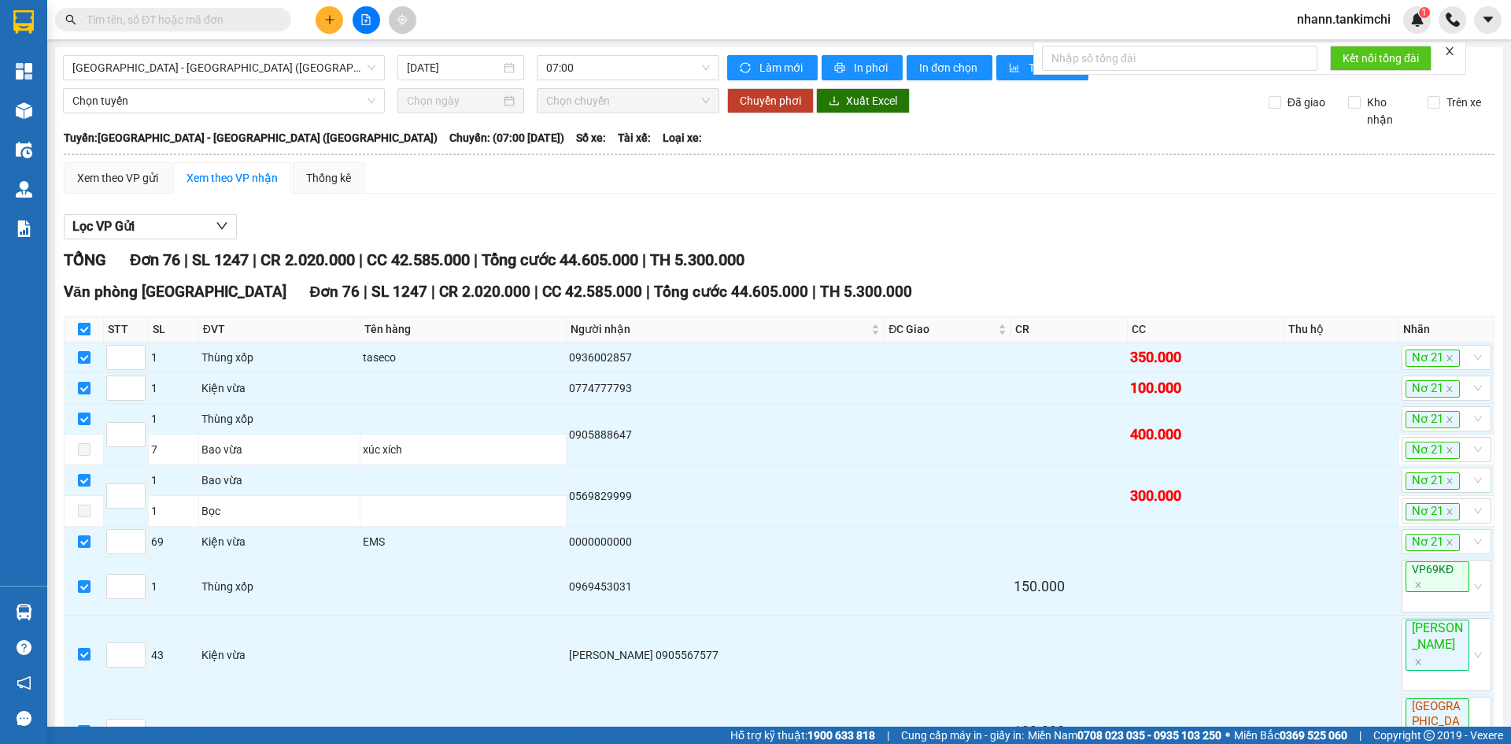
checkbox input "true"
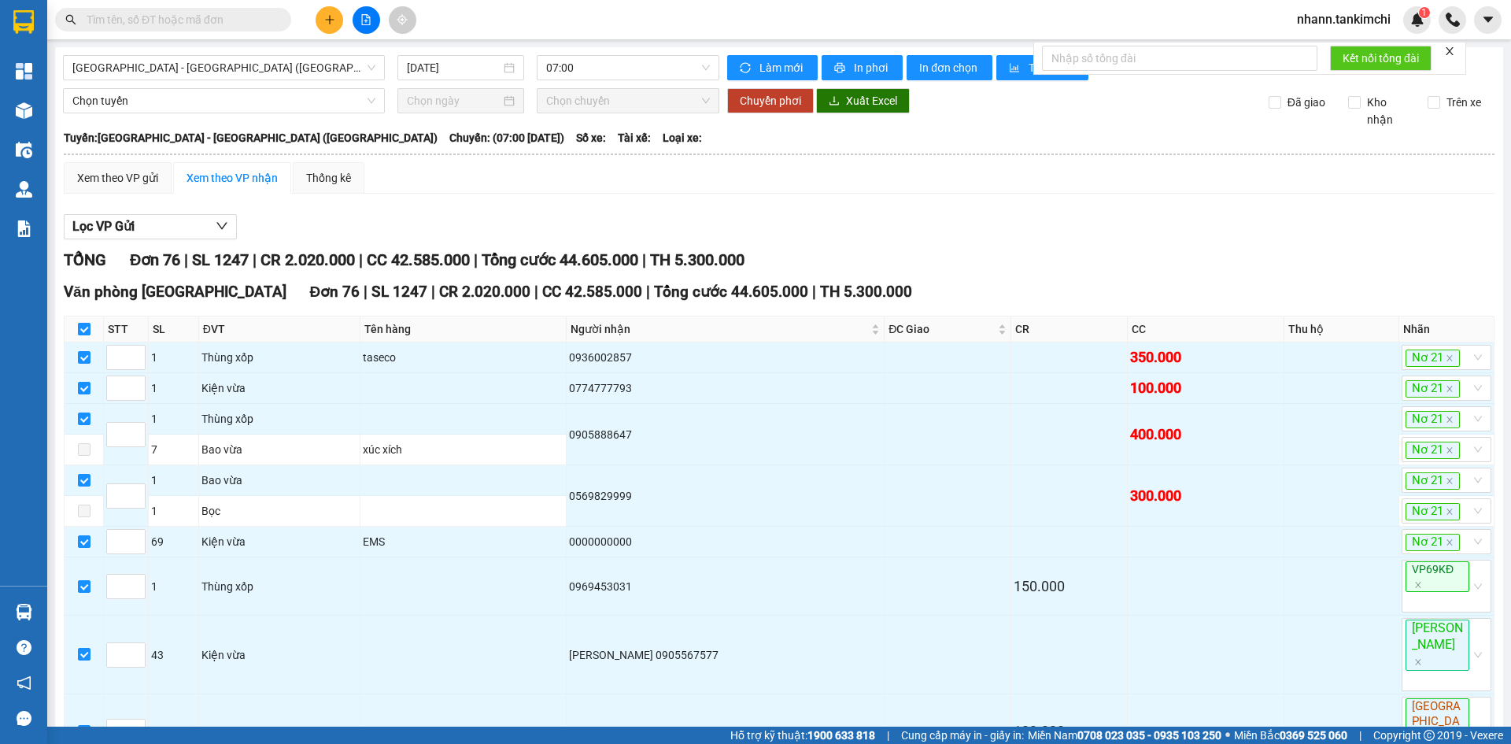
checkbox input "true"
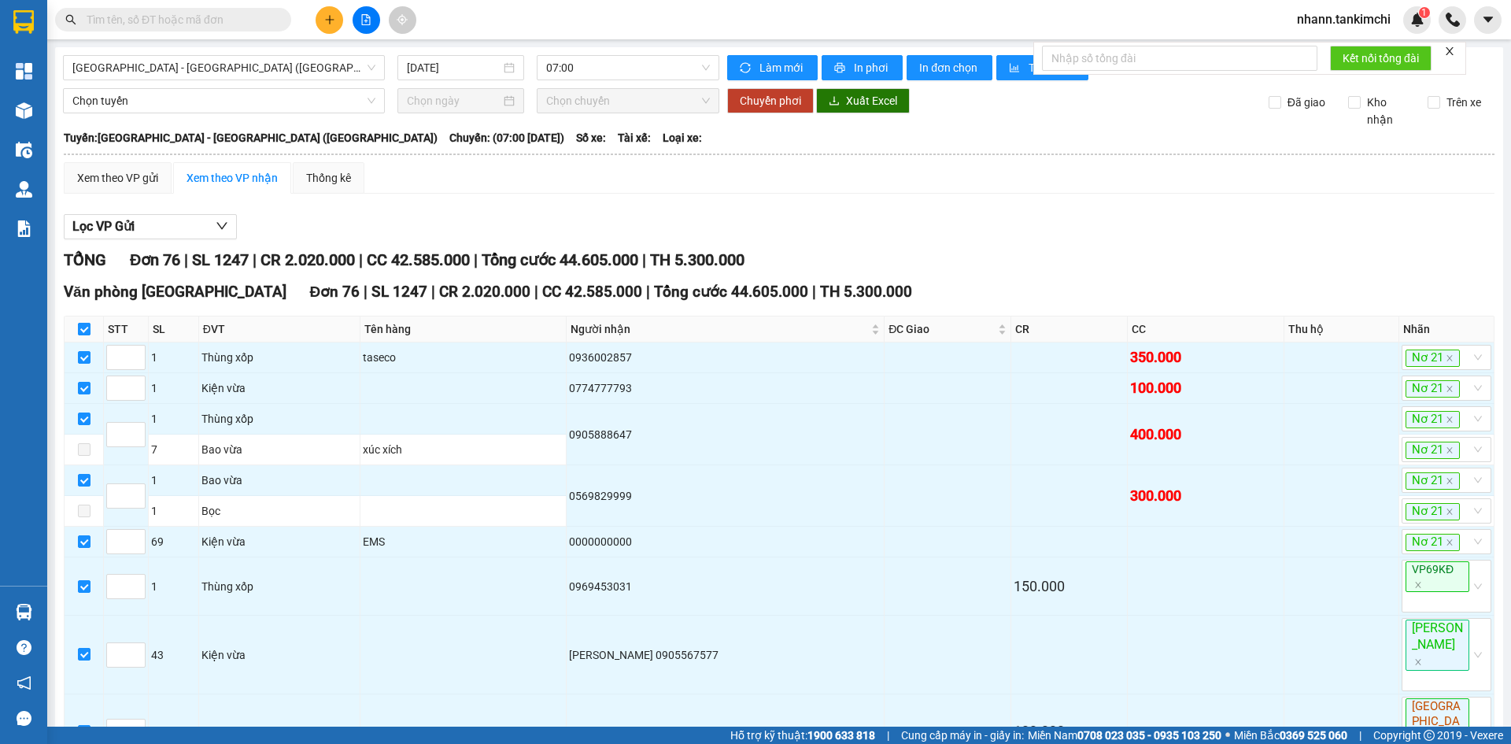
checkbox input "true"
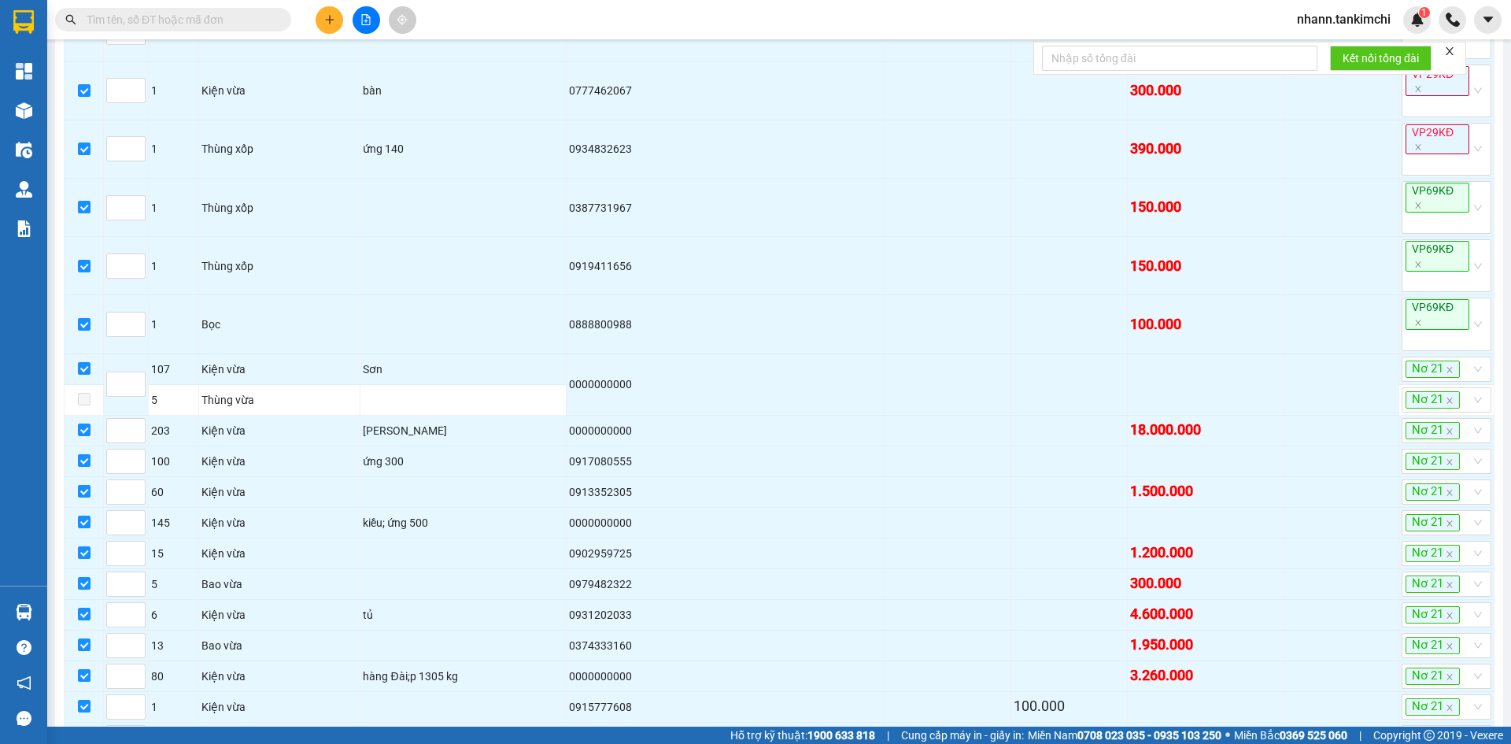
scroll to position [3466, 0]
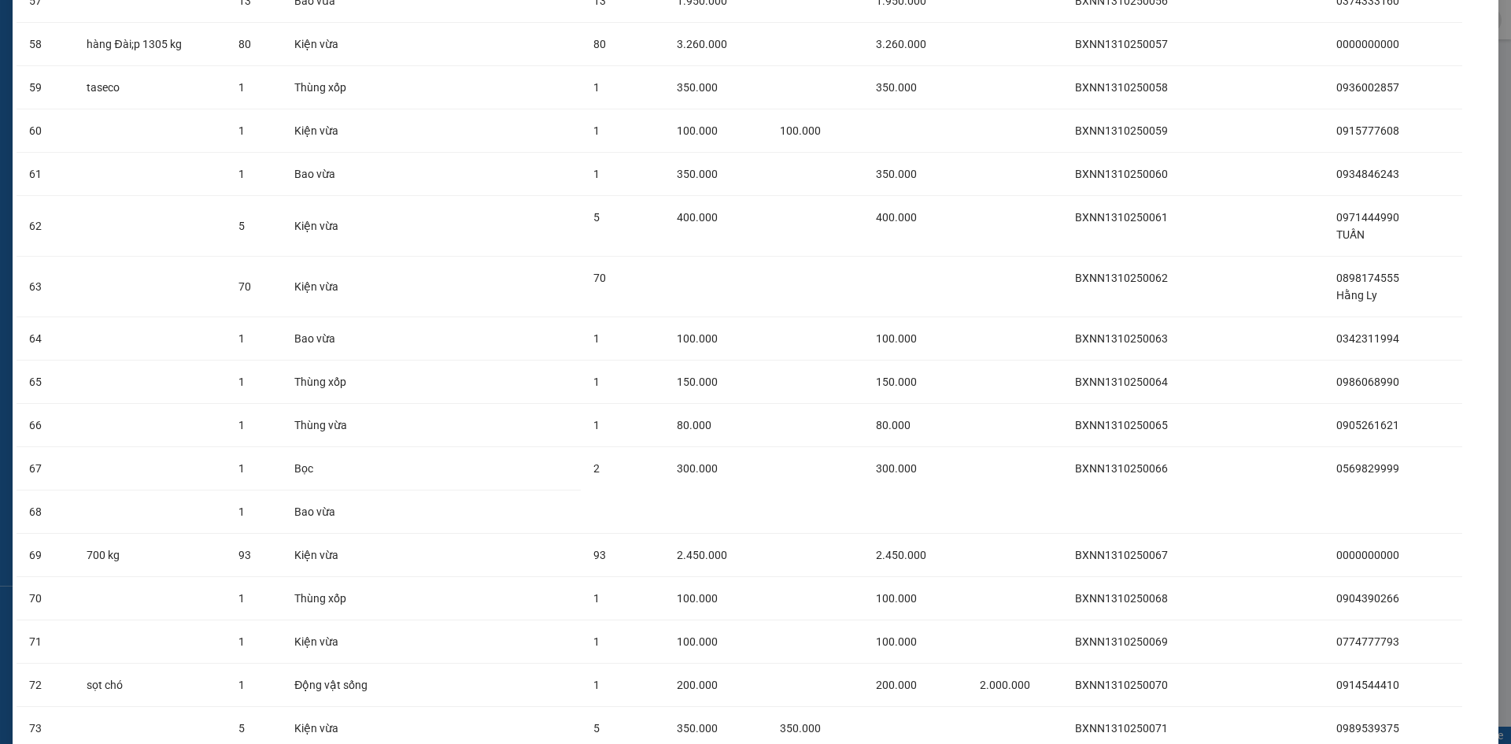
scroll to position [3113, 0]
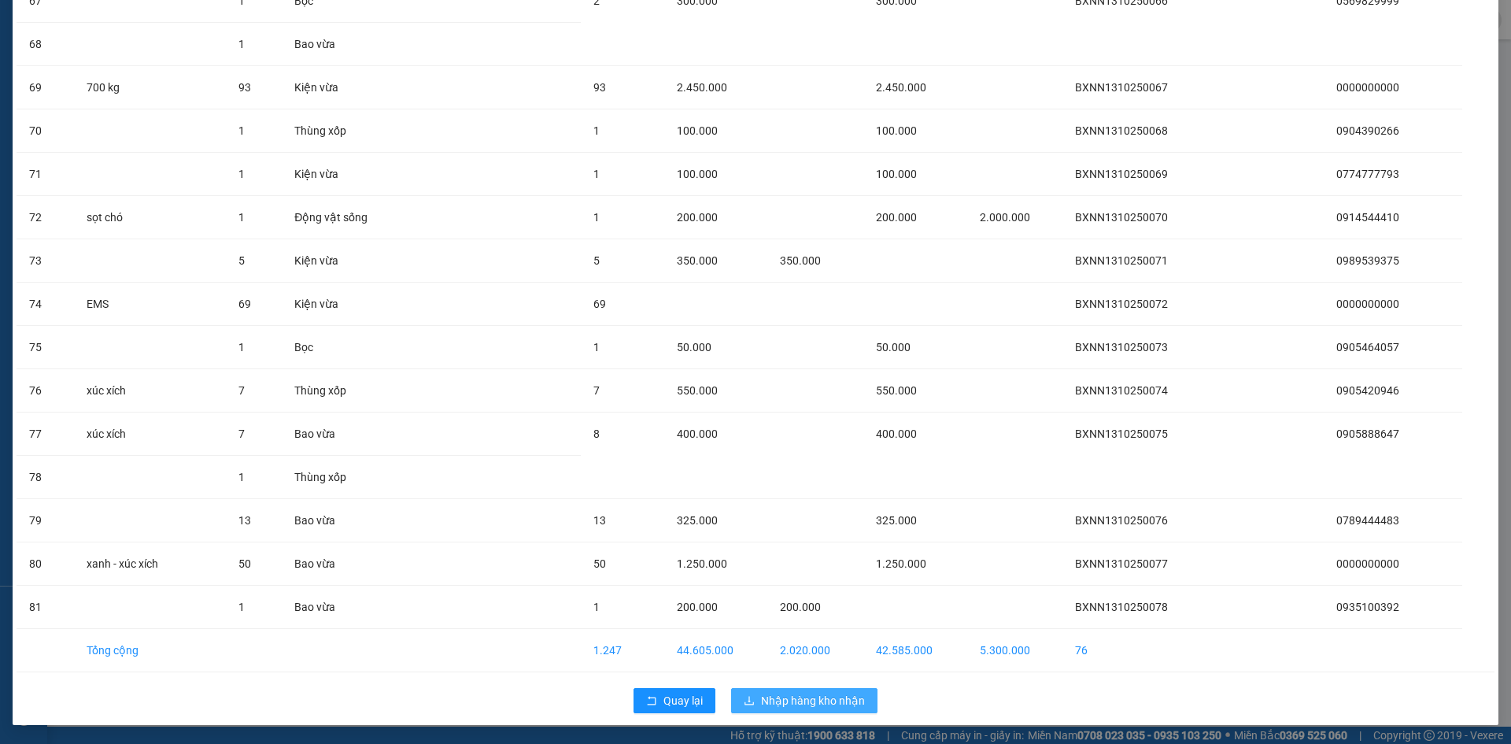
click at [799, 700] on span "Nhập hàng kho nhận" at bounding box center [813, 700] width 104 height 17
